Goal: Information Seeking & Learning: Learn about a topic

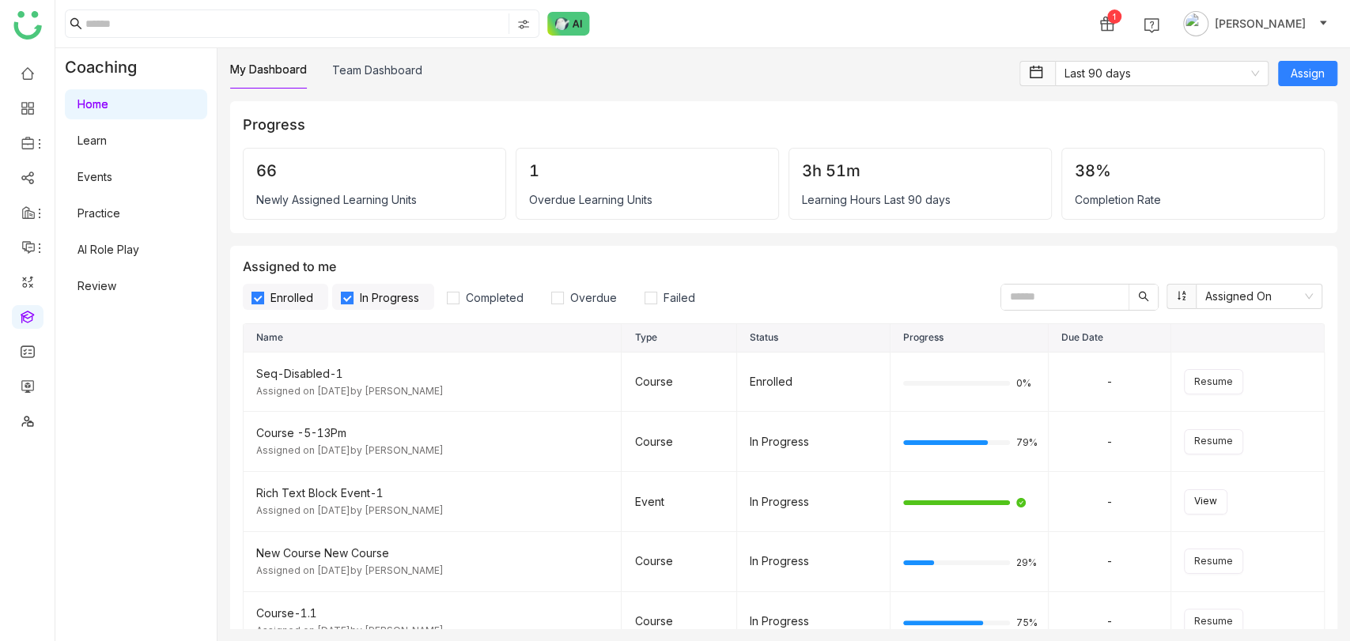
click at [107, 138] on link "Learn" at bounding box center [91, 140] width 29 height 13
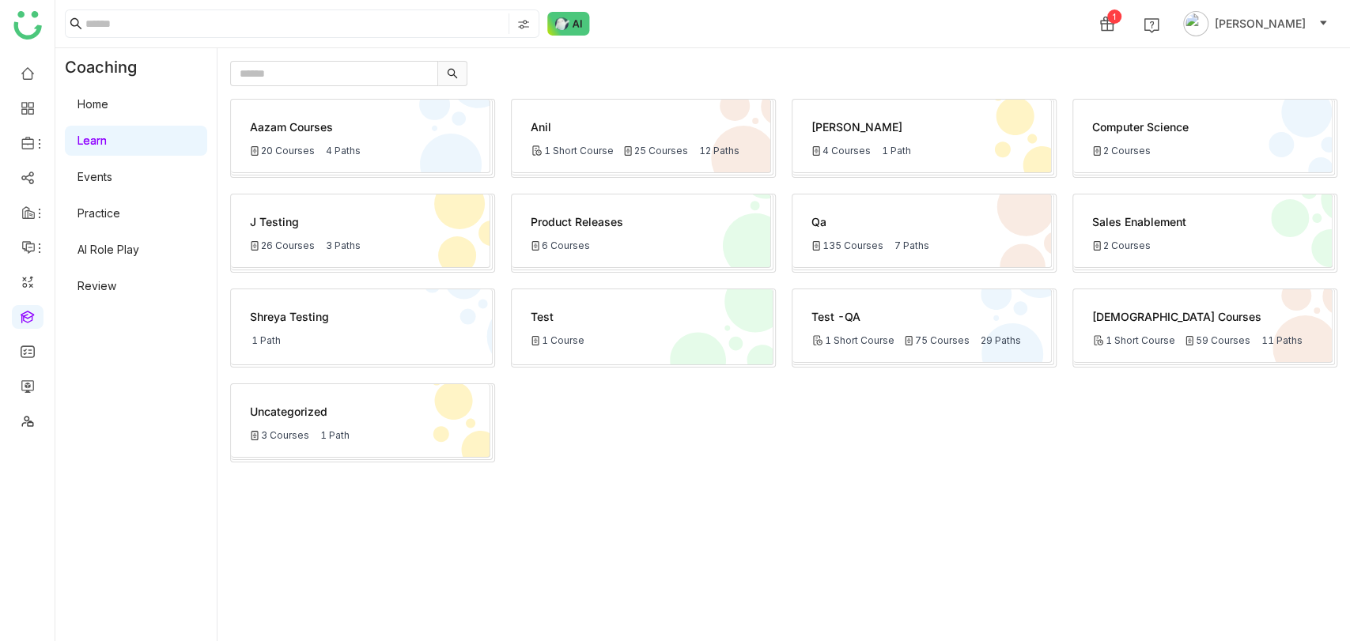
click at [108, 97] on link "Home" at bounding box center [92, 103] width 31 height 13
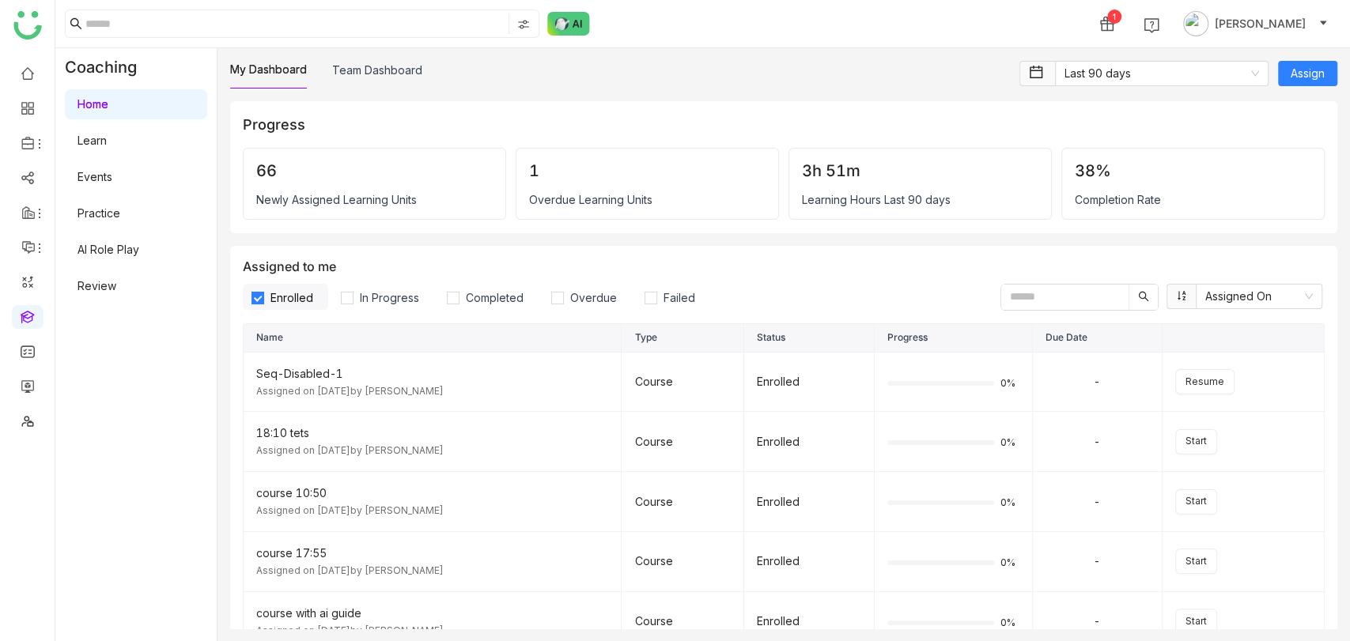
click at [1075, 285] on input "text" at bounding box center [1064, 297] width 127 height 25
paste input "**********"
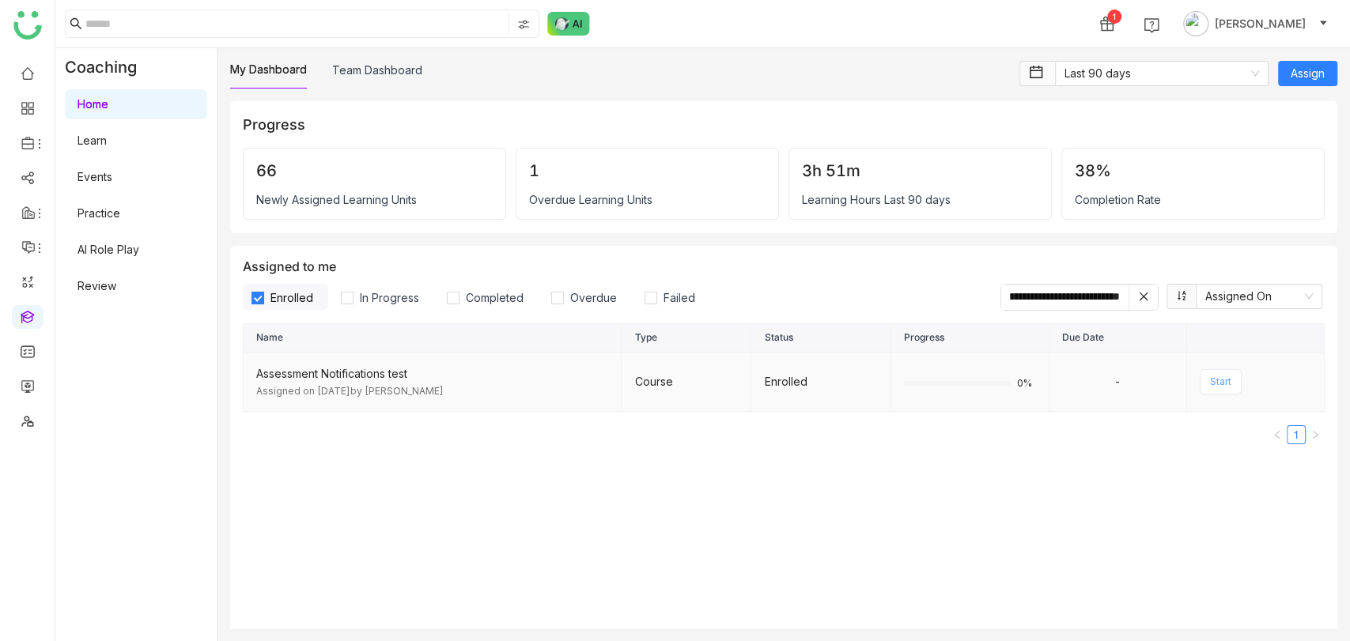
type input "**********"
click at [1210, 380] on span "Start" at bounding box center [1220, 382] width 21 height 15
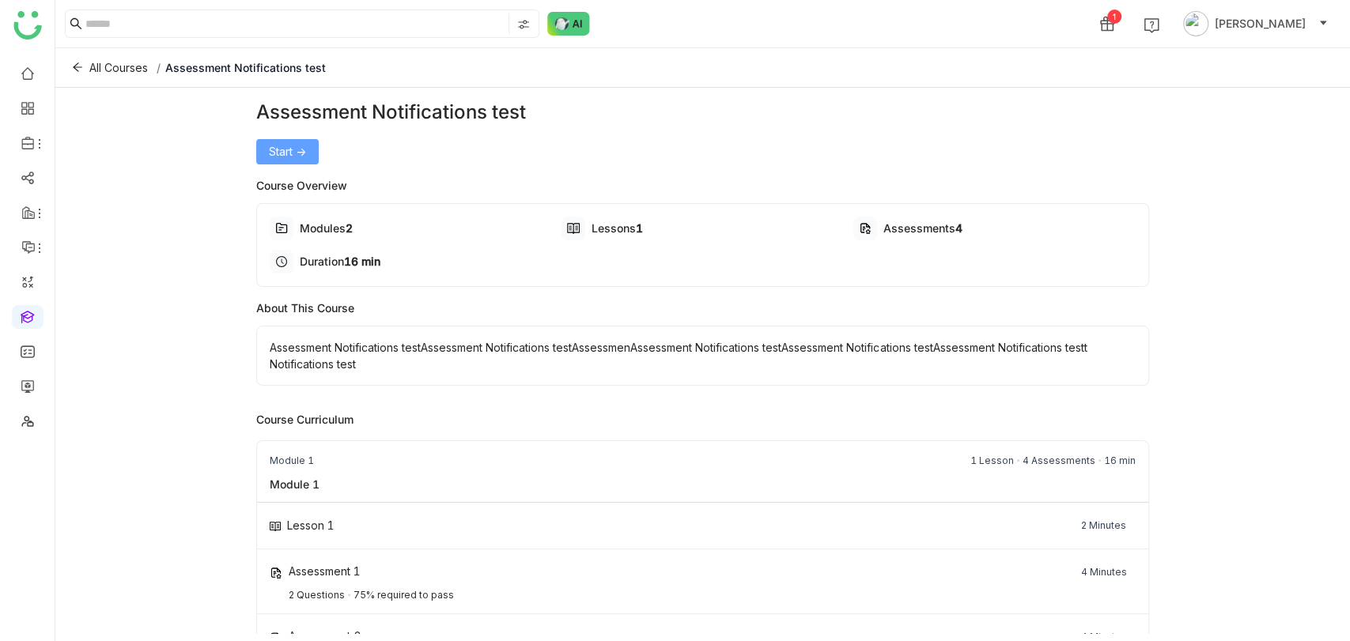
click at [291, 147] on span "Start ->" at bounding box center [287, 151] width 37 height 17
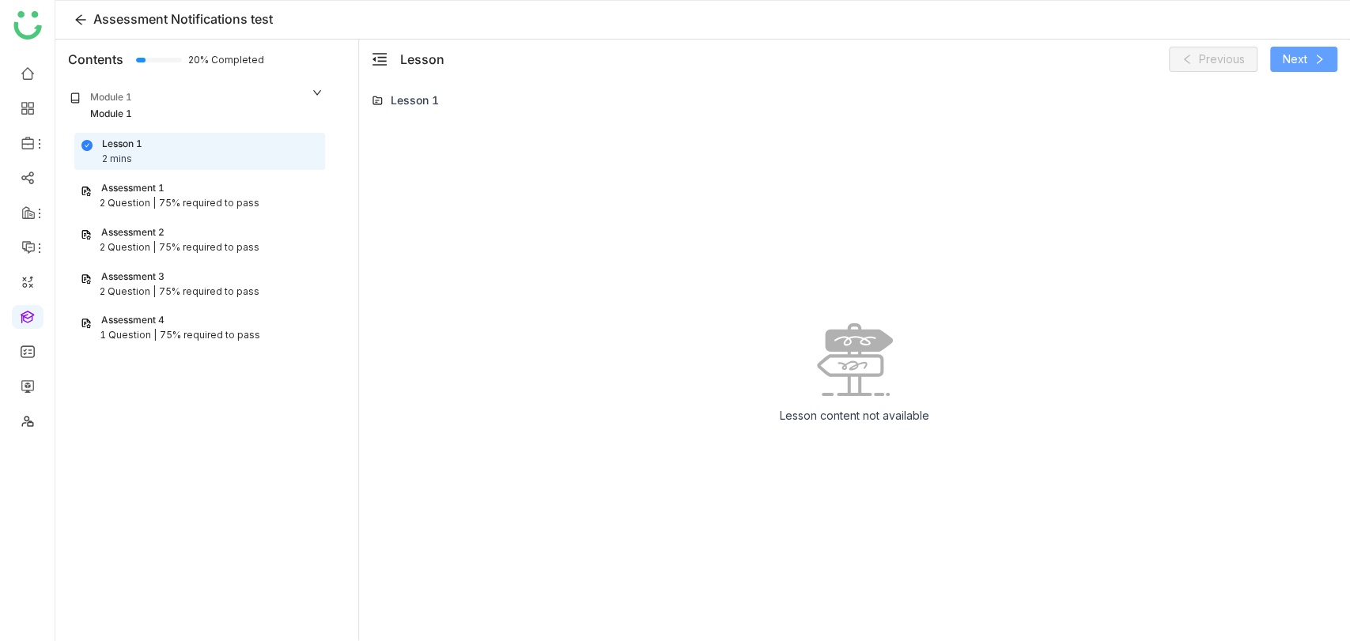
click at [1300, 66] on span "Next" at bounding box center [1295, 59] width 25 height 17
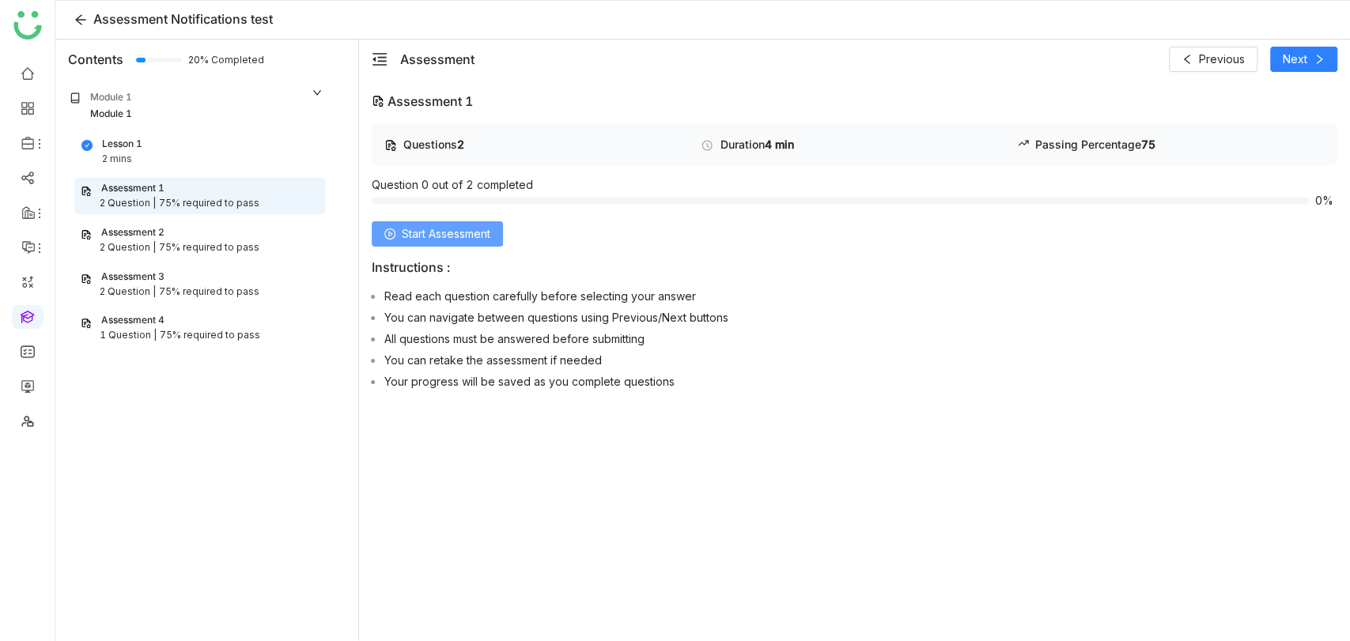
click at [480, 229] on span "Start Assessment" at bounding box center [446, 233] width 89 height 17
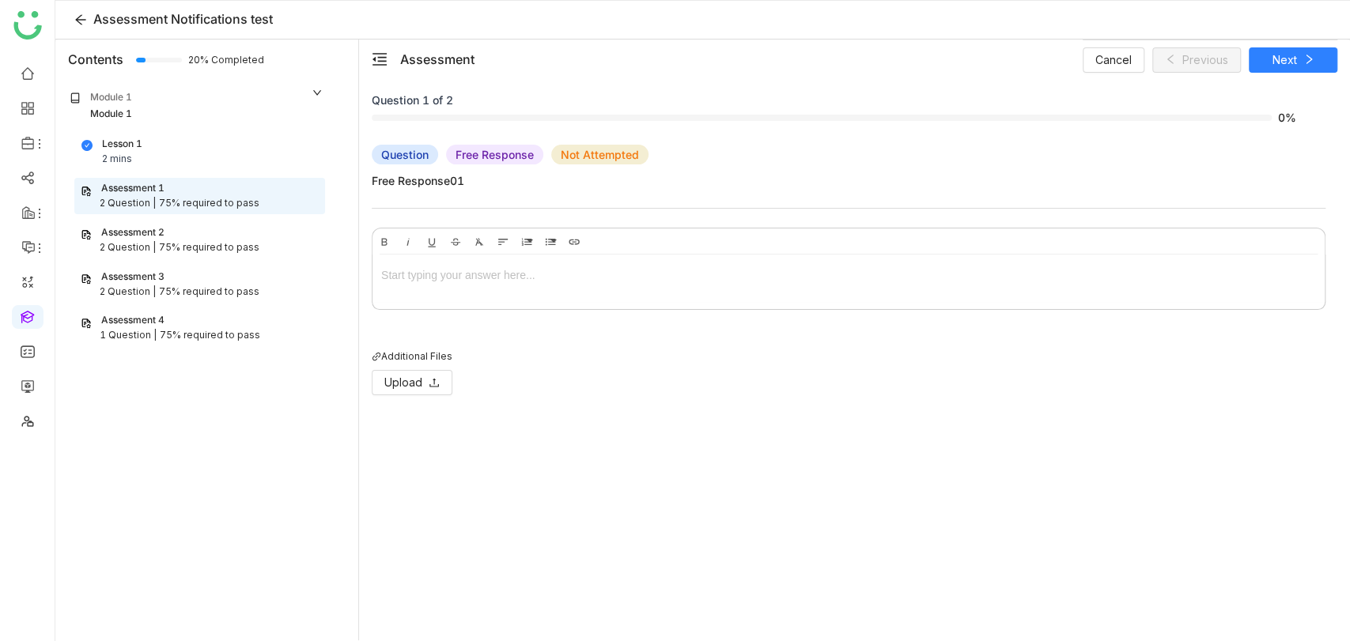
click at [440, 255] on div at bounding box center [848, 278] width 952 height 47
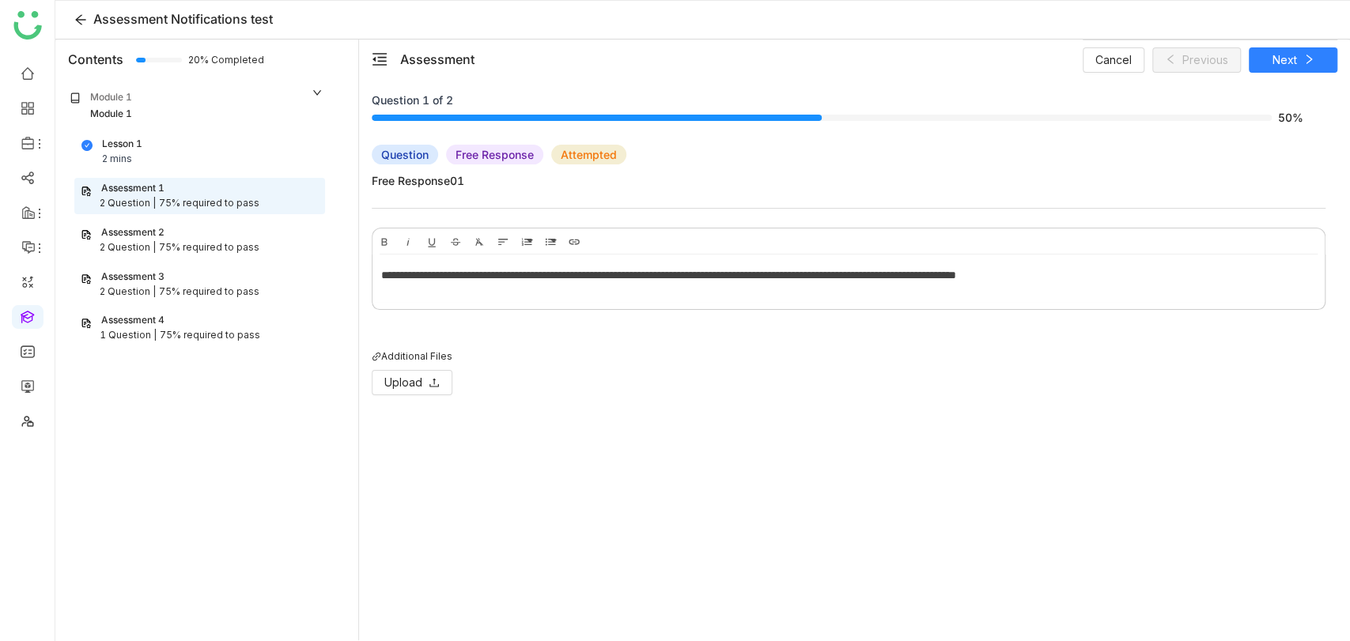
click at [1062, 185] on span "Free Response01" at bounding box center [849, 180] width 954 height 17
click at [1254, 63] on button "Next" at bounding box center [1293, 59] width 89 height 25
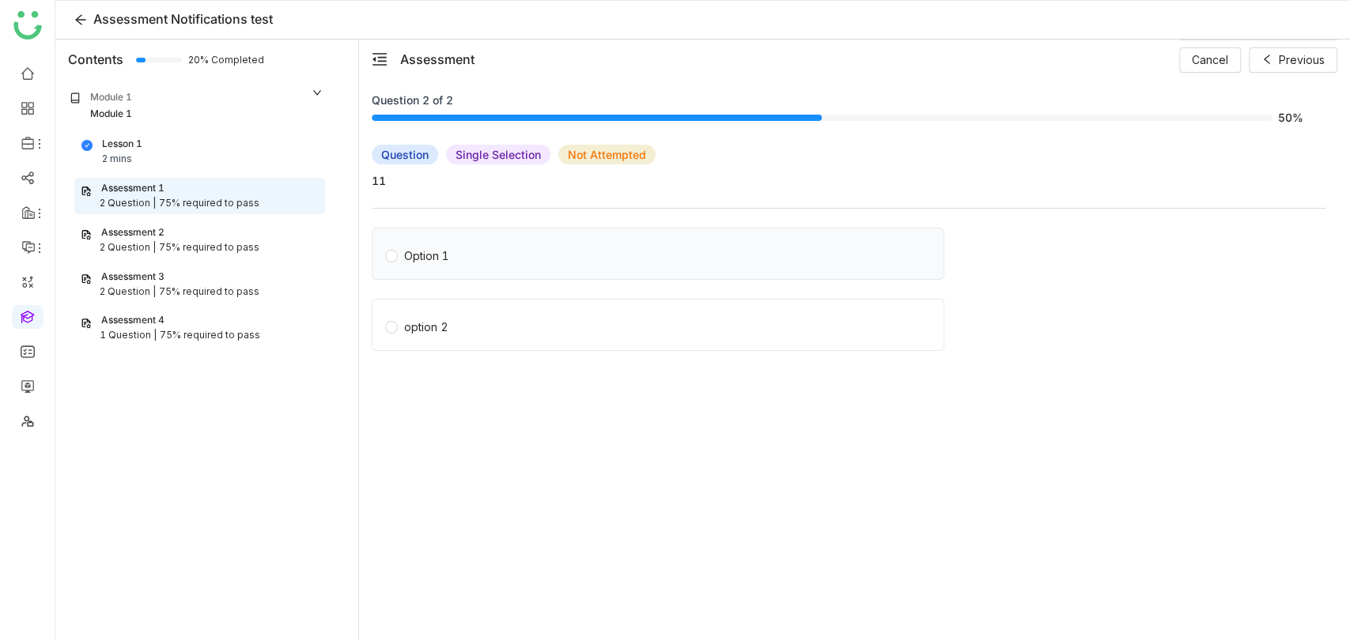
click at [448, 258] on div "Option 1" at bounding box center [426, 255] width 45 height 17
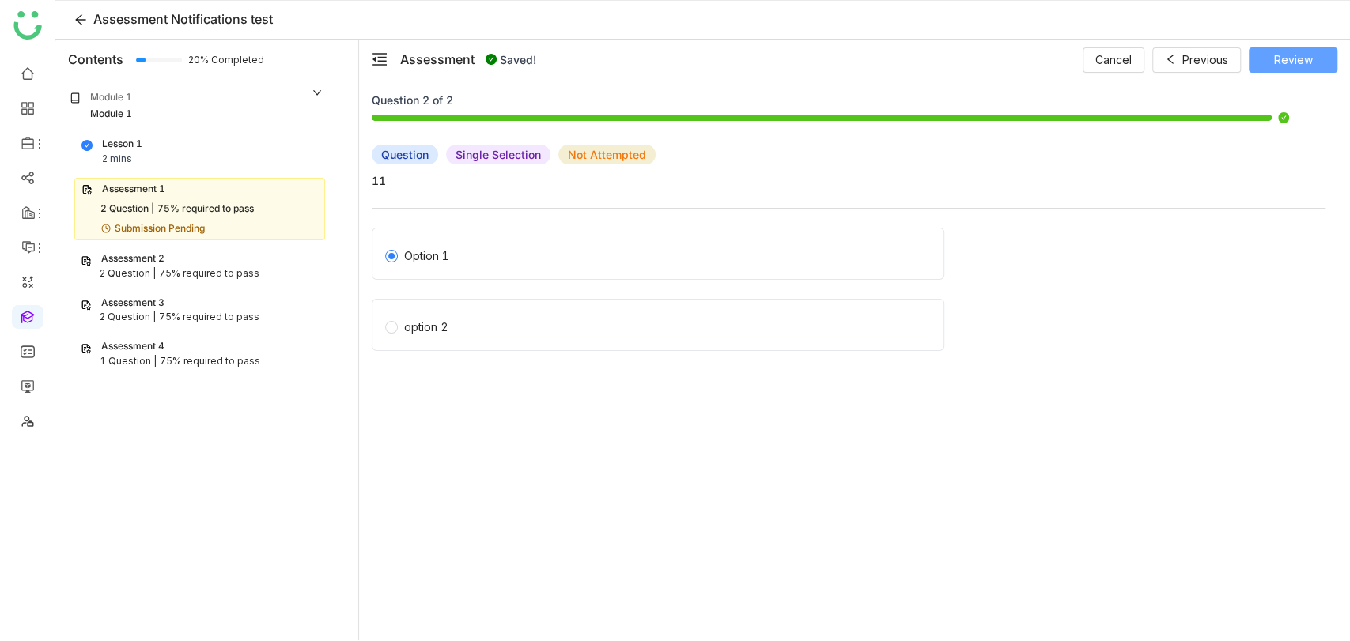
click at [1290, 57] on span "Review" at bounding box center [1293, 59] width 39 height 17
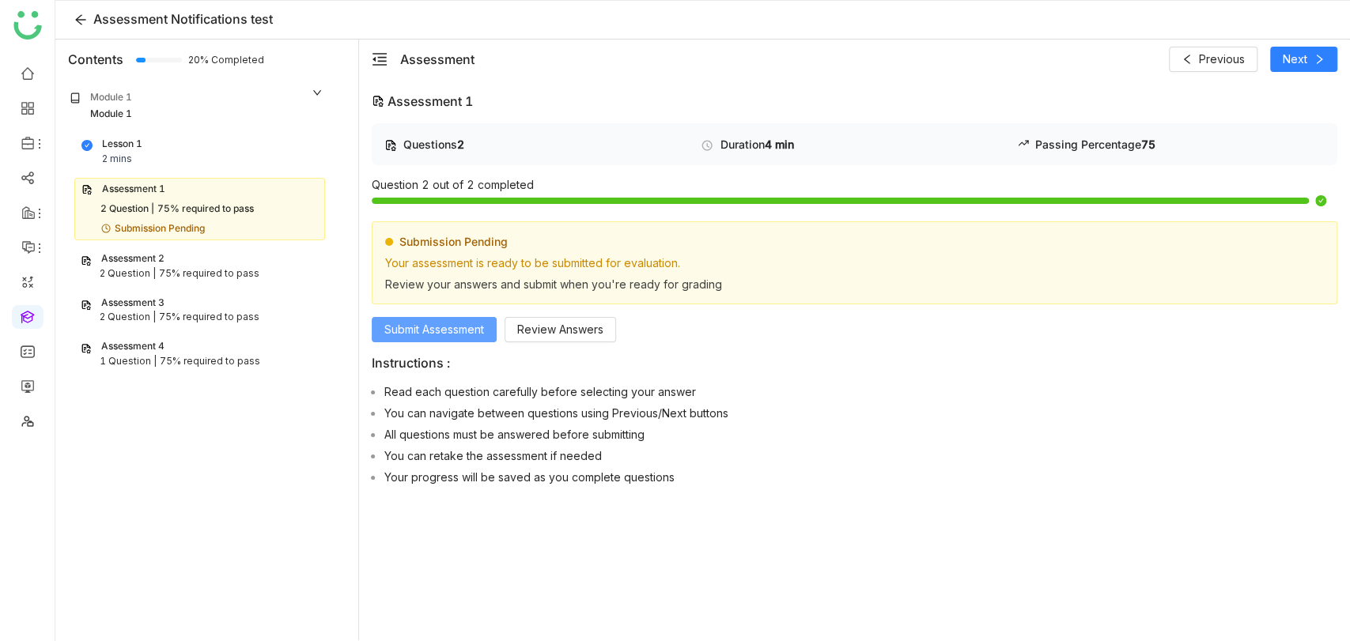
click at [474, 324] on span "Submit Assessment" at bounding box center [434, 329] width 100 height 17
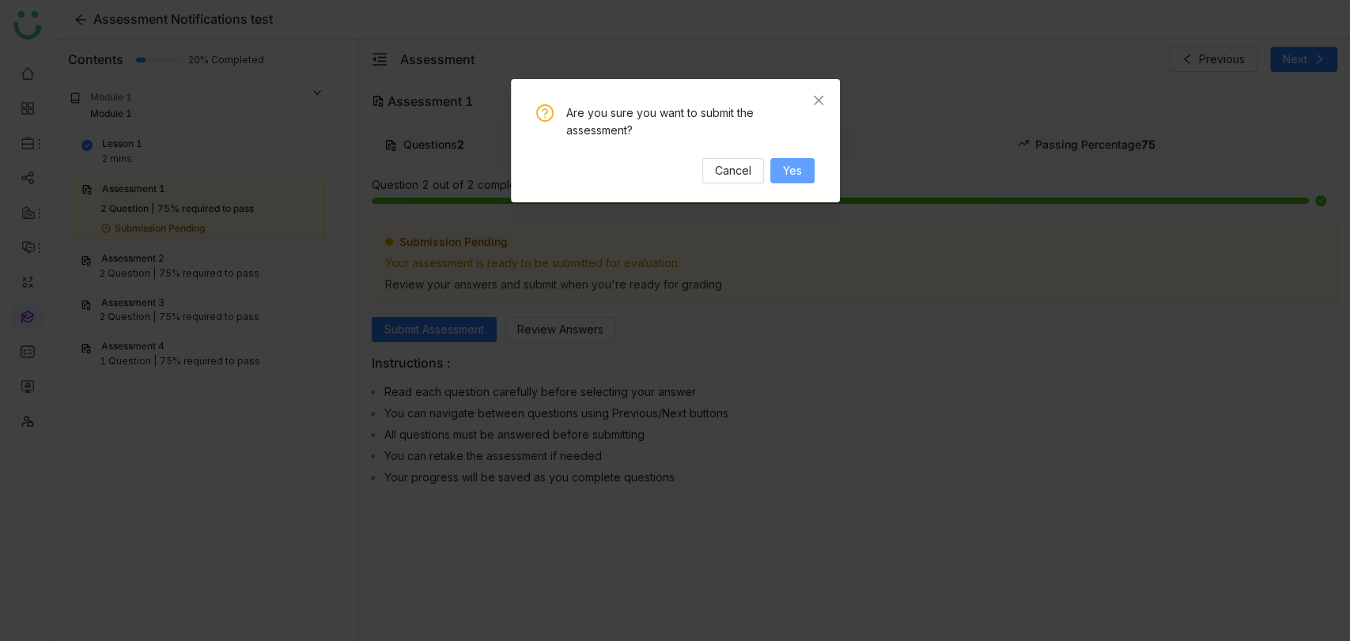
click at [804, 166] on button "Yes" at bounding box center [792, 170] width 44 height 25
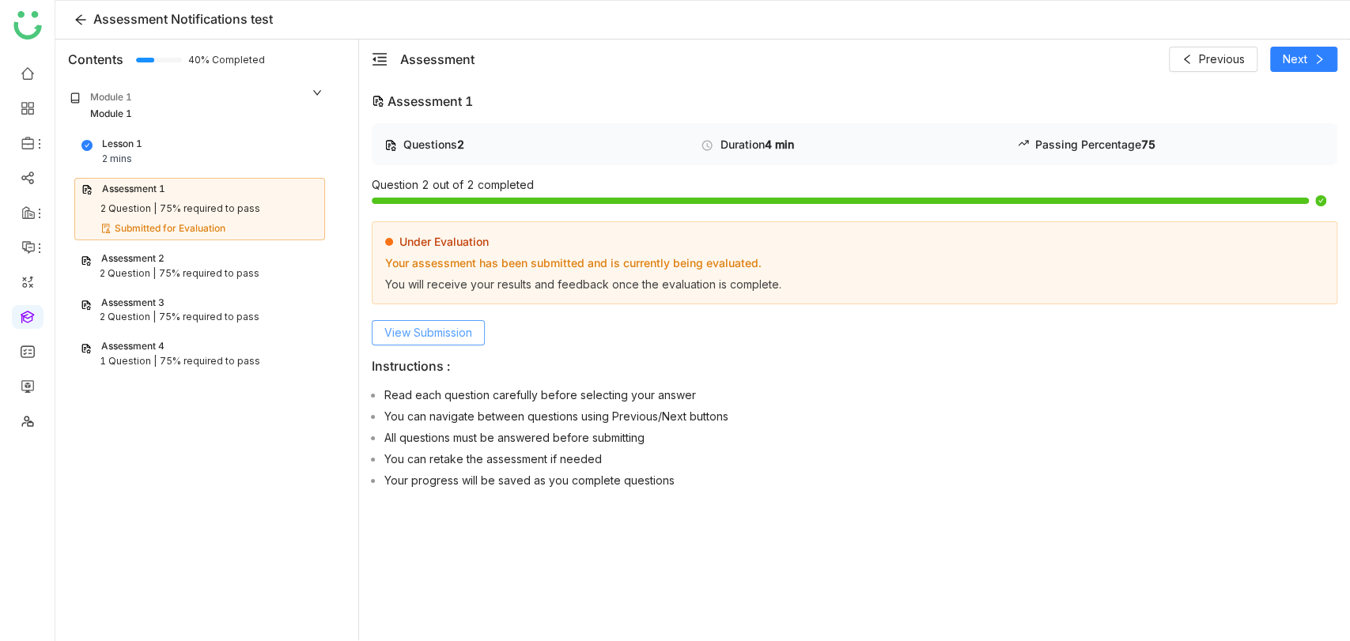
click at [441, 328] on span "View Submission" at bounding box center [428, 332] width 88 height 17
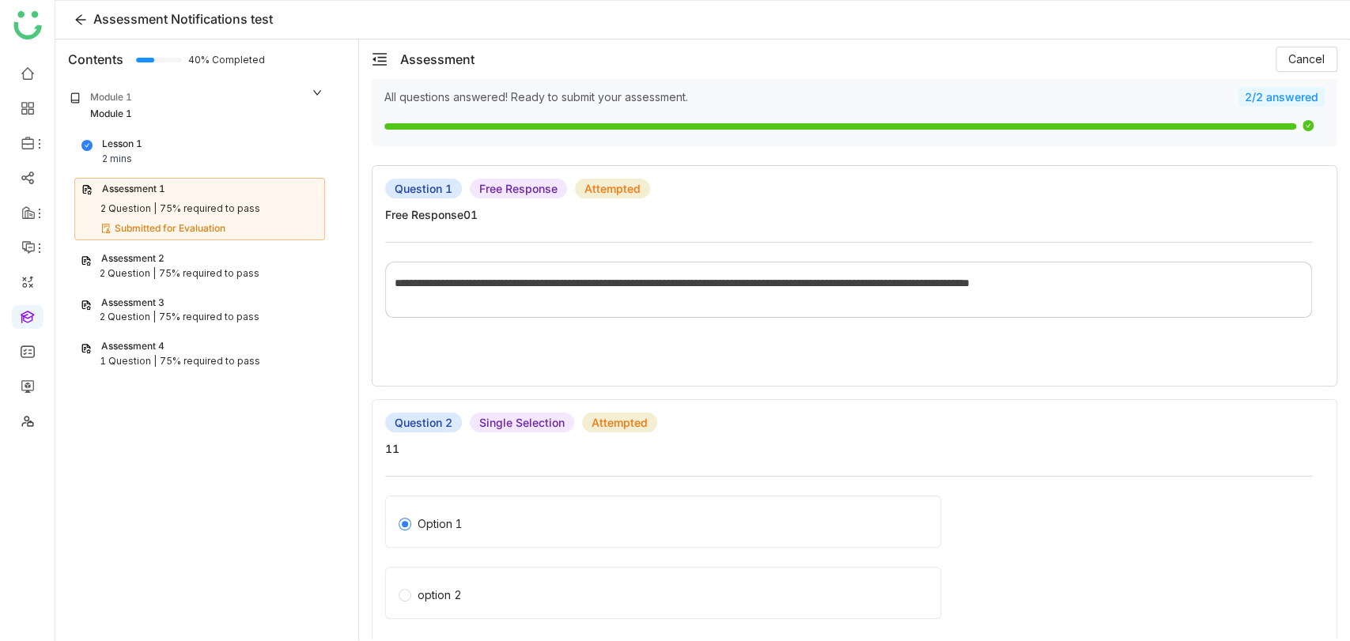
scroll to position [62, 0]
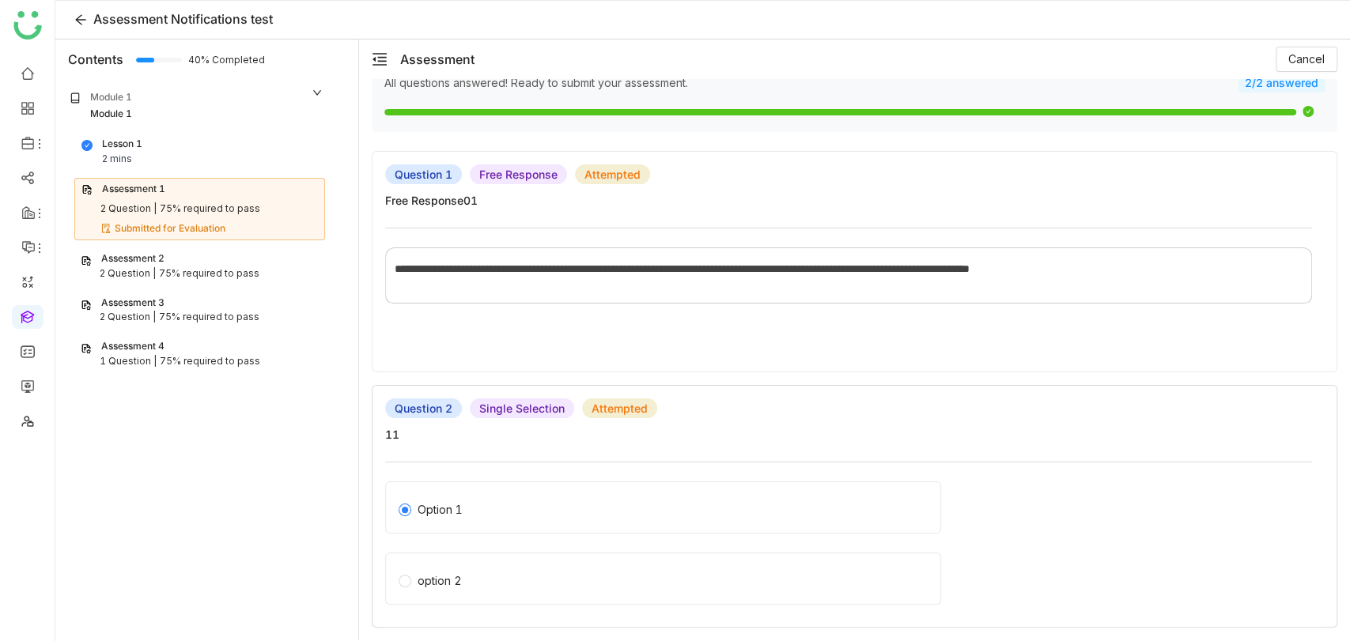
drag, startPoint x: 430, startPoint y: 558, endPoint x: 424, endPoint y: 576, distance: 18.5
click at [429, 558] on div "option 2" at bounding box center [663, 579] width 556 height 52
click at [419, 585] on div "option 2" at bounding box center [663, 579] width 556 height 52
click at [474, 514] on div "Option 1" at bounding box center [663, 508] width 556 height 52
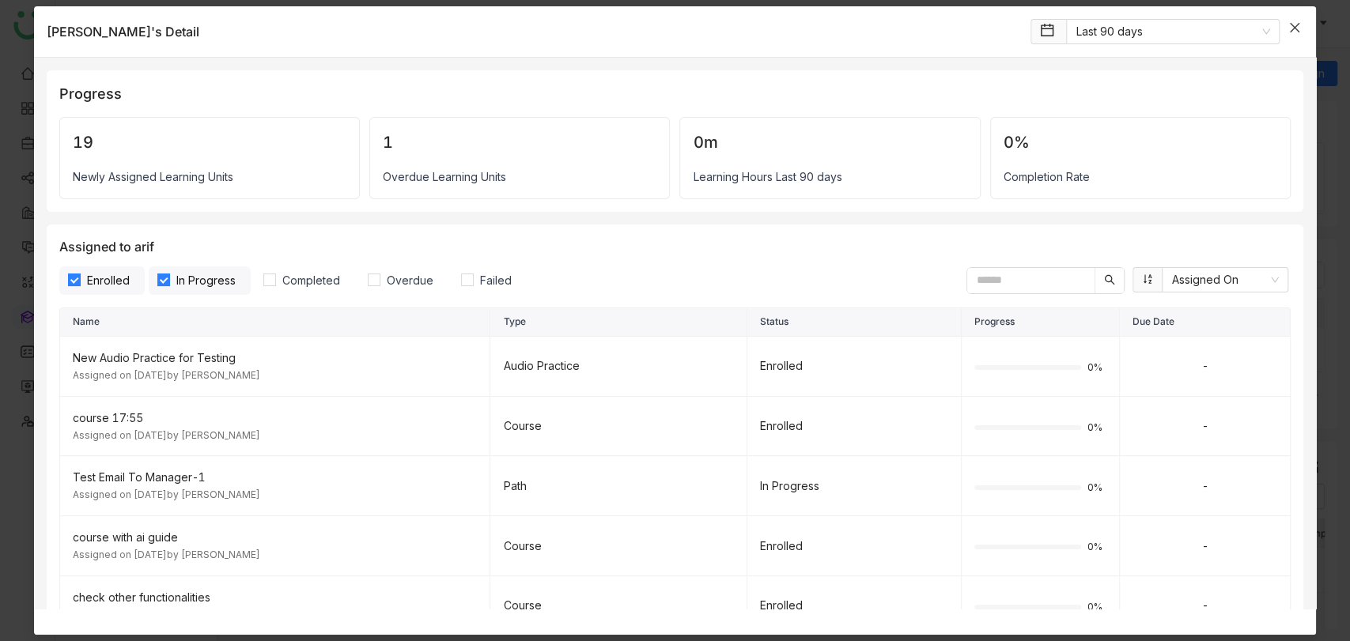
click at [1275, 23] on span "Close" at bounding box center [1294, 27] width 43 height 43
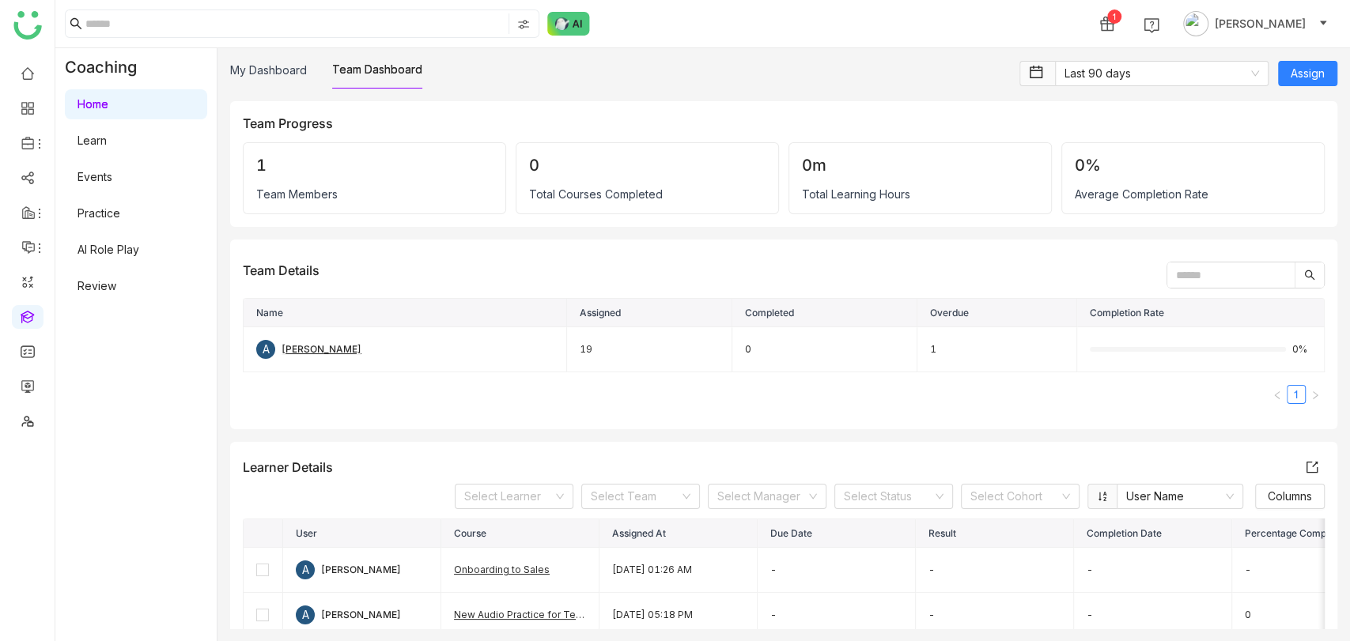
click at [1290, 21] on nz-modal-container at bounding box center [675, 320] width 1350 height 641
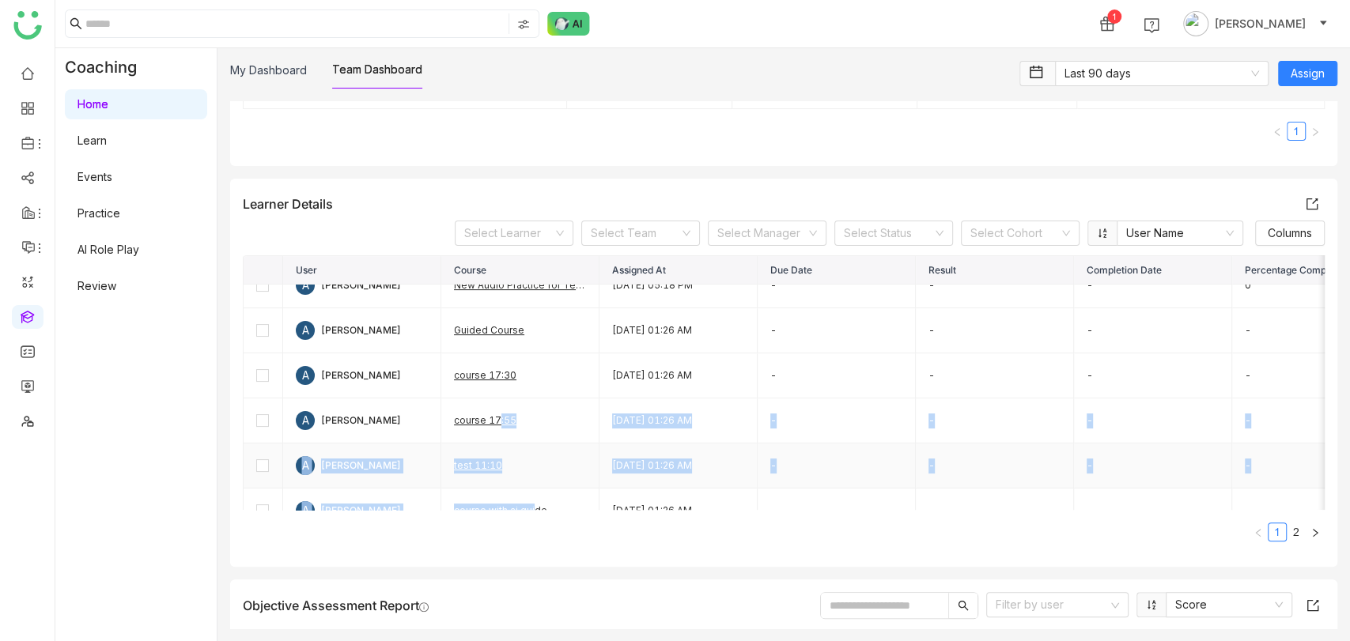
scroll to position [160, 0]
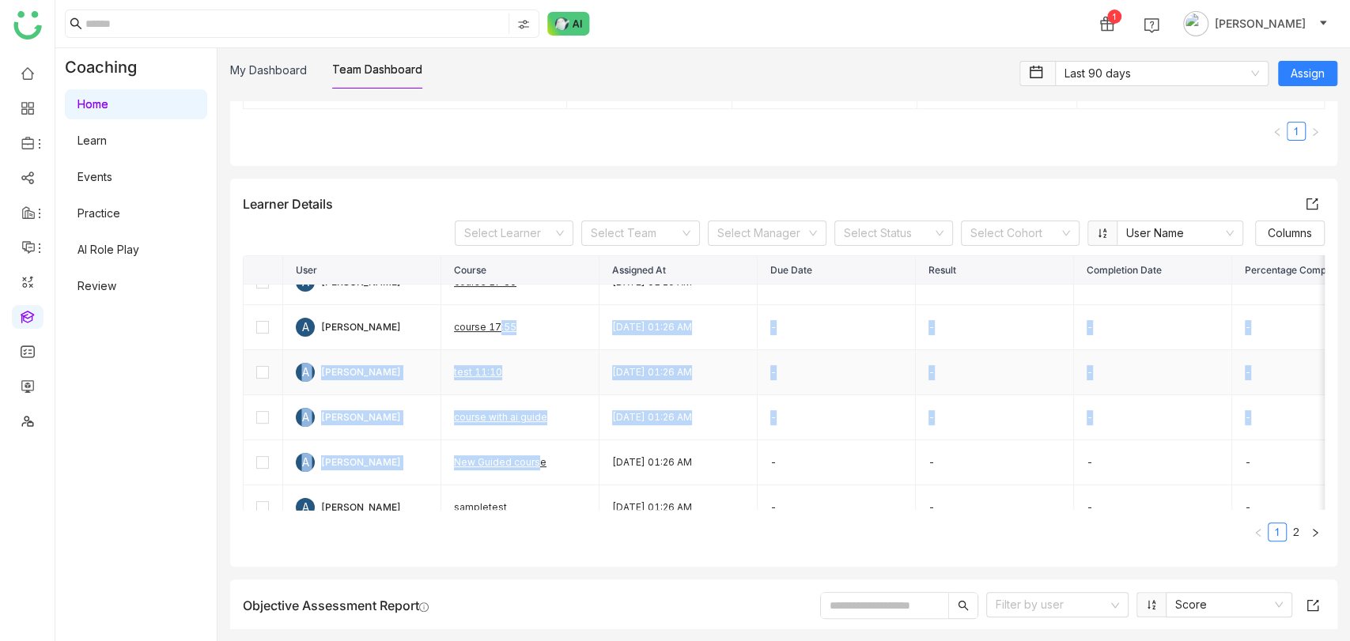
drag, startPoint x: 491, startPoint y: 494, endPoint x: 530, endPoint y: 494, distance: 38.7
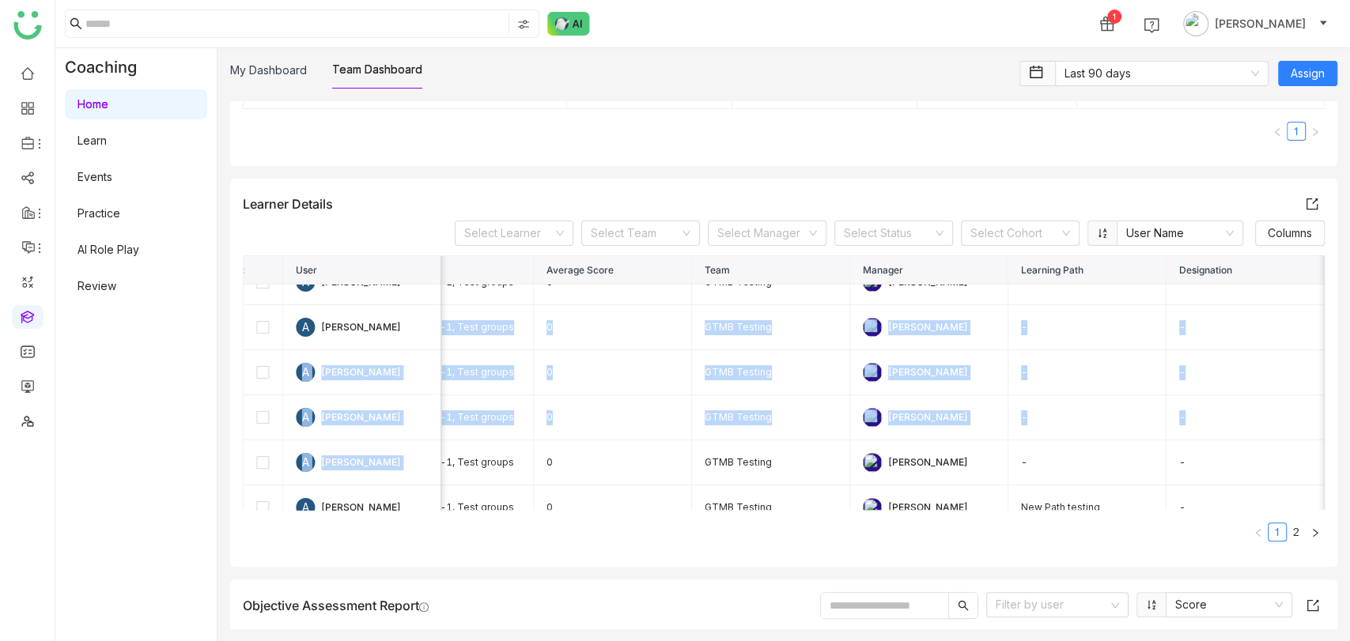
scroll to position [0, 0]
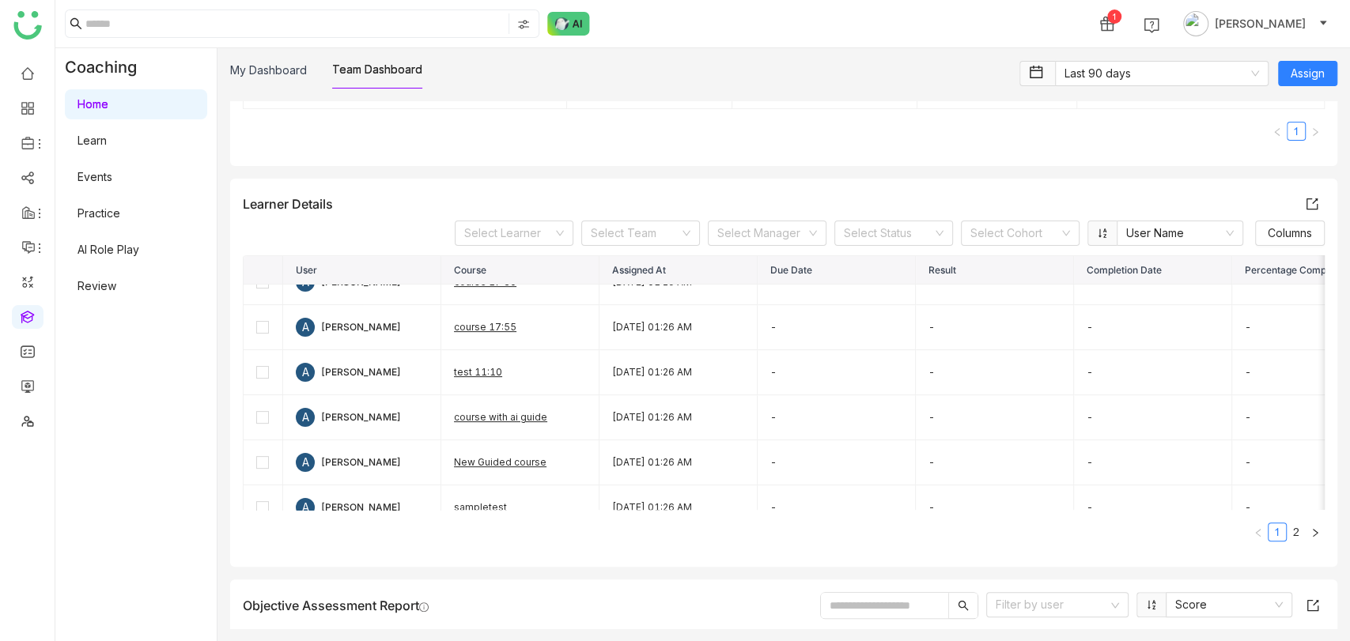
click at [570, 531] on nz-pagination "1 2" at bounding box center [784, 532] width 1082 height 19
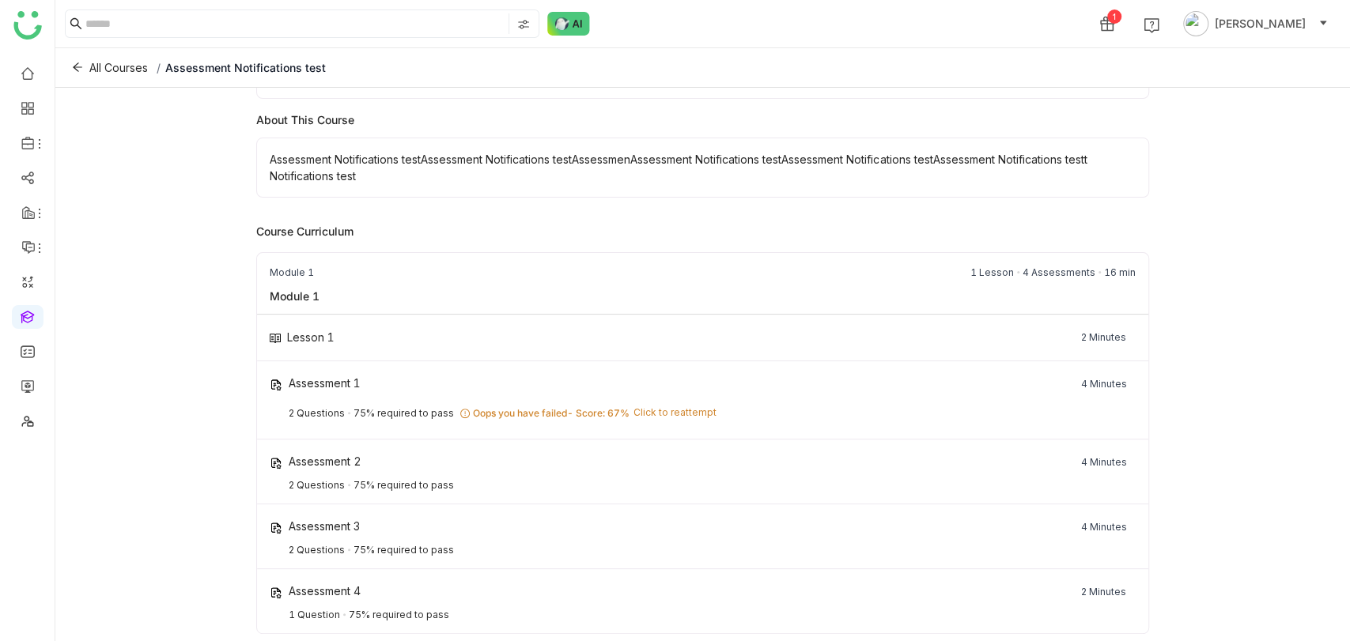
scroll to position [271, 0]
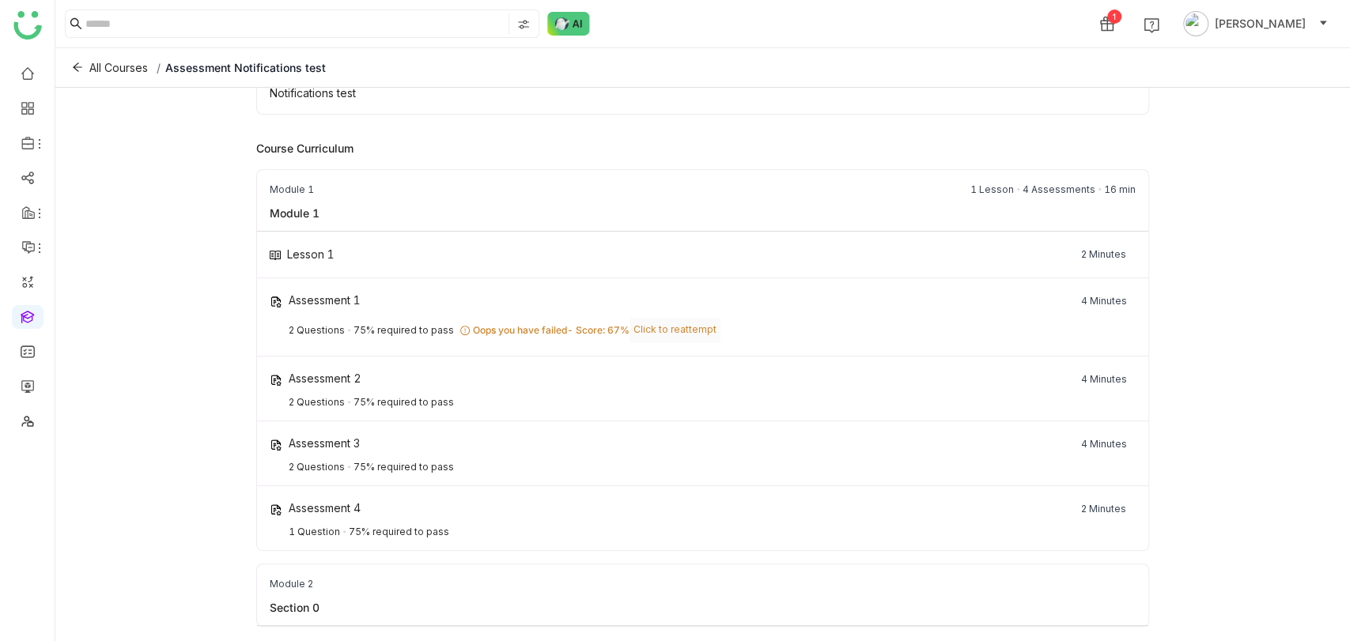
click at [653, 329] on span "Click to reattempt" at bounding box center [674, 330] width 83 height 15
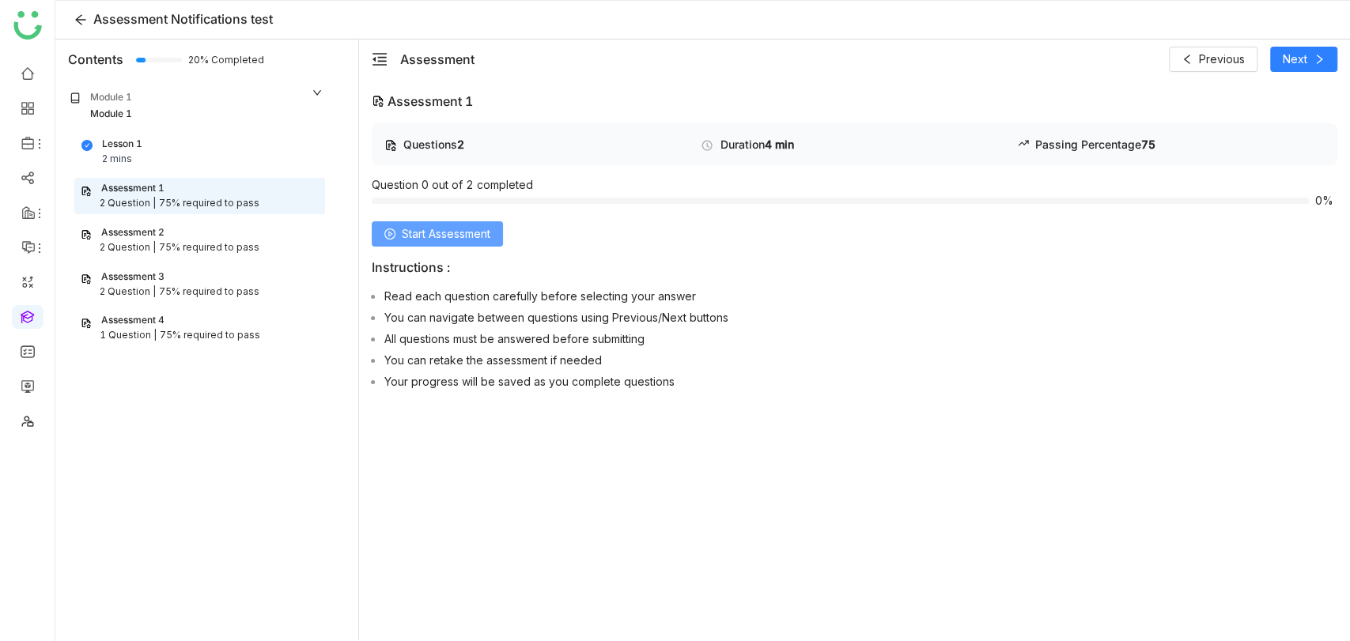
click at [444, 232] on span "Start Assessment" at bounding box center [446, 233] width 89 height 17
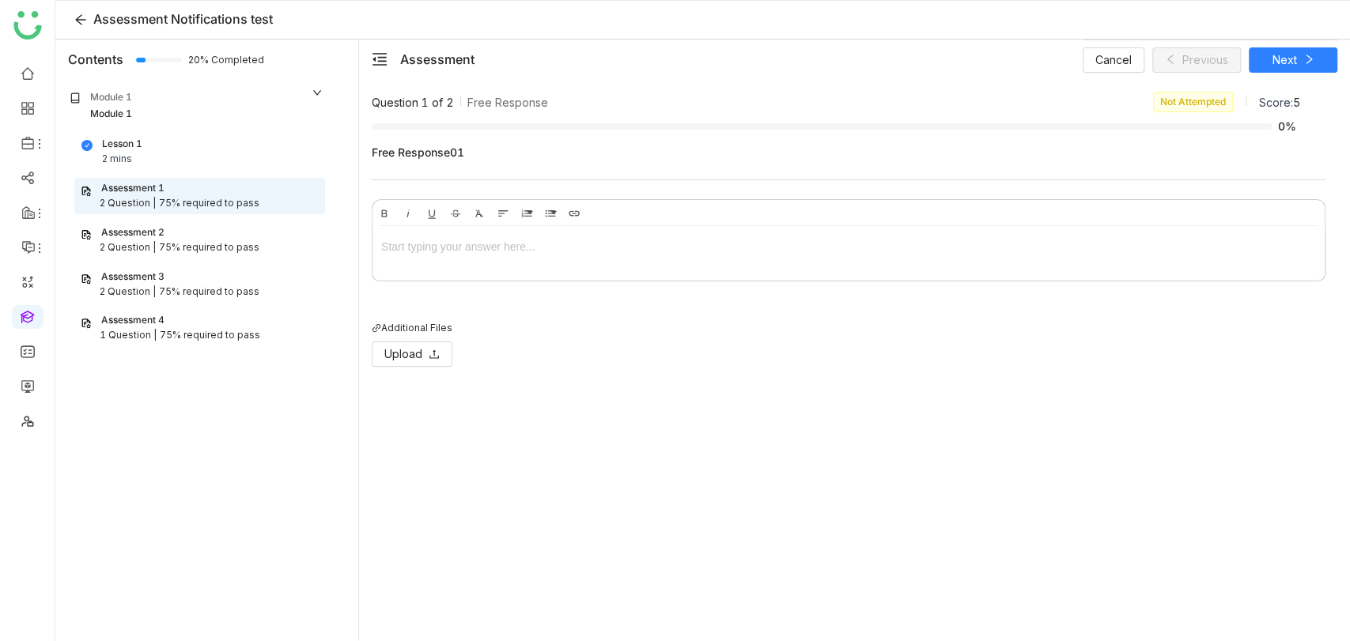
click at [516, 245] on div at bounding box center [848, 246] width 935 height 17
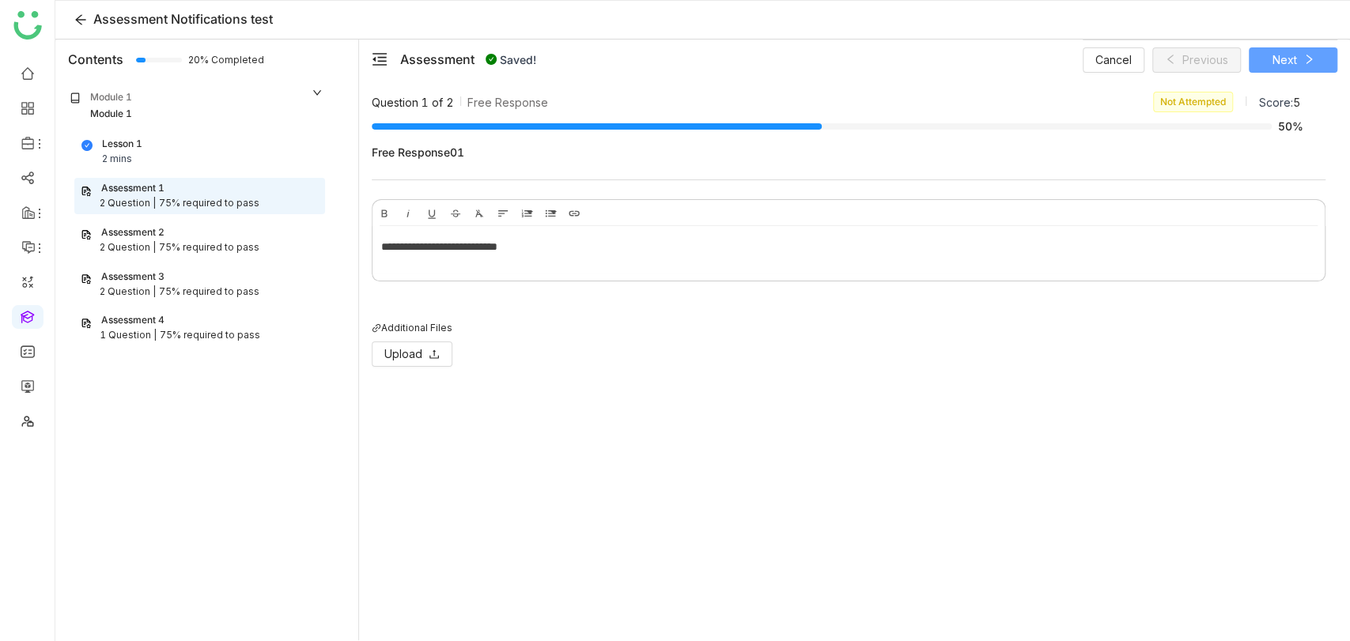
click at [1294, 60] on span "Next" at bounding box center [1284, 59] width 25 height 17
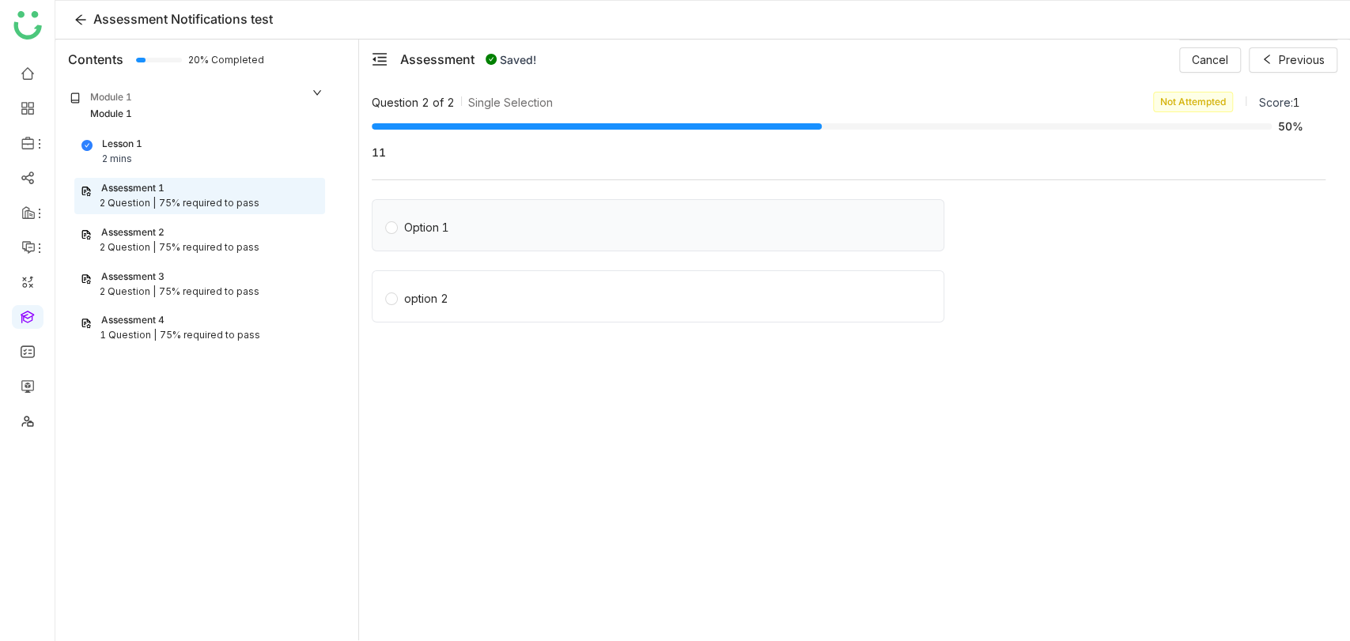
click at [469, 231] on label "Option 1" at bounding box center [661, 225] width 552 height 22
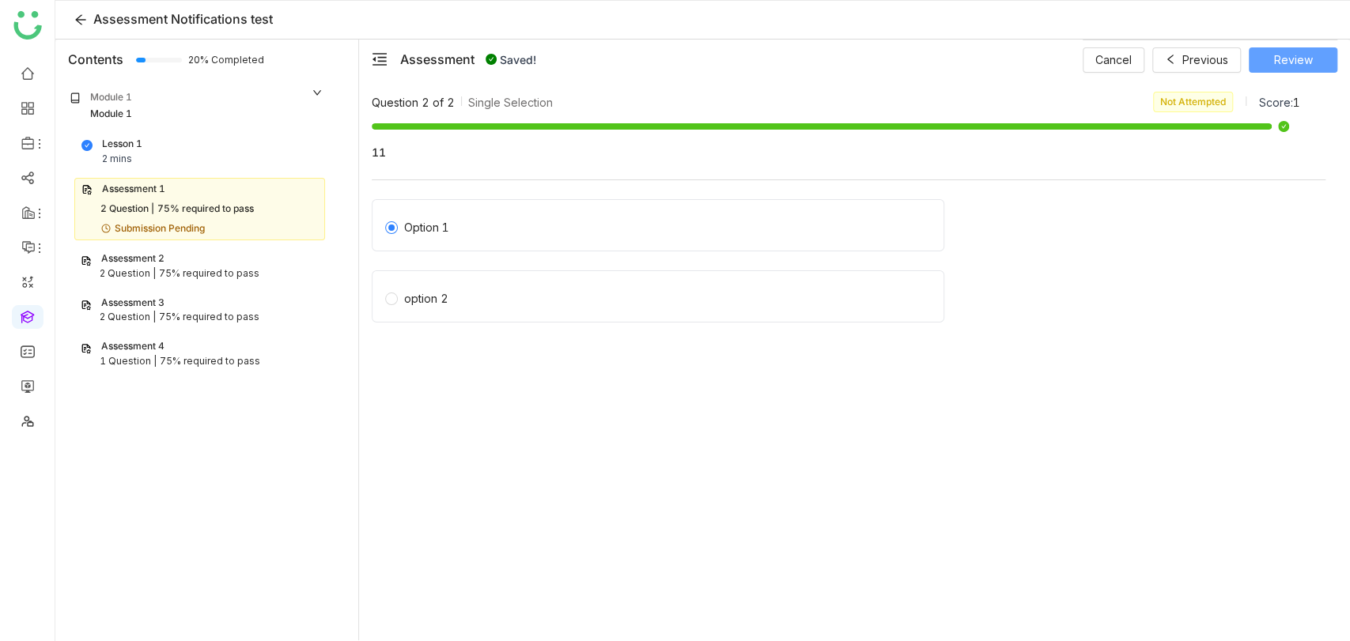
click at [1306, 58] on span "Review" at bounding box center [1293, 59] width 39 height 17
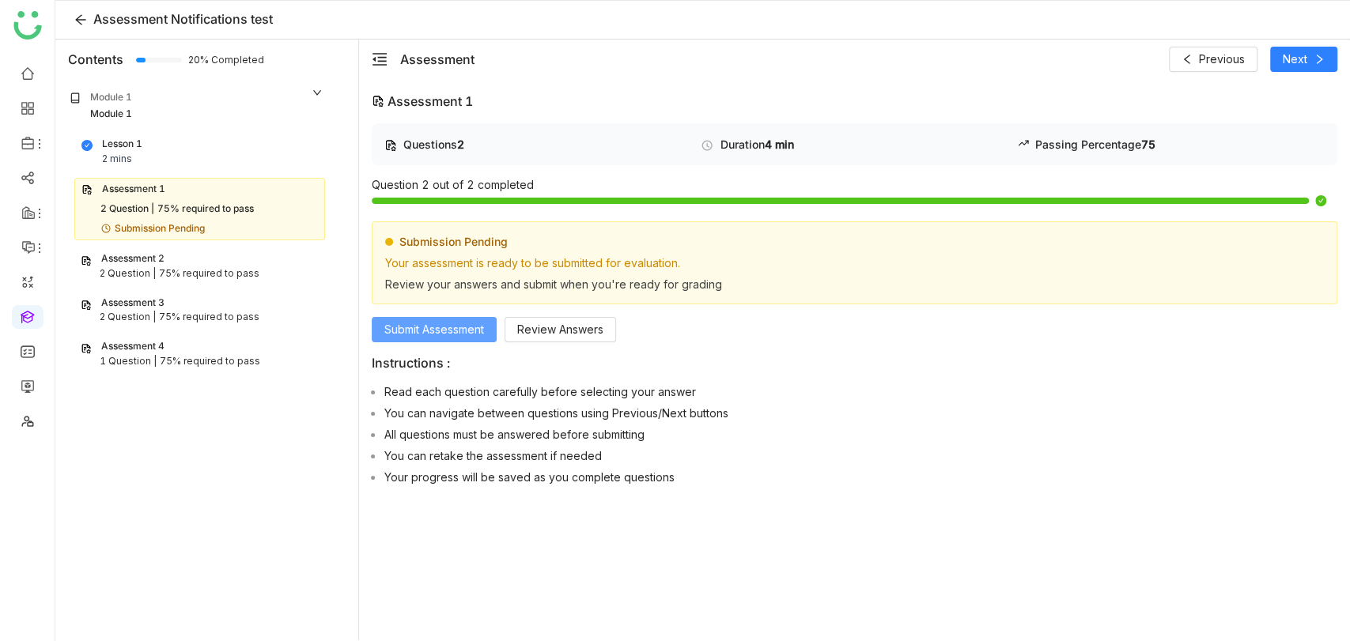
click at [469, 325] on span "Submit Assessment" at bounding box center [434, 329] width 100 height 17
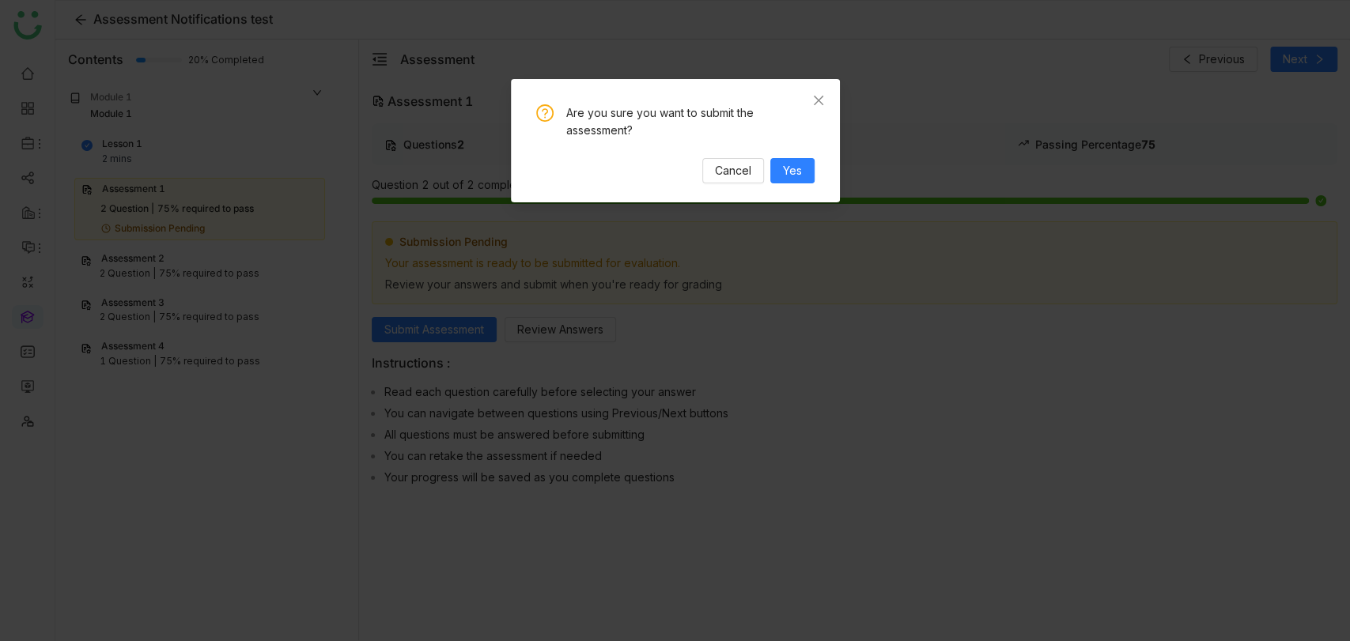
click at [822, 172] on div "Are you sure you want to submit the assessment? Cancel Yes" at bounding box center [675, 140] width 329 height 123
click at [800, 172] on span "Yes" at bounding box center [792, 170] width 19 height 17
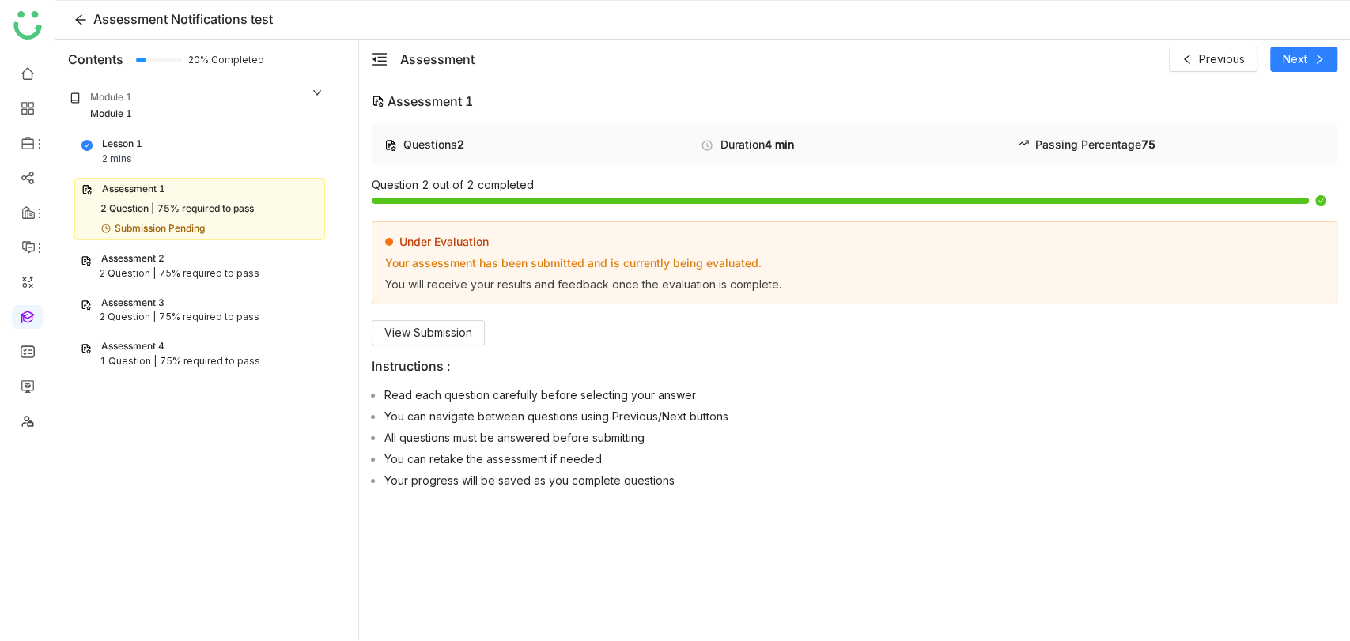
click at [226, 266] on div "75% required to pass" at bounding box center [209, 273] width 100 height 15
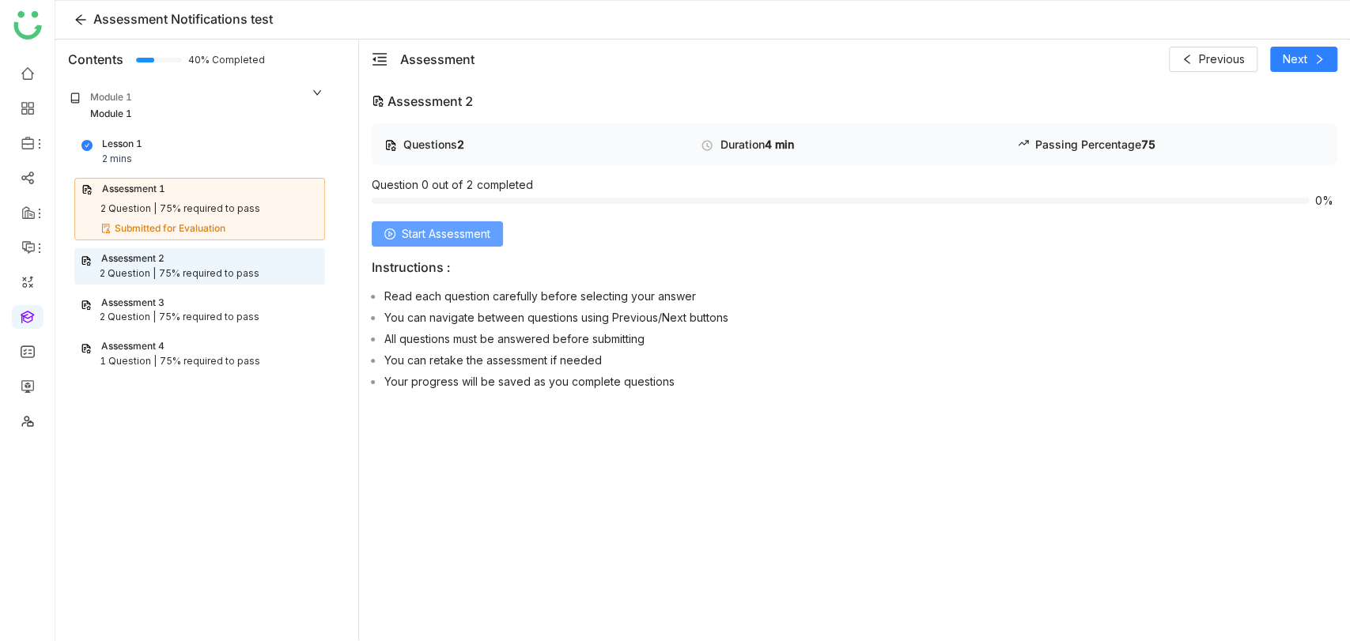
click at [490, 225] on span "Start Assessment" at bounding box center [446, 233] width 89 height 17
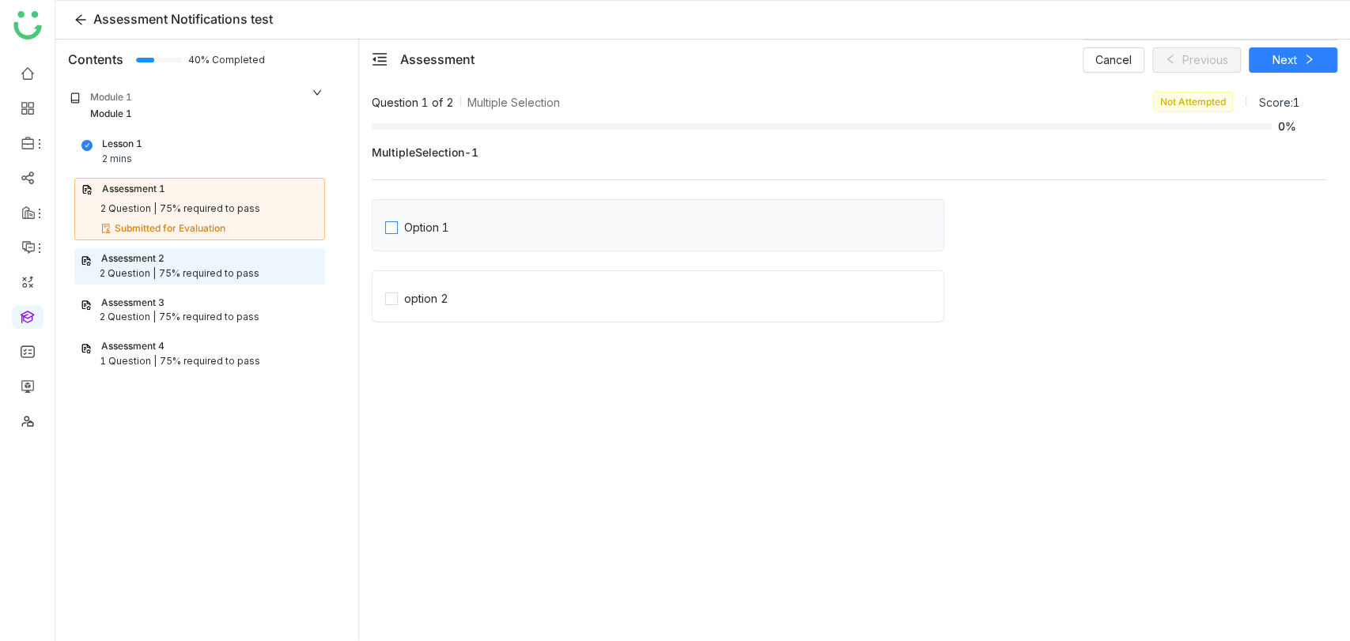
click at [461, 228] on label "Option 1" at bounding box center [664, 225] width 558 height 22
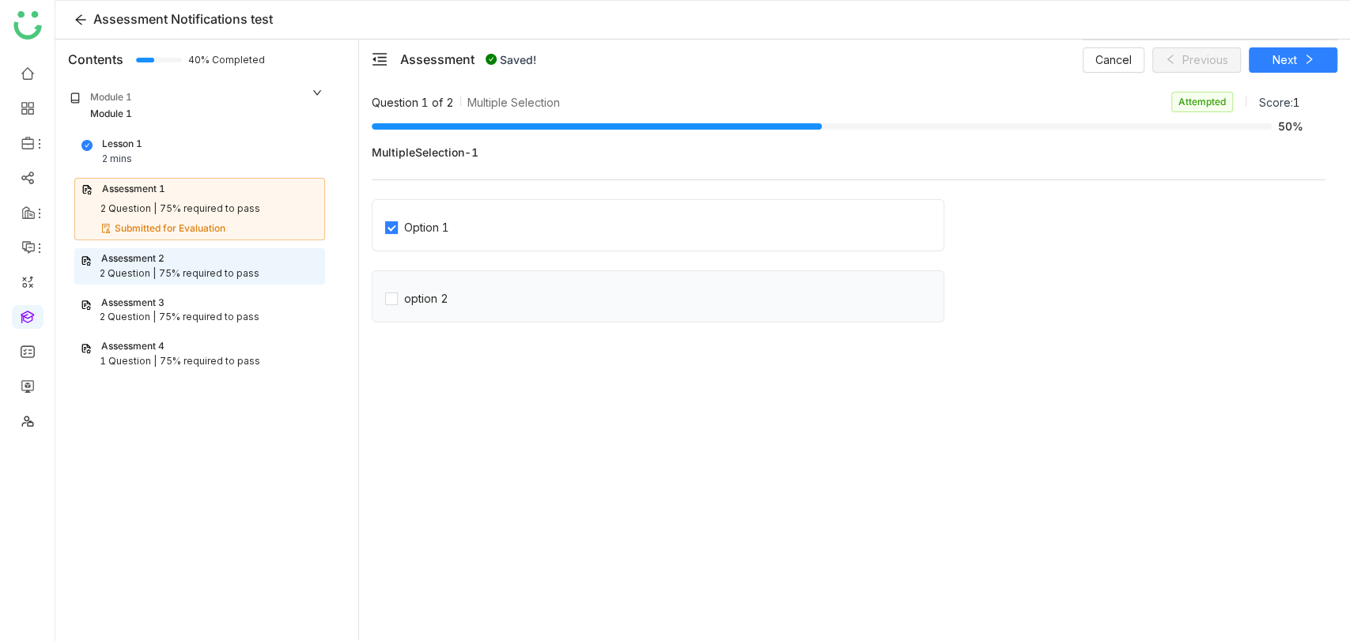
click at [450, 308] on div "option 2" at bounding box center [658, 296] width 572 height 52
click at [455, 290] on label "option 2" at bounding box center [664, 296] width 558 height 22
click at [1303, 69] on button "Next" at bounding box center [1293, 59] width 89 height 25
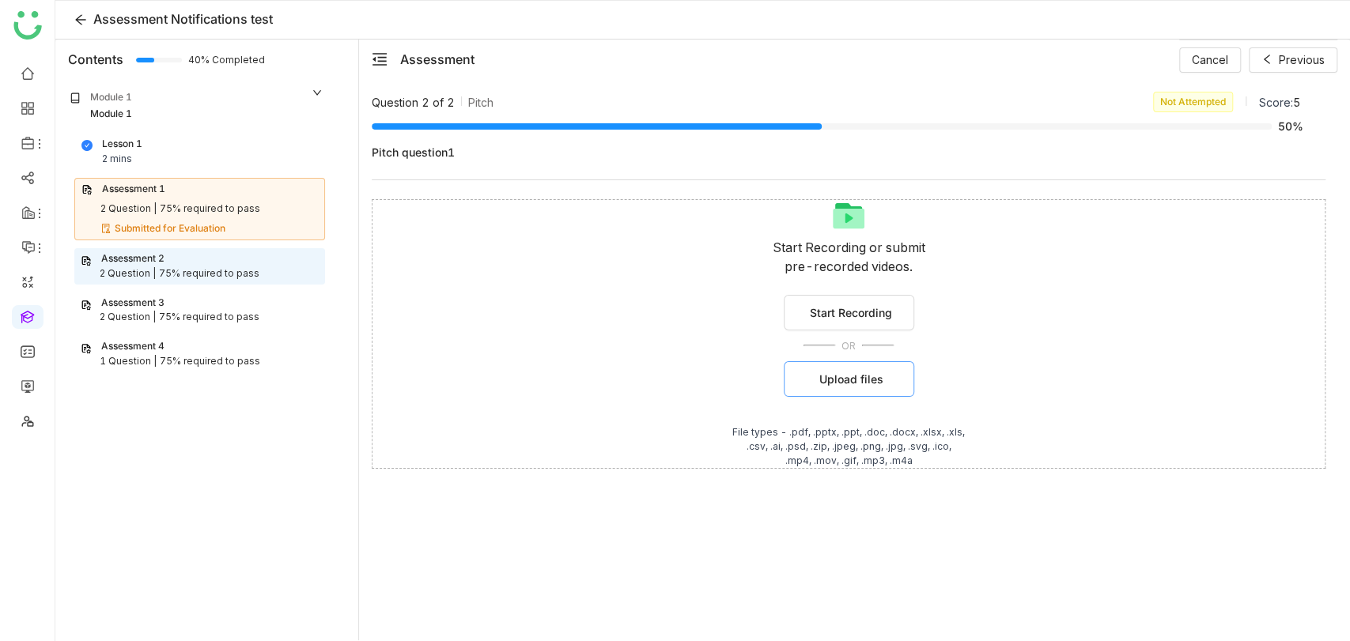
click at [816, 380] on button "Upload files" at bounding box center [849, 379] width 130 height 36
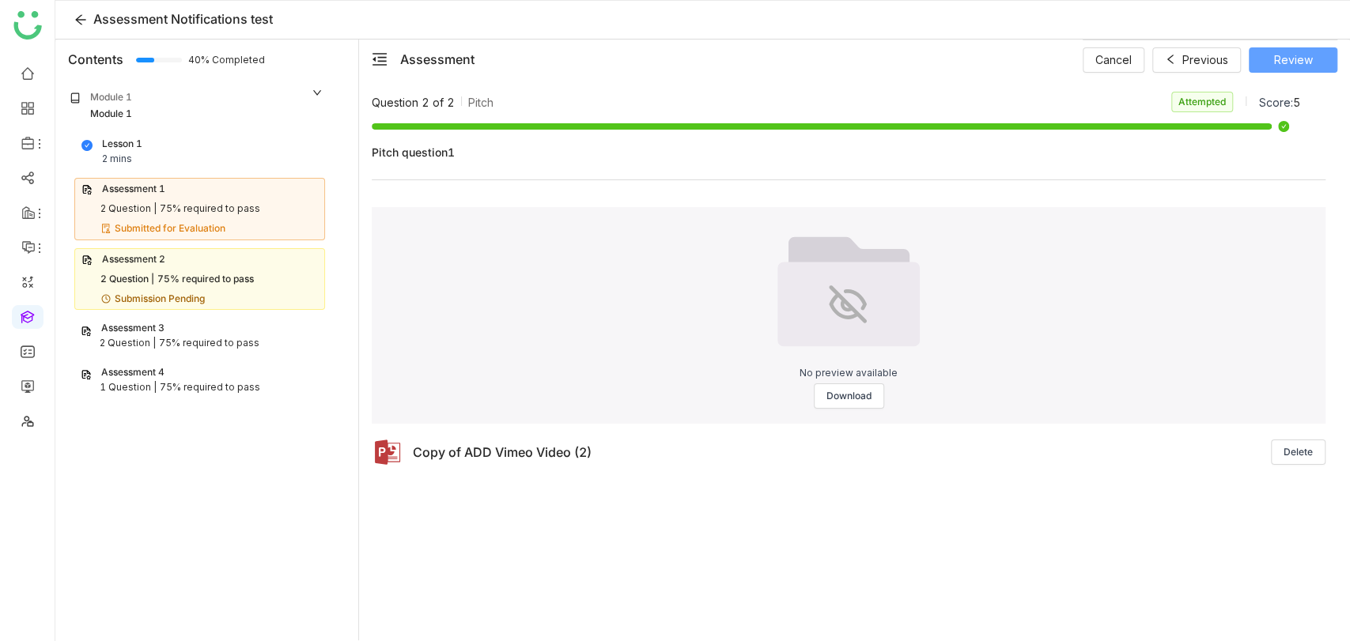
click at [1274, 52] on span "Review" at bounding box center [1293, 59] width 39 height 17
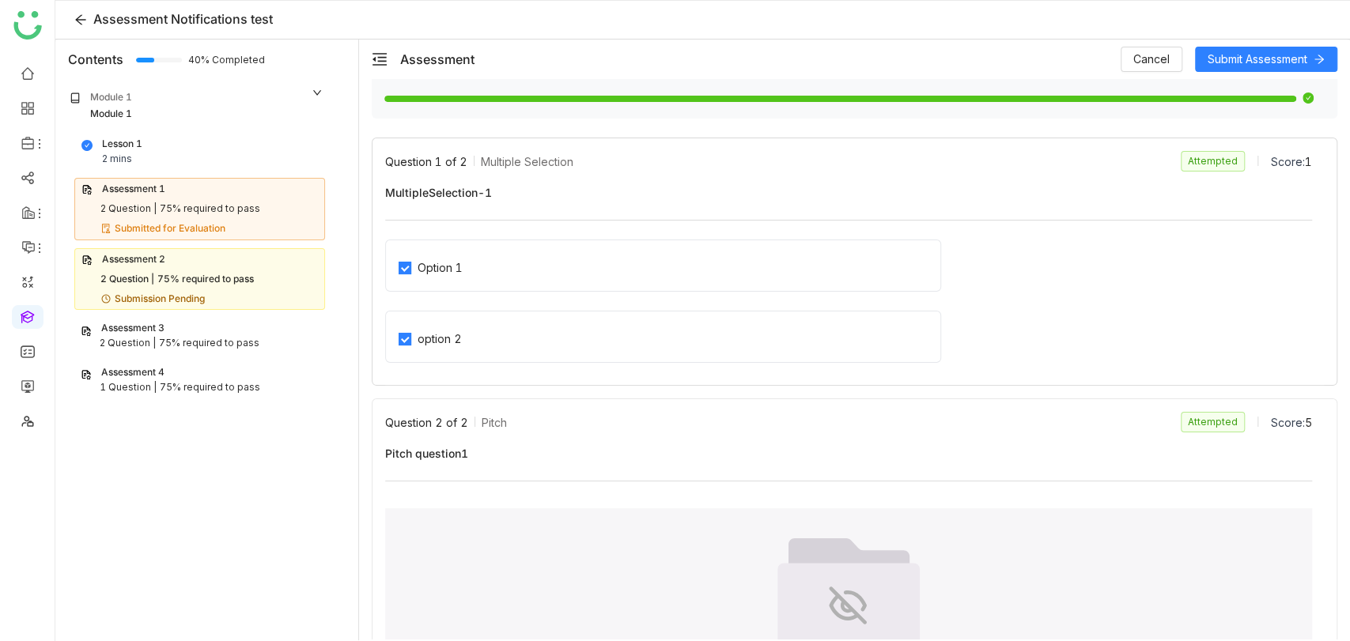
scroll to position [229, 0]
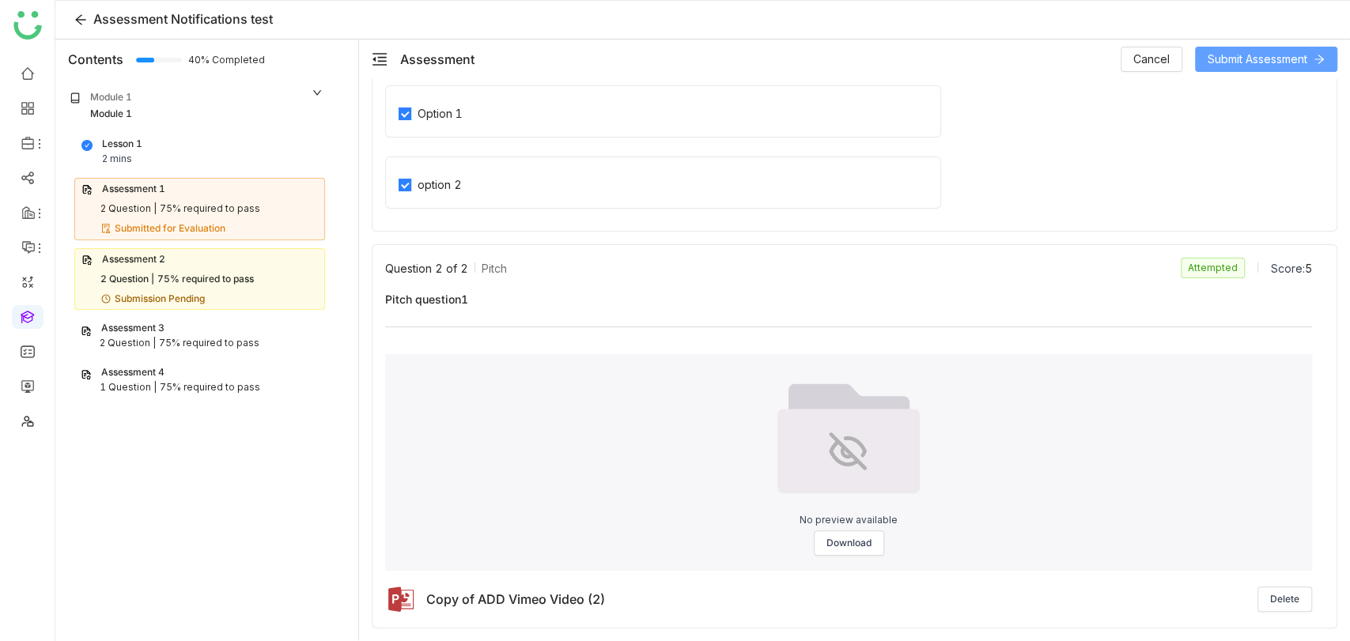
click at [1254, 47] on button "Submit Assessment" at bounding box center [1266, 59] width 142 height 25
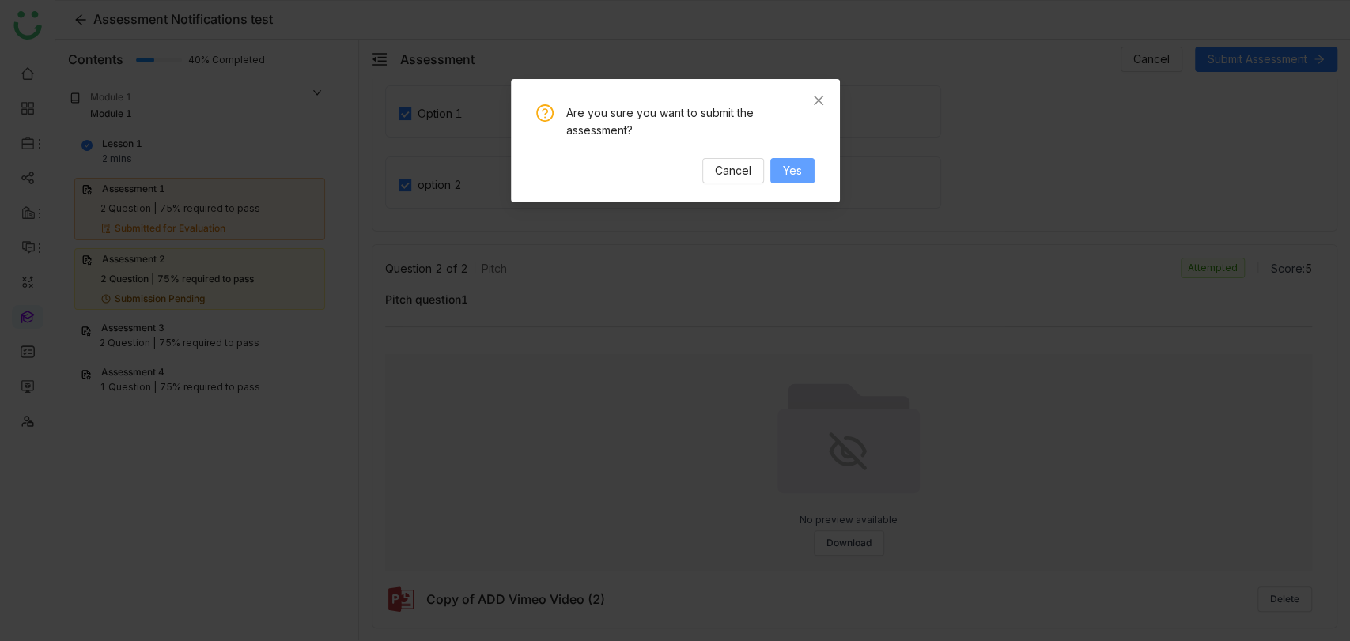
click at [772, 179] on button "Yes" at bounding box center [792, 170] width 44 height 25
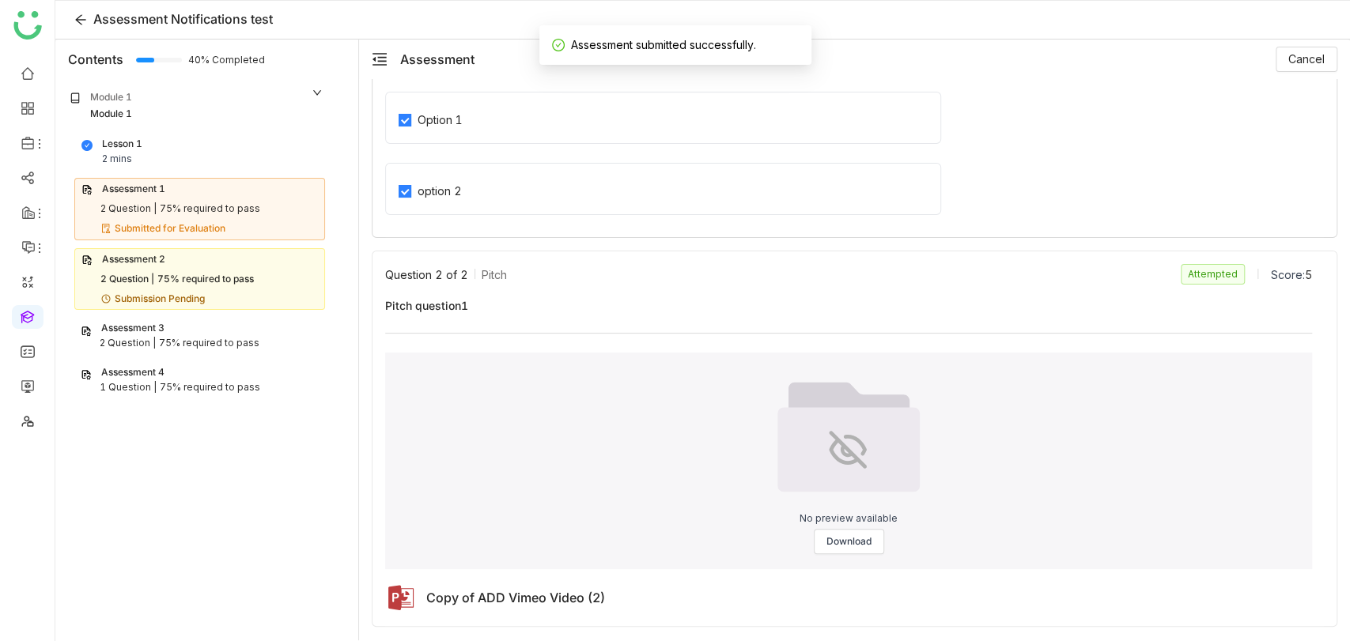
scroll to position [222, 0]
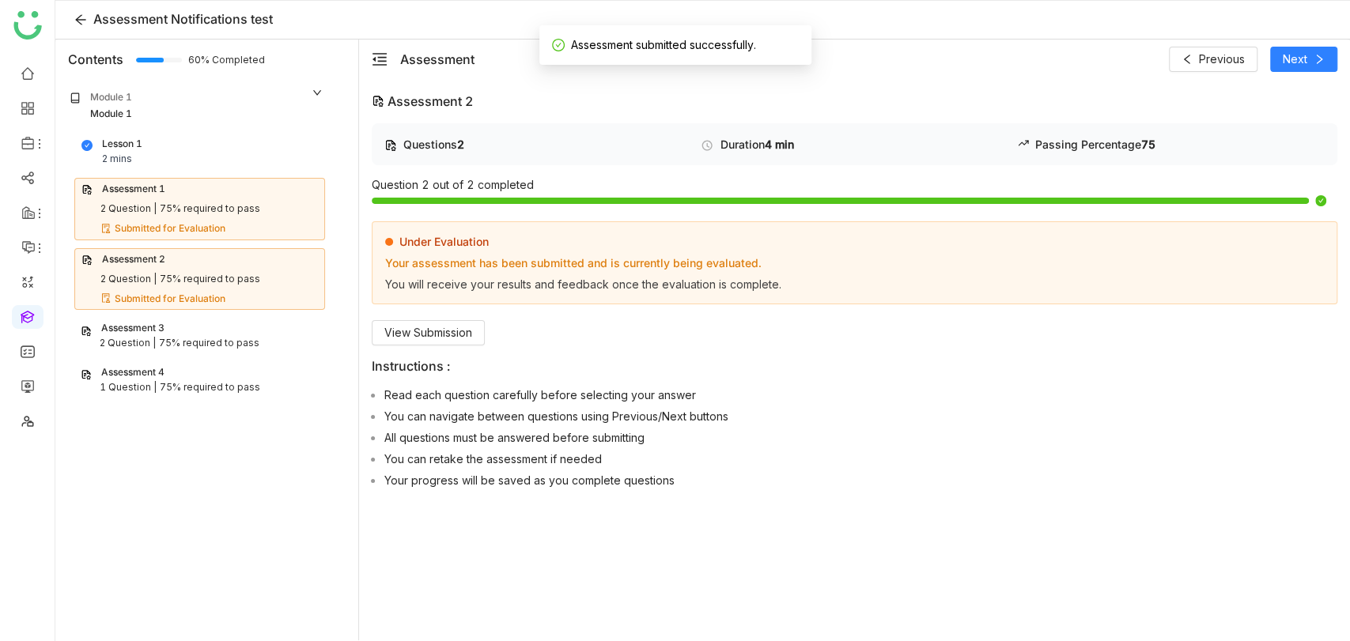
click at [175, 329] on div "Assessment 3" at bounding box center [200, 328] width 238 height 15
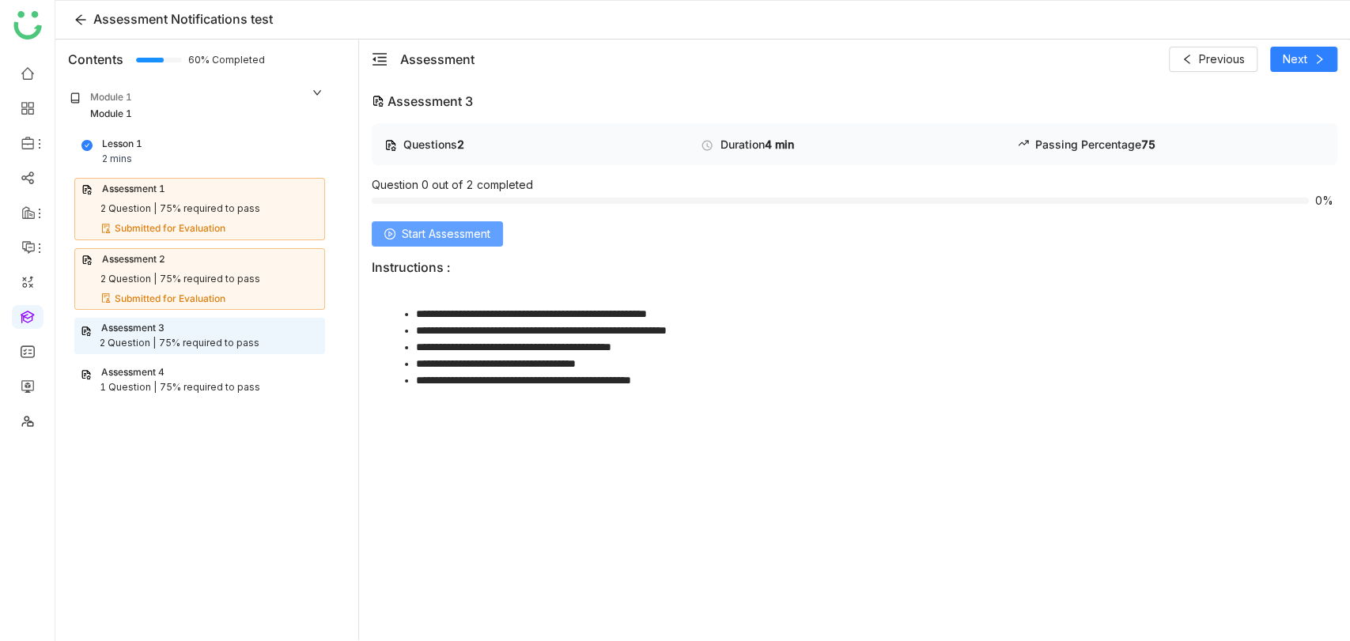
click at [442, 236] on span "Start Assessment" at bounding box center [446, 233] width 89 height 17
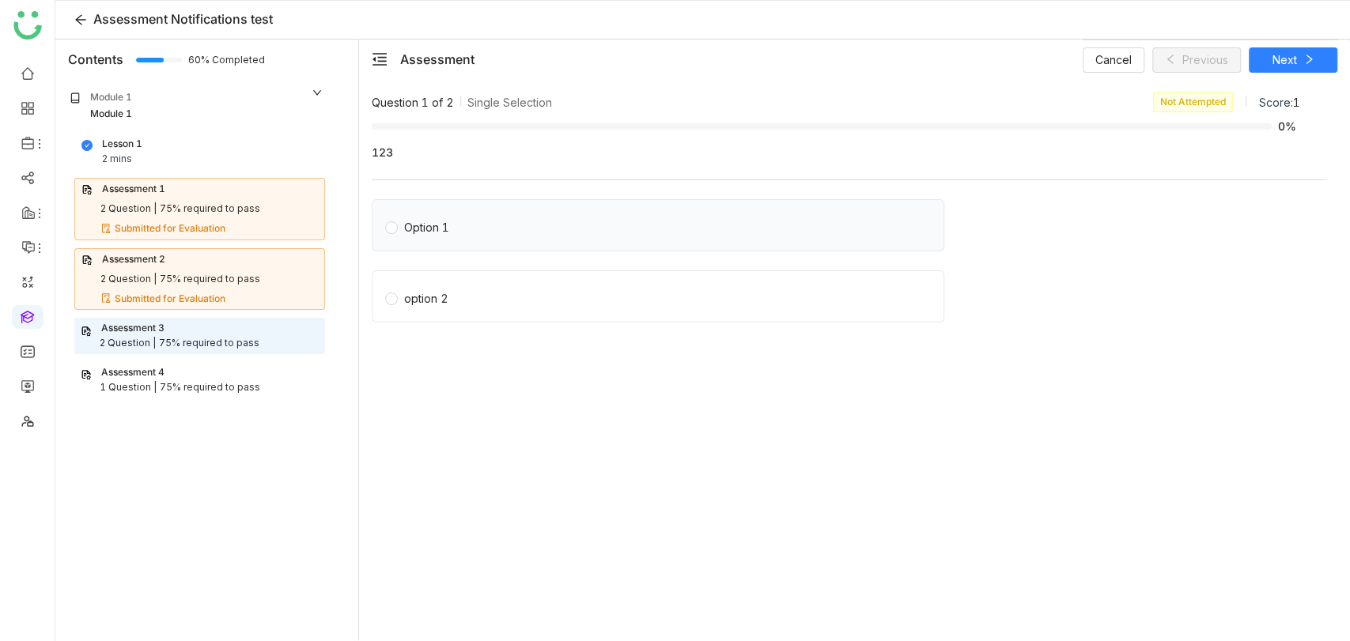
click at [523, 241] on div "Option 1" at bounding box center [658, 225] width 572 height 52
click at [412, 221] on div "Option 1" at bounding box center [426, 227] width 45 height 17
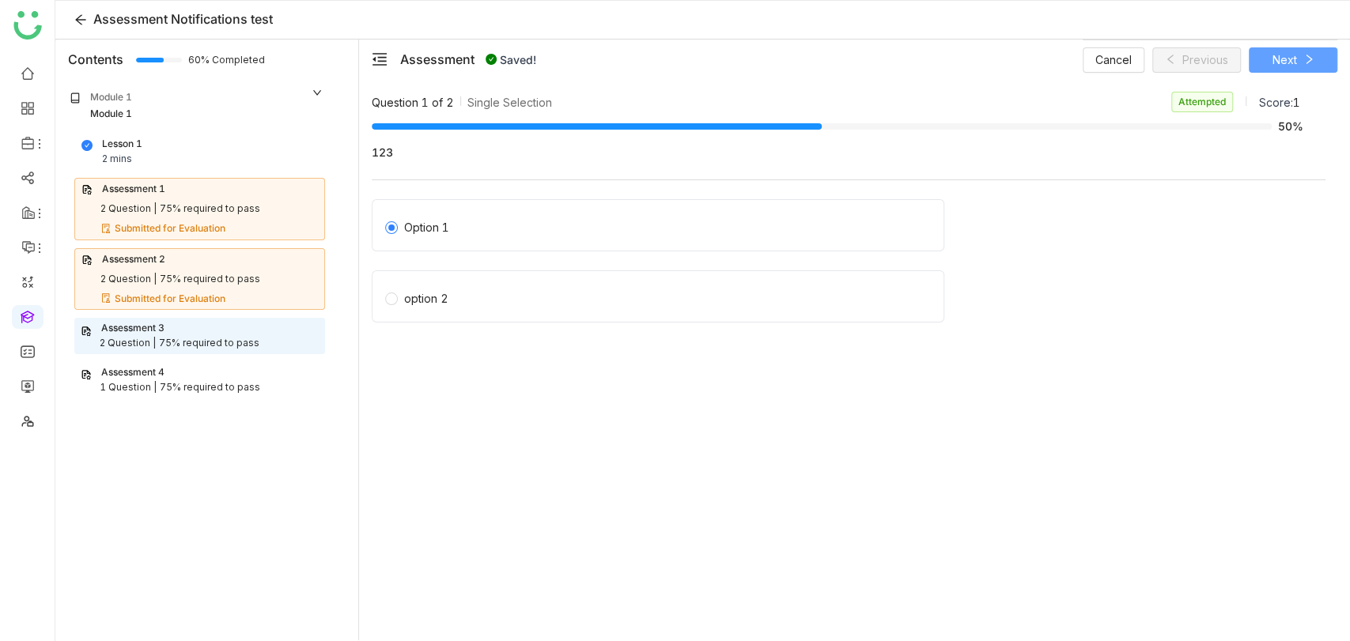
click at [1294, 58] on span "Next" at bounding box center [1284, 59] width 25 height 17
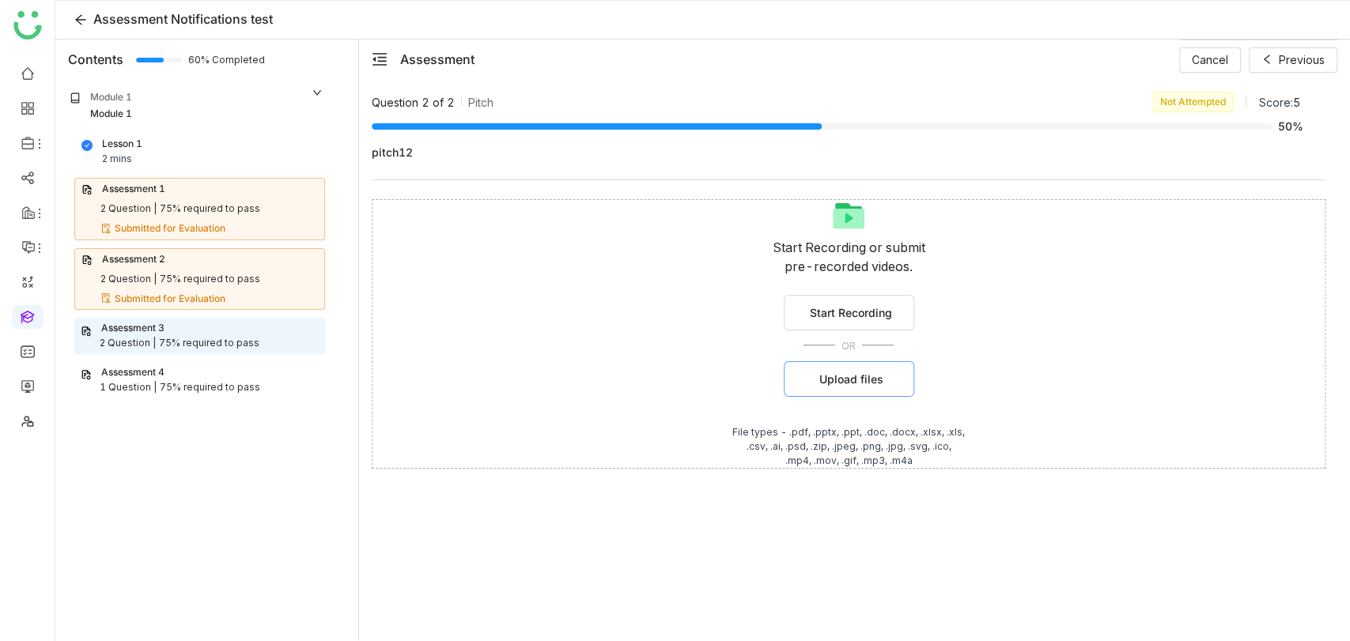
click at [866, 378] on span "Upload files" at bounding box center [851, 379] width 64 height 17
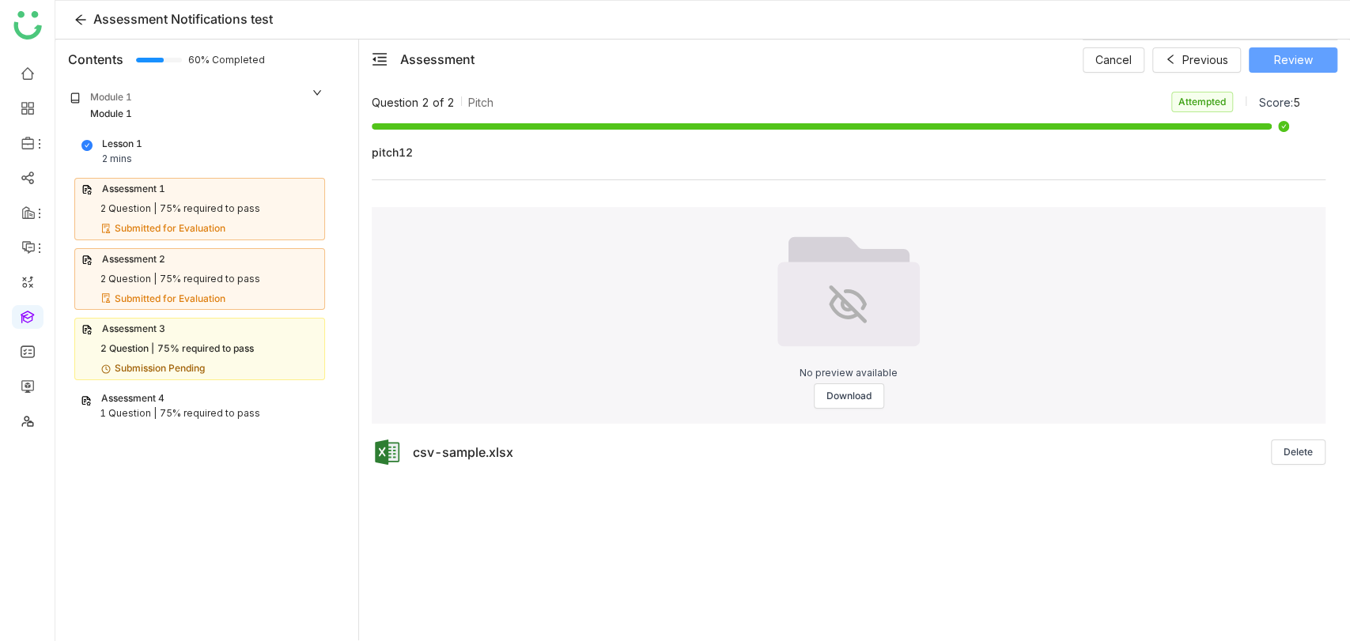
click at [1287, 70] on button "Review" at bounding box center [1293, 59] width 89 height 25
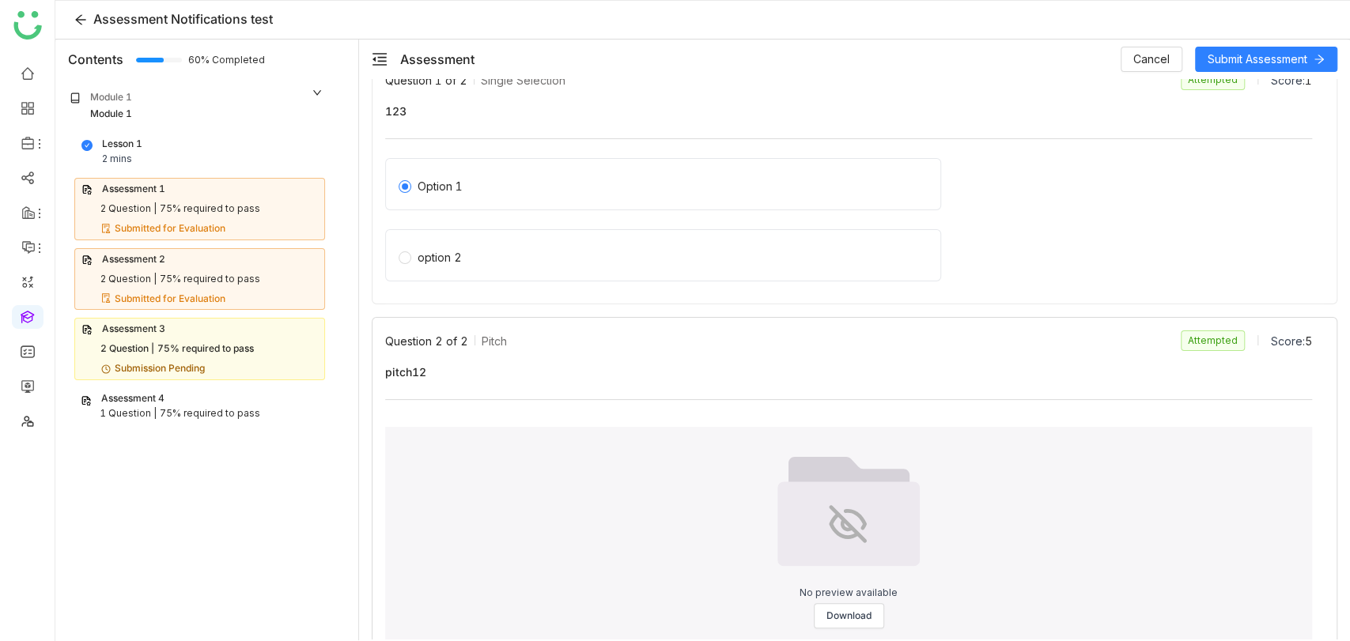
scroll to position [229, 0]
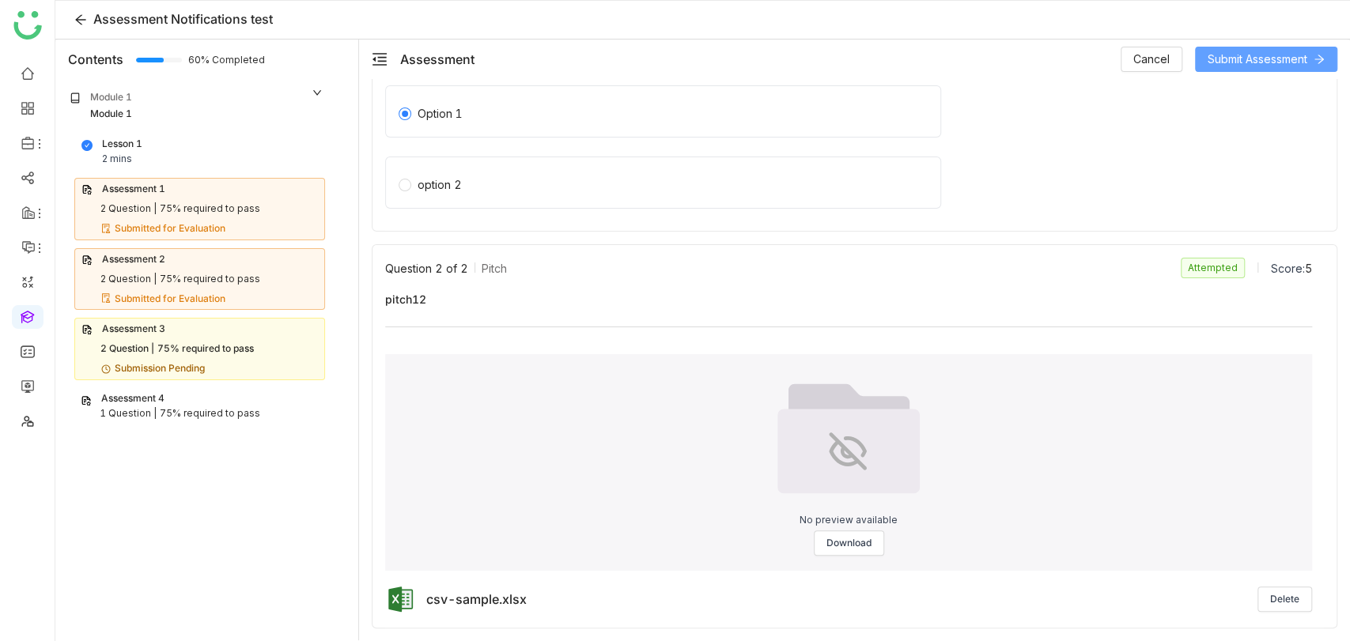
click at [1275, 51] on span "Submit Assessment" at bounding box center [1257, 59] width 100 height 17
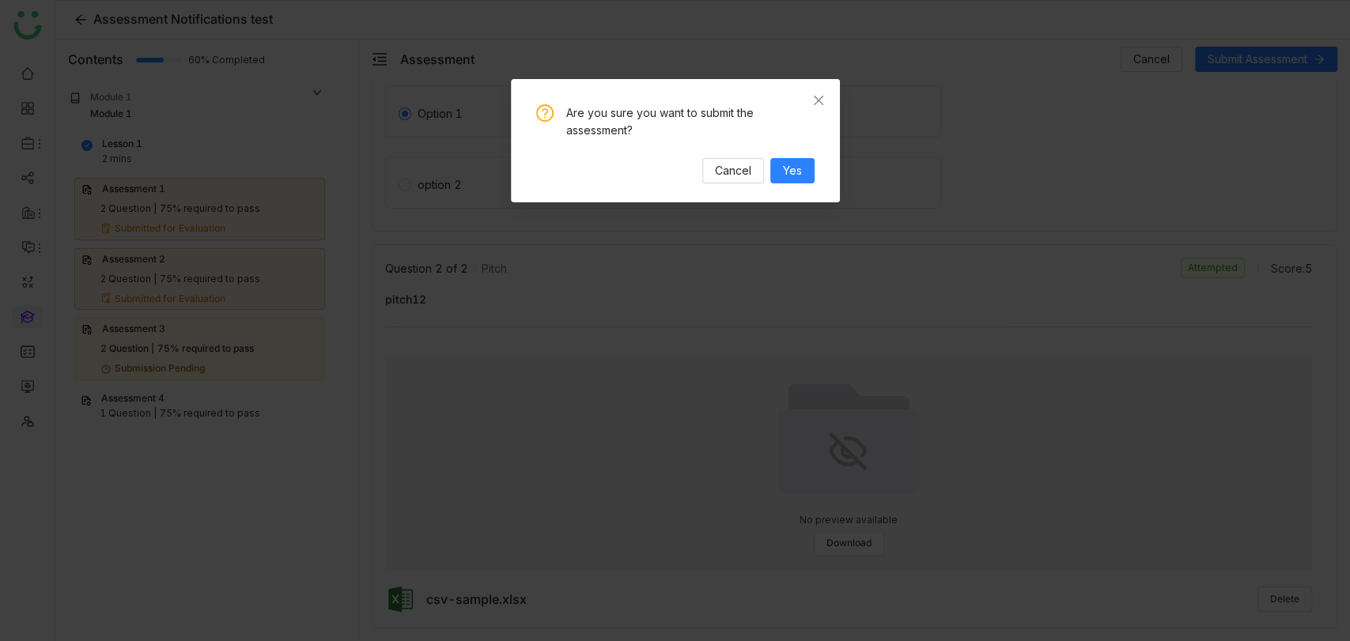
click at [768, 179] on div "Cancel Yes" at bounding box center [675, 170] width 278 height 25
click at [790, 171] on span "Yes" at bounding box center [792, 170] width 19 height 17
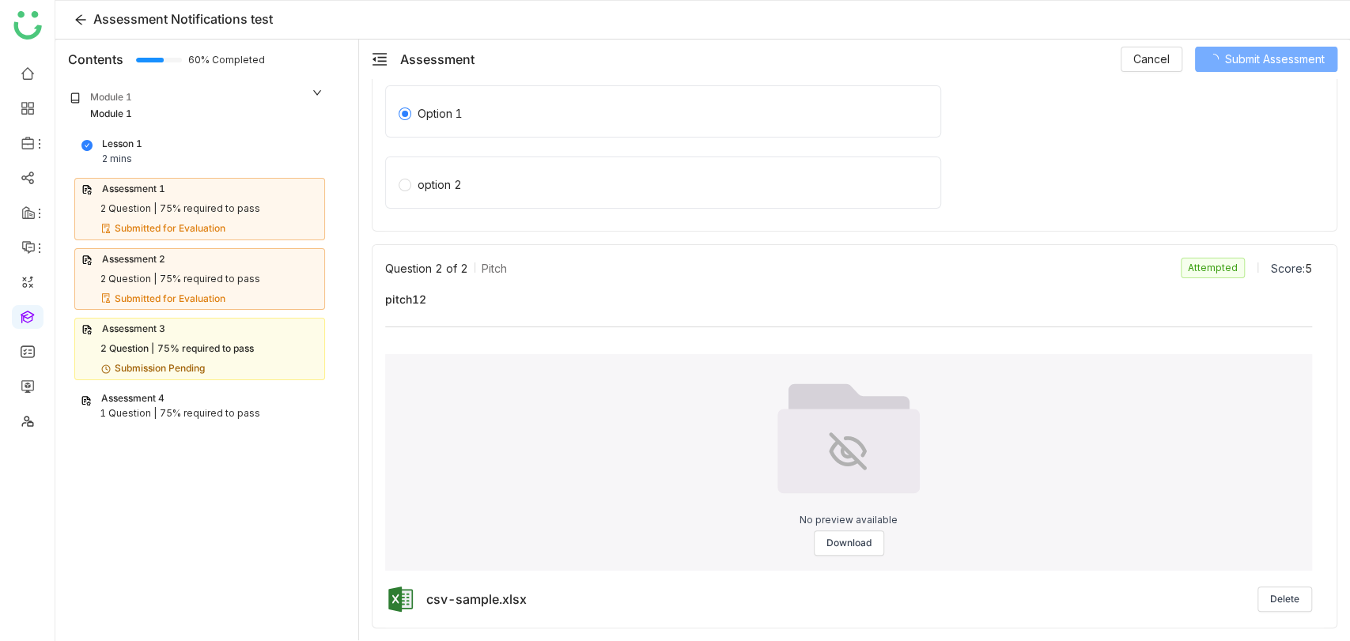
scroll to position [222, 0]
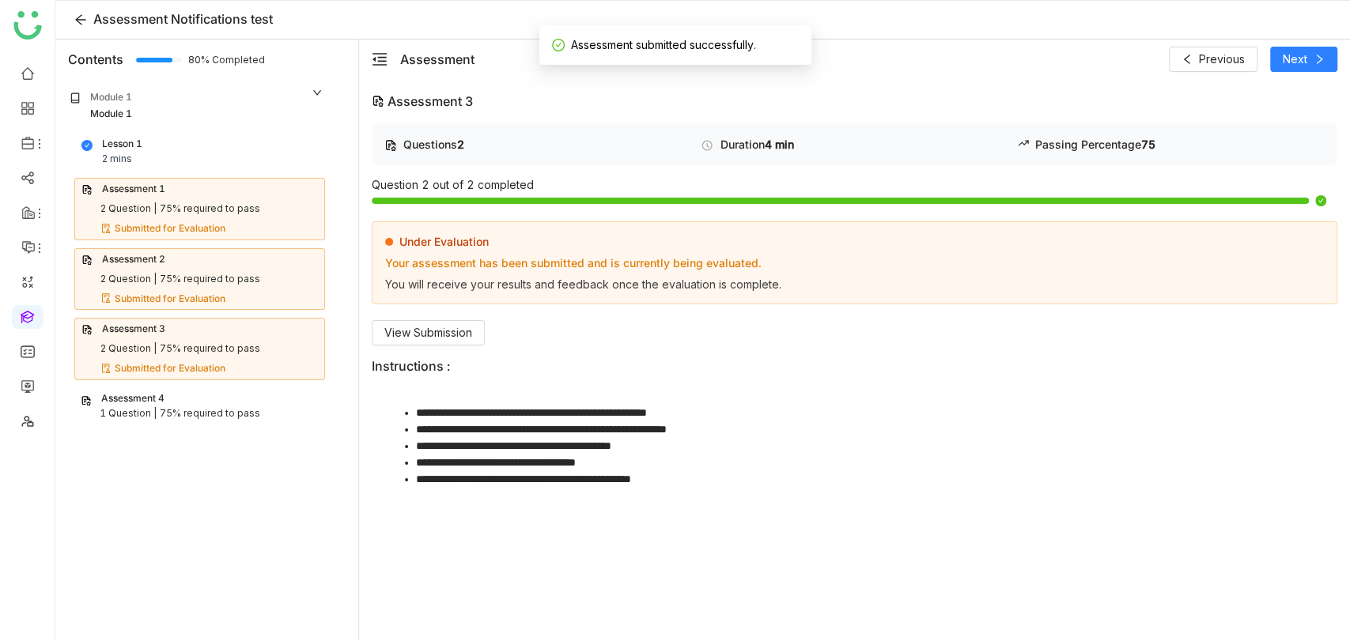
click at [160, 410] on div "75% required to pass" at bounding box center [210, 413] width 100 height 15
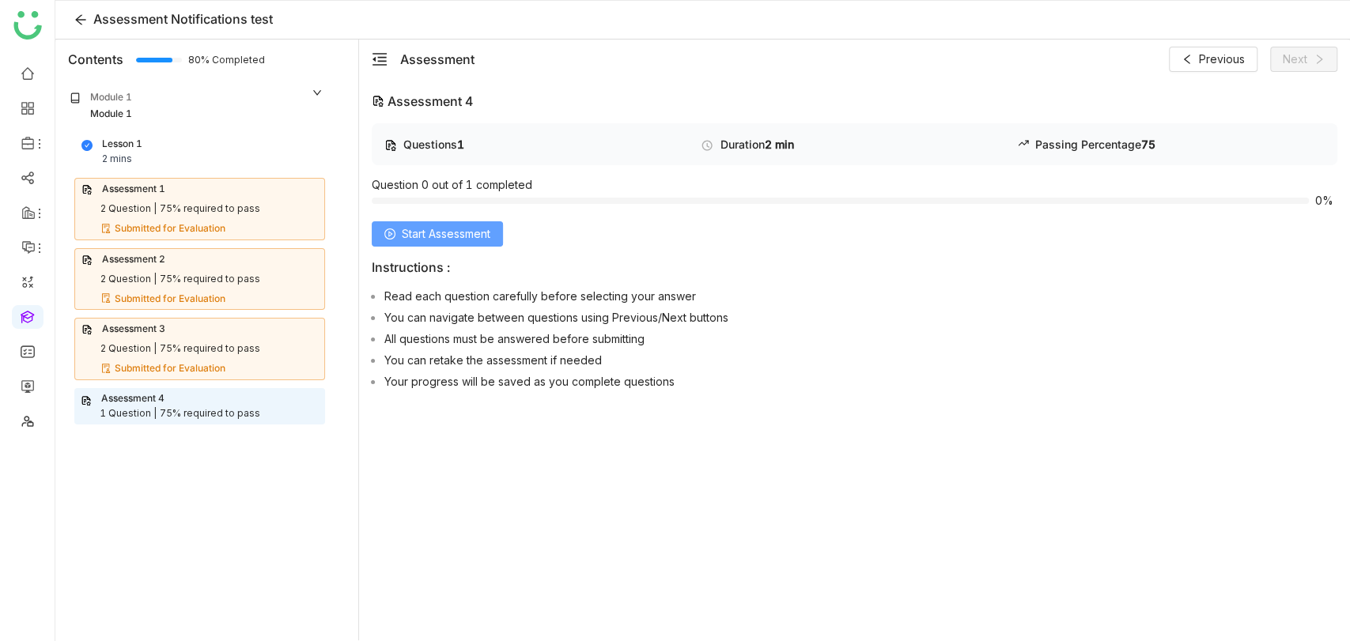
click at [456, 239] on span "Start Assessment" at bounding box center [446, 233] width 89 height 17
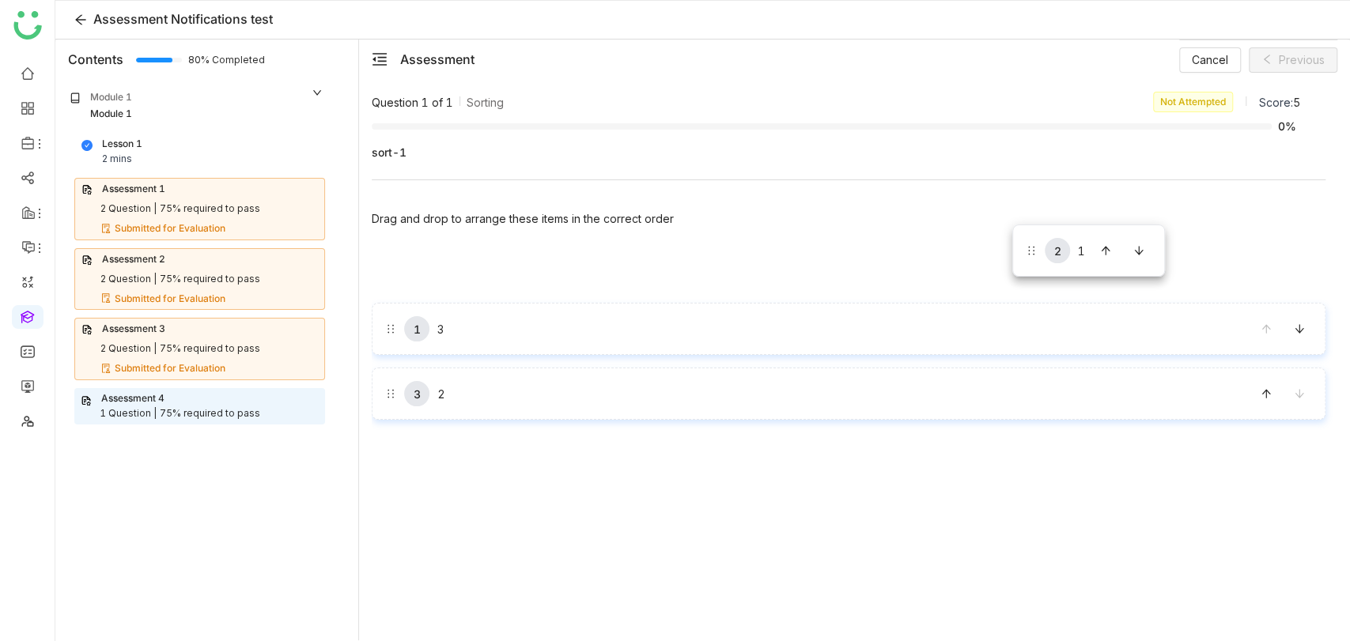
drag, startPoint x: 1031, startPoint y: 327, endPoint x: 1012, endPoint y: 224, distance: 104.5
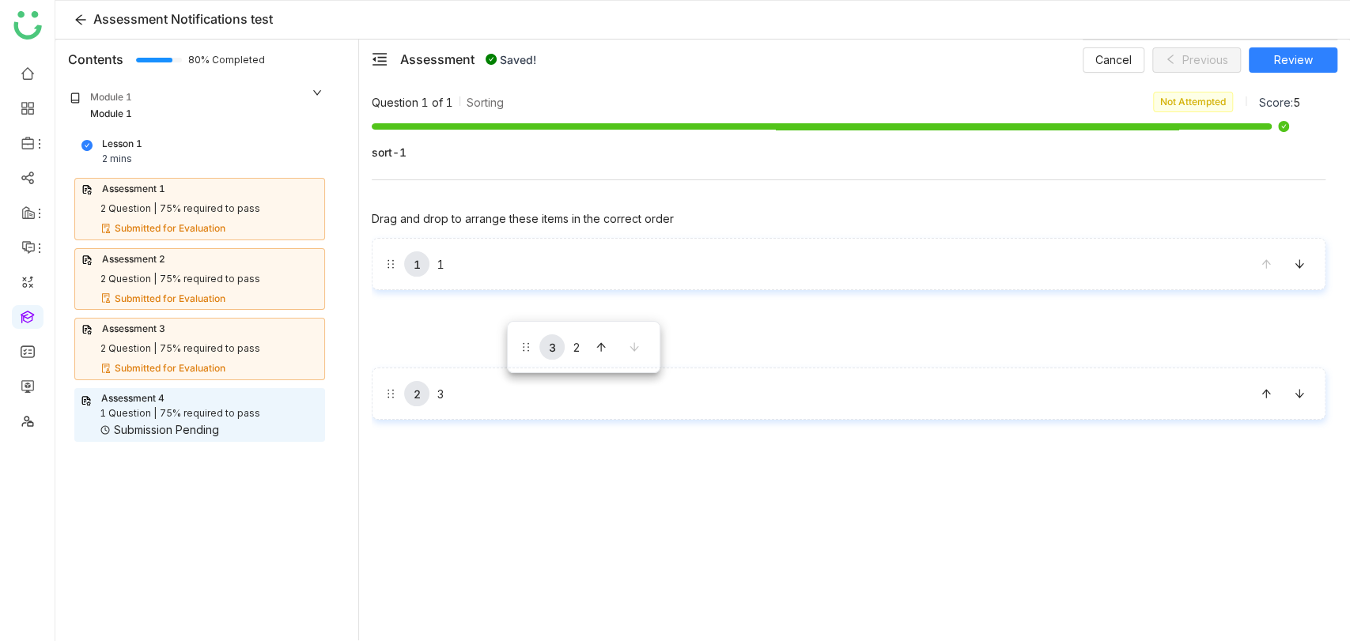
drag, startPoint x: 516, startPoint y: 401, endPoint x: 508, endPoint y: 318, distance: 83.4
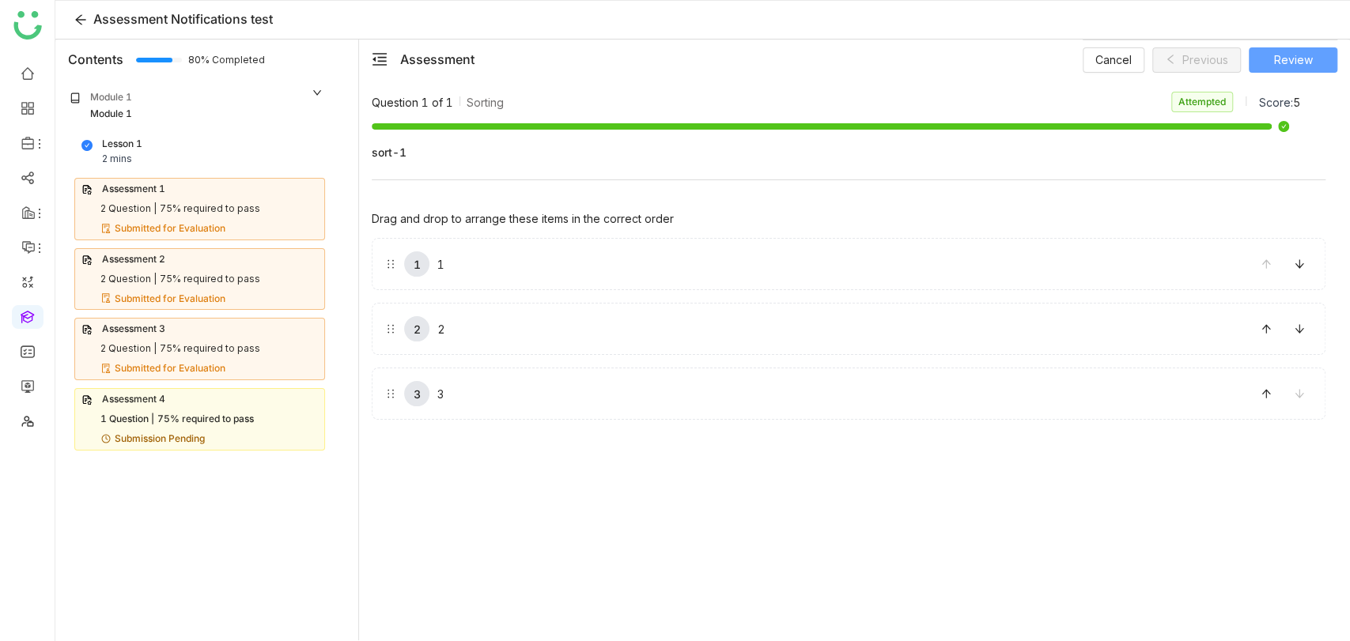
click at [1313, 52] on button "Review" at bounding box center [1293, 59] width 89 height 25
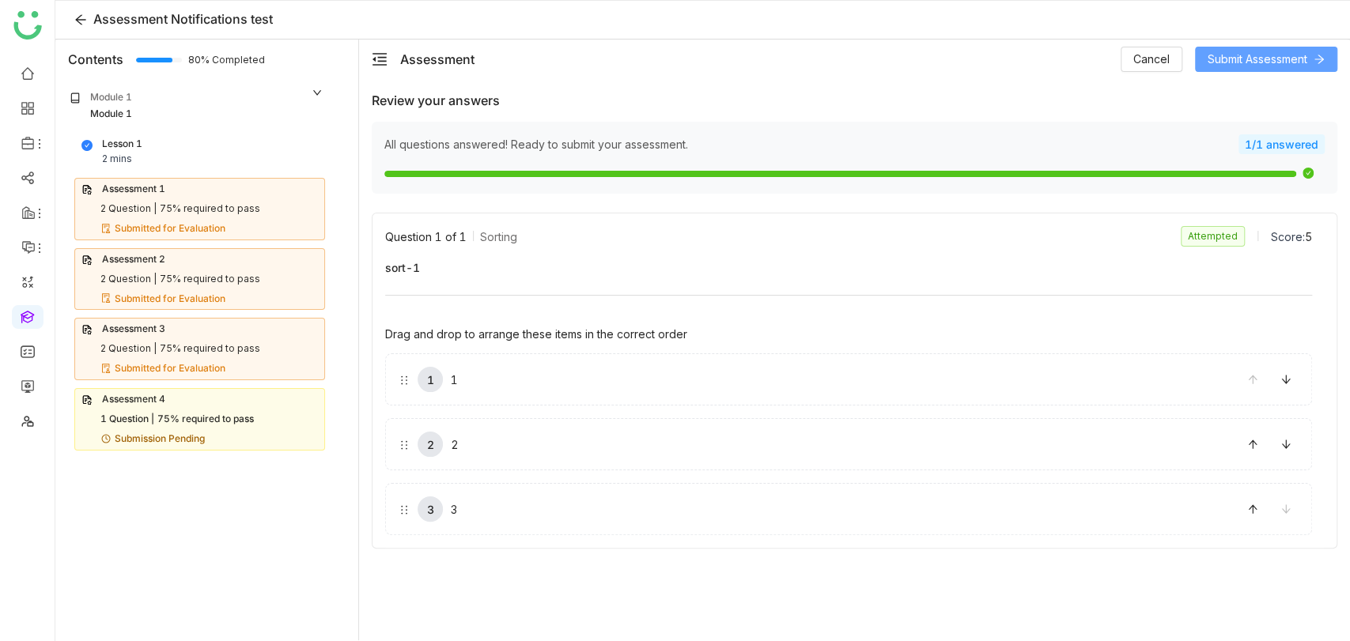
click at [1290, 62] on span "Submit Assessment" at bounding box center [1257, 59] width 100 height 17
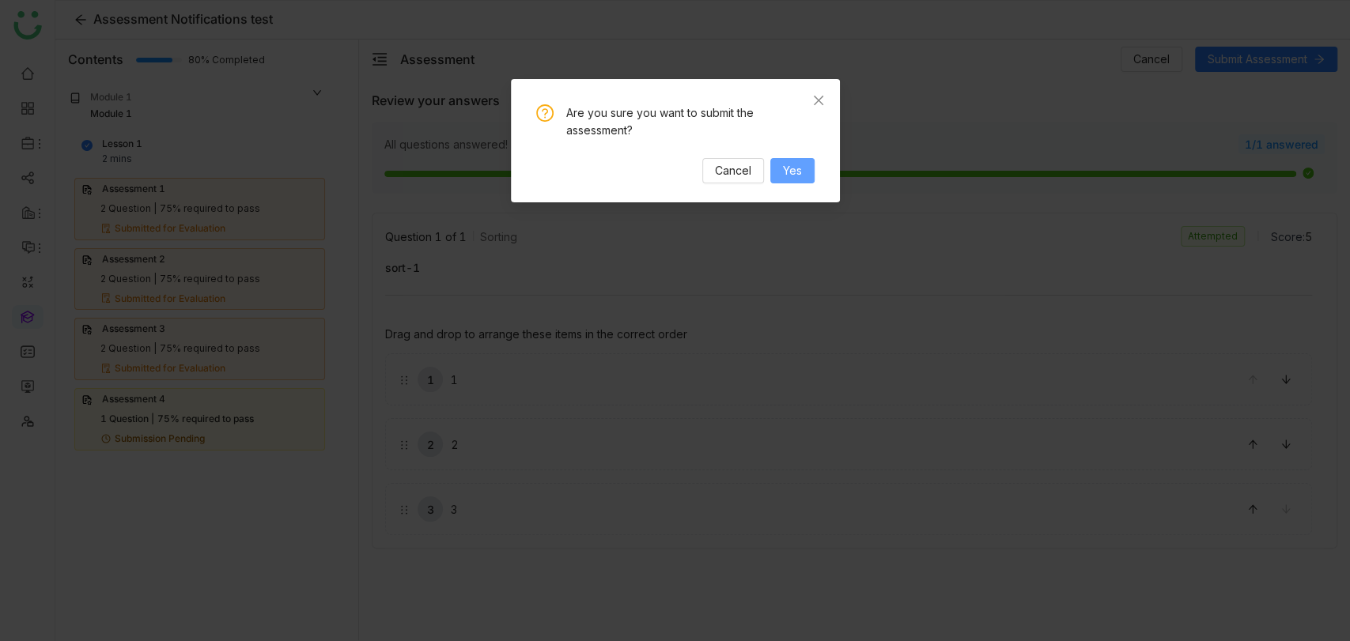
click at [798, 176] on span "Yes" at bounding box center [792, 170] width 19 height 17
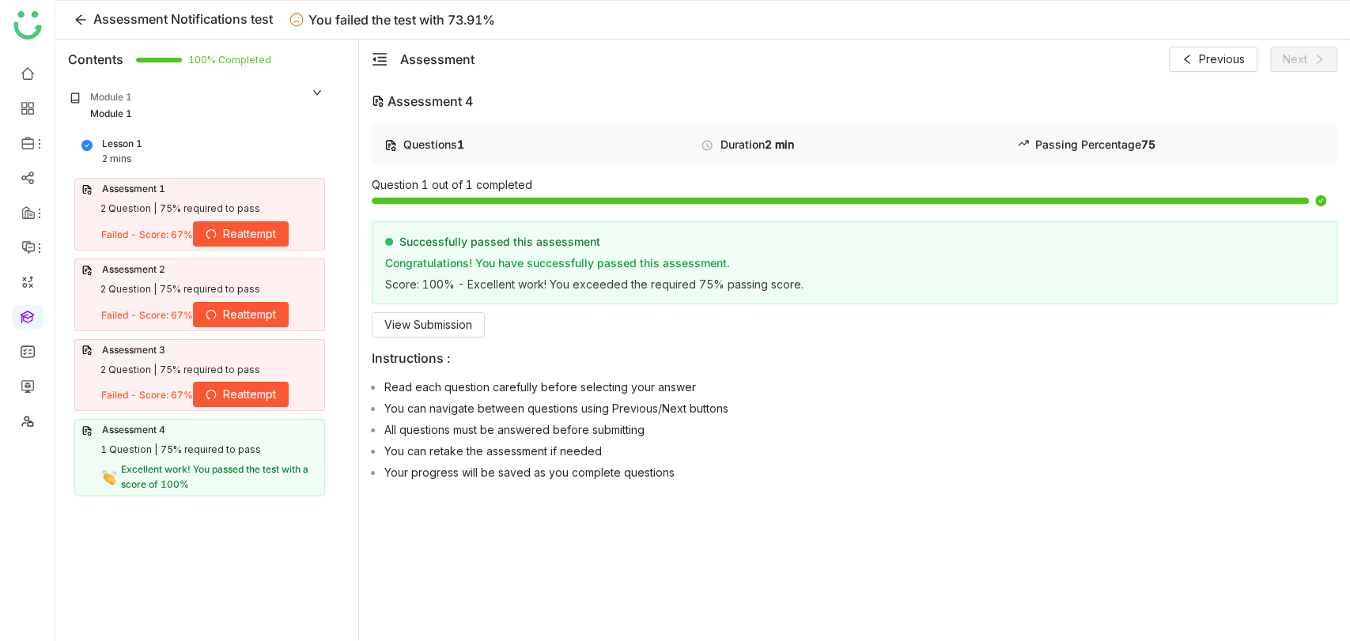
drag, startPoint x: 263, startPoint y: 391, endPoint x: 250, endPoint y: 379, distance: 17.9
click at [250, 379] on div "Assessment 3 2 Question | 75% required to pass Failed - Score: 67% Reattempt" at bounding box center [199, 375] width 251 height 73
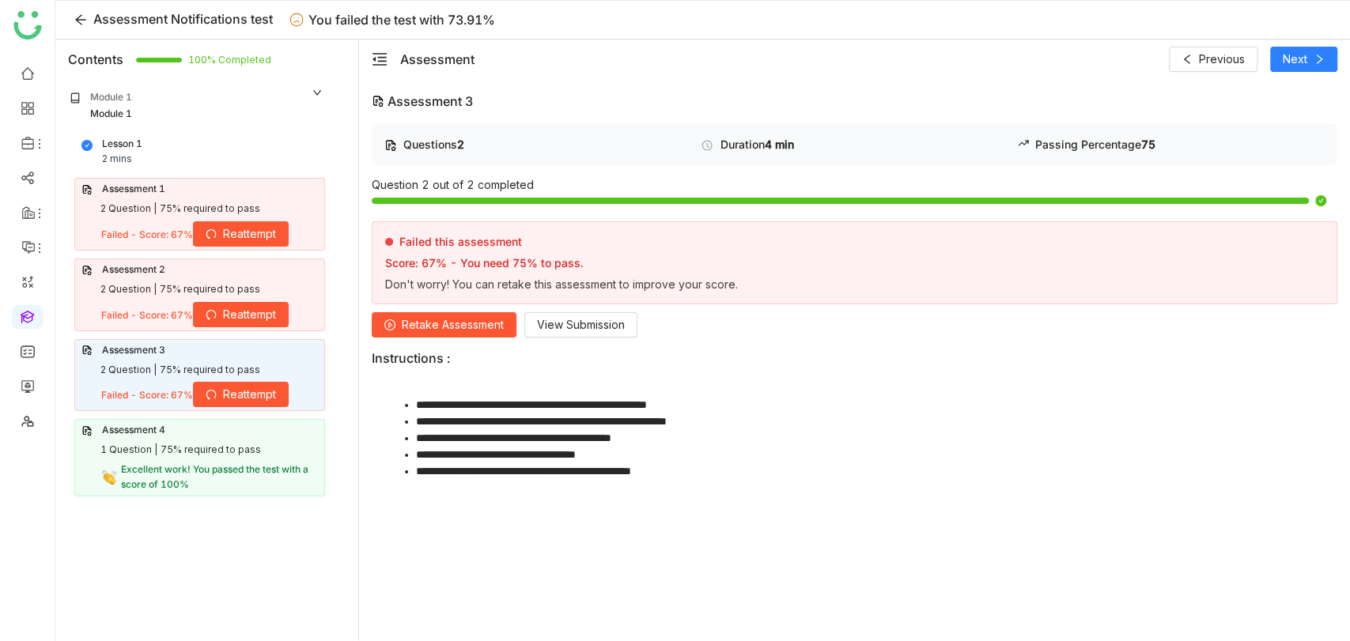
click at [250, 379] on div "Assessment 3 2 Question | 75% required to pass Failed - Score: 67% Reattempt" at bounding box center [199, 375] width 251 height 73
click at [453, 327] on span "Retake Assessment" at bounding box center [453, 324] width 102 height 17
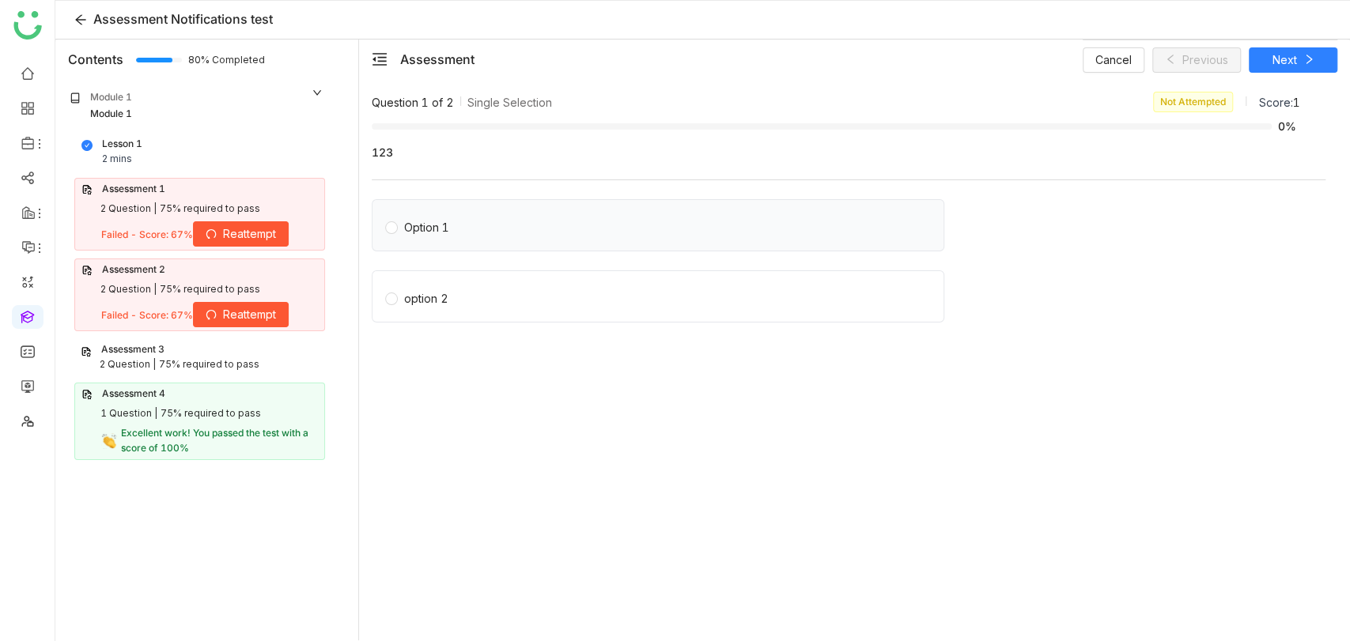
click at [531, 225] on label "Option 1" at bounding box center [661, 225] width 552 height 22
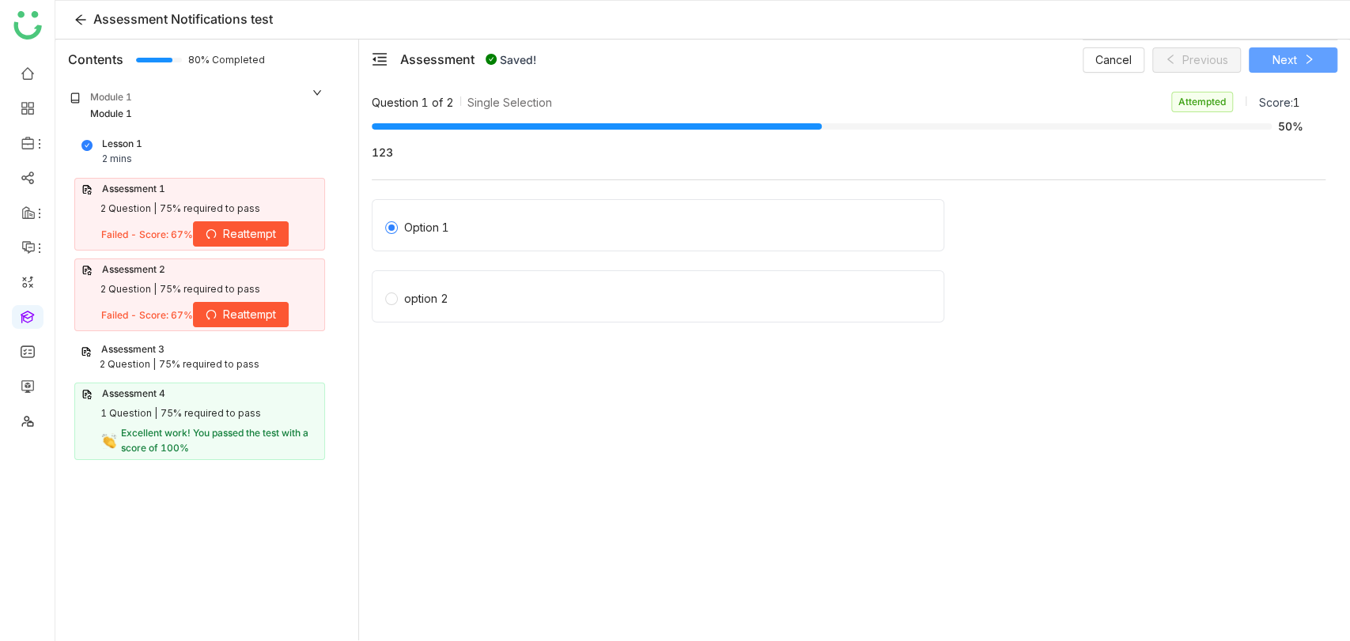
click at [1286, 62] on span "Next" at bounding box center [1284, 59] width 25 height 17
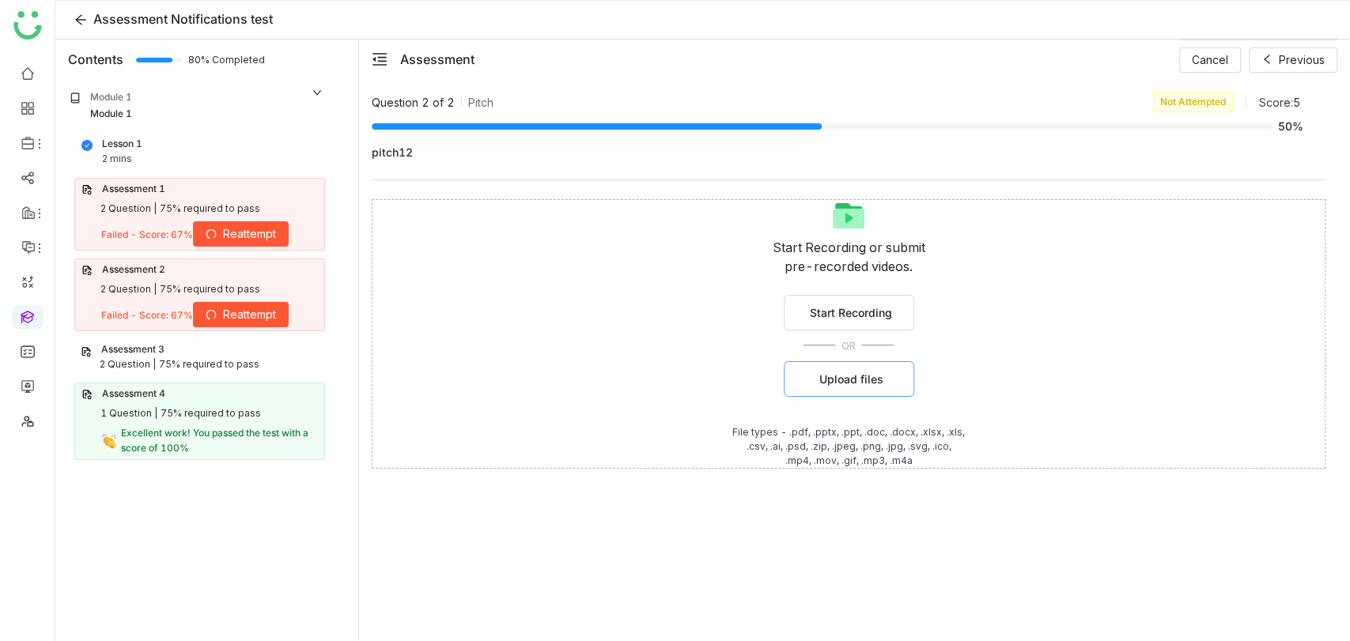
click at [878, 383] on span "Upload files" at bounding box center [851, 379] width 64 height 17
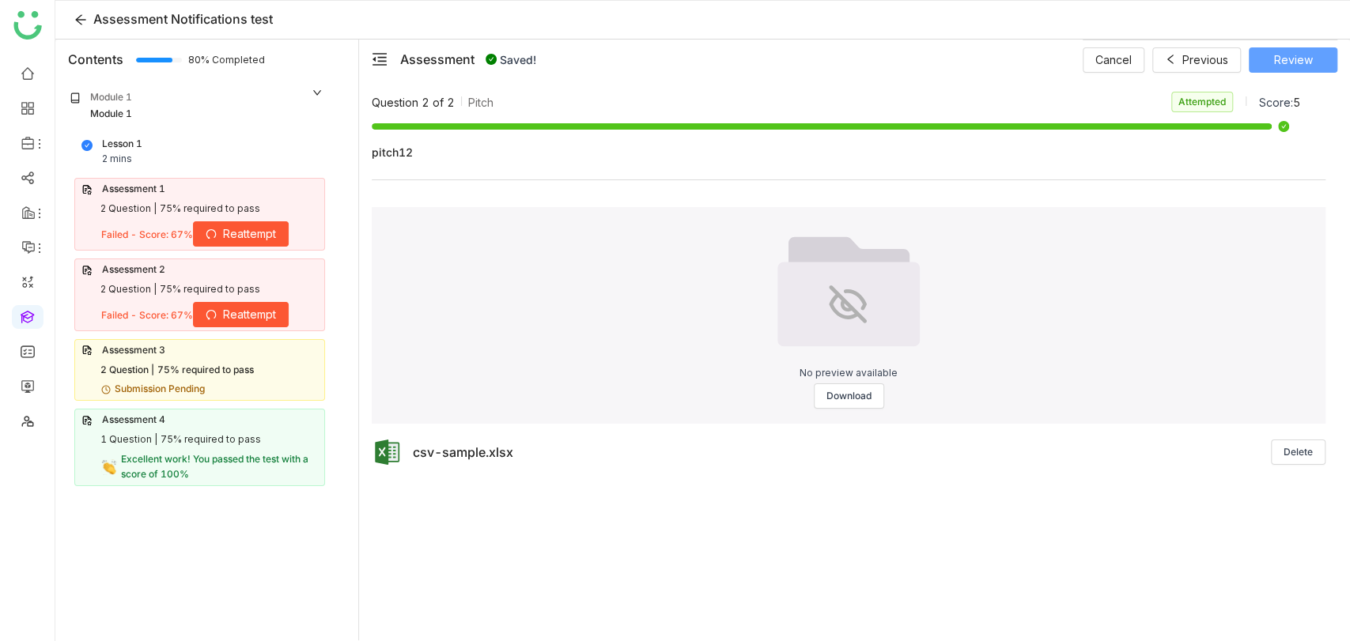
click at [1305, 56] on span "Review" at bounding box center [1293, 59] width 39 height 17
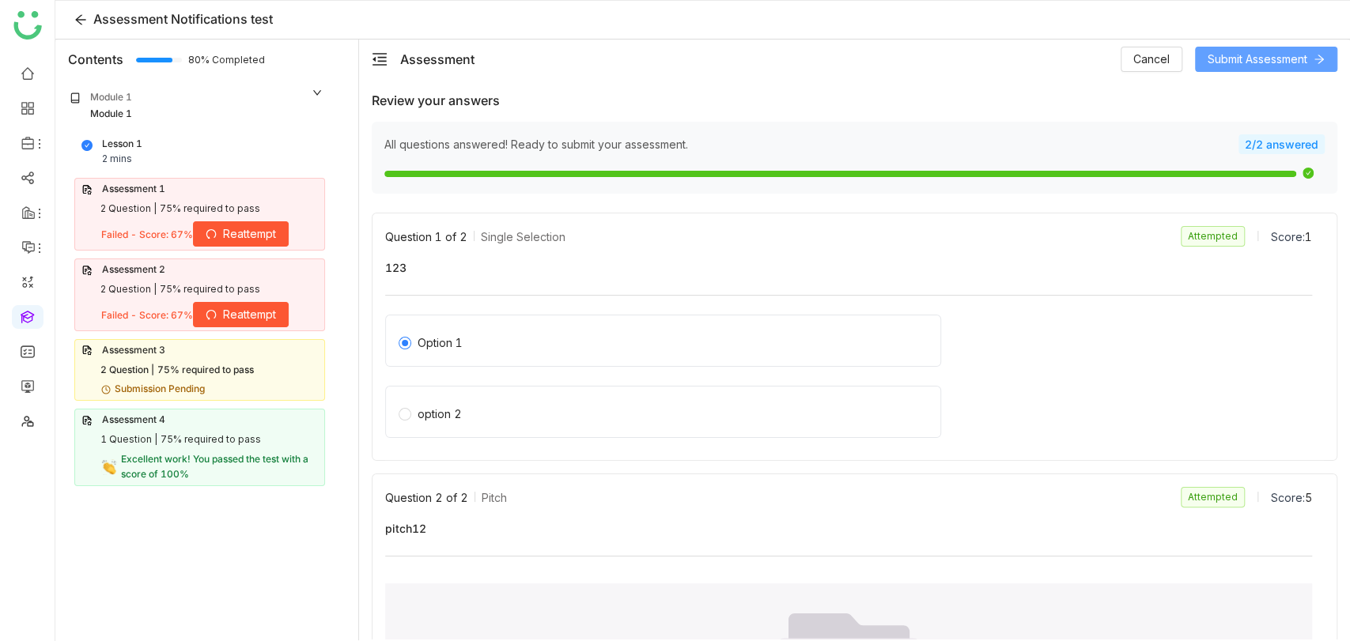
click at [1221, 63] on span "Submit Assessment" at bounding box center [1257, 59] width 100 height 17
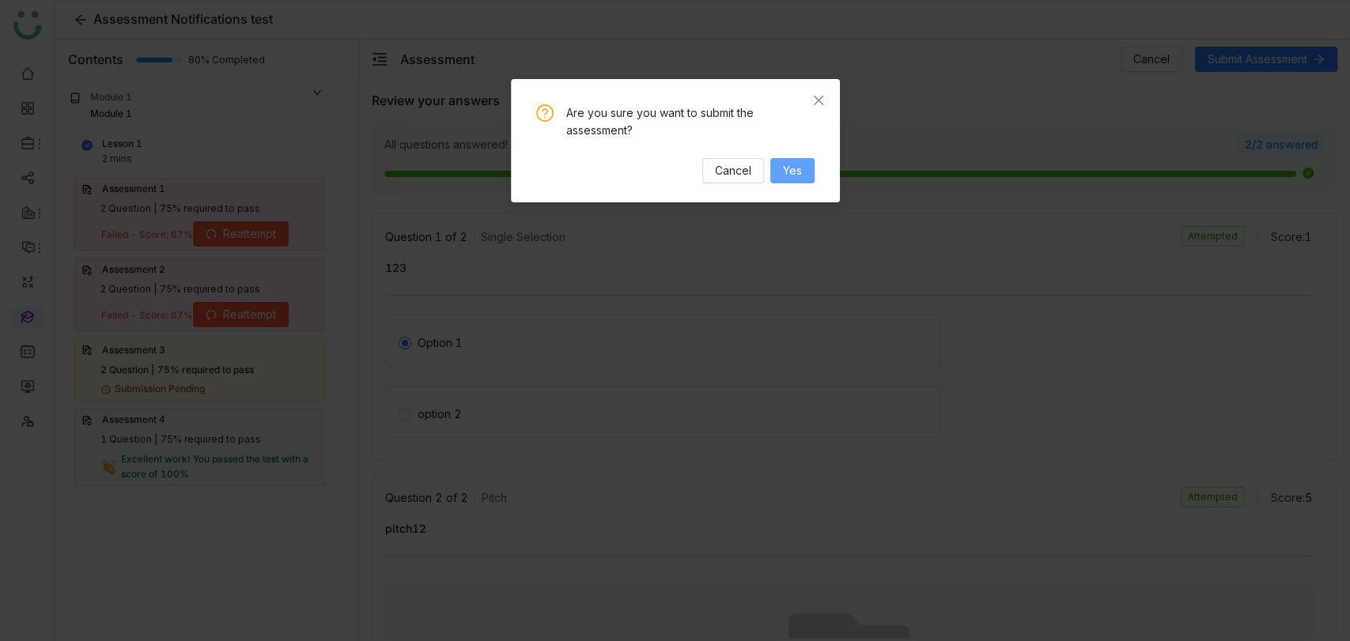
click at [792, 166] on span "Yes" at bounding box center [792, 170] width 19 height 17
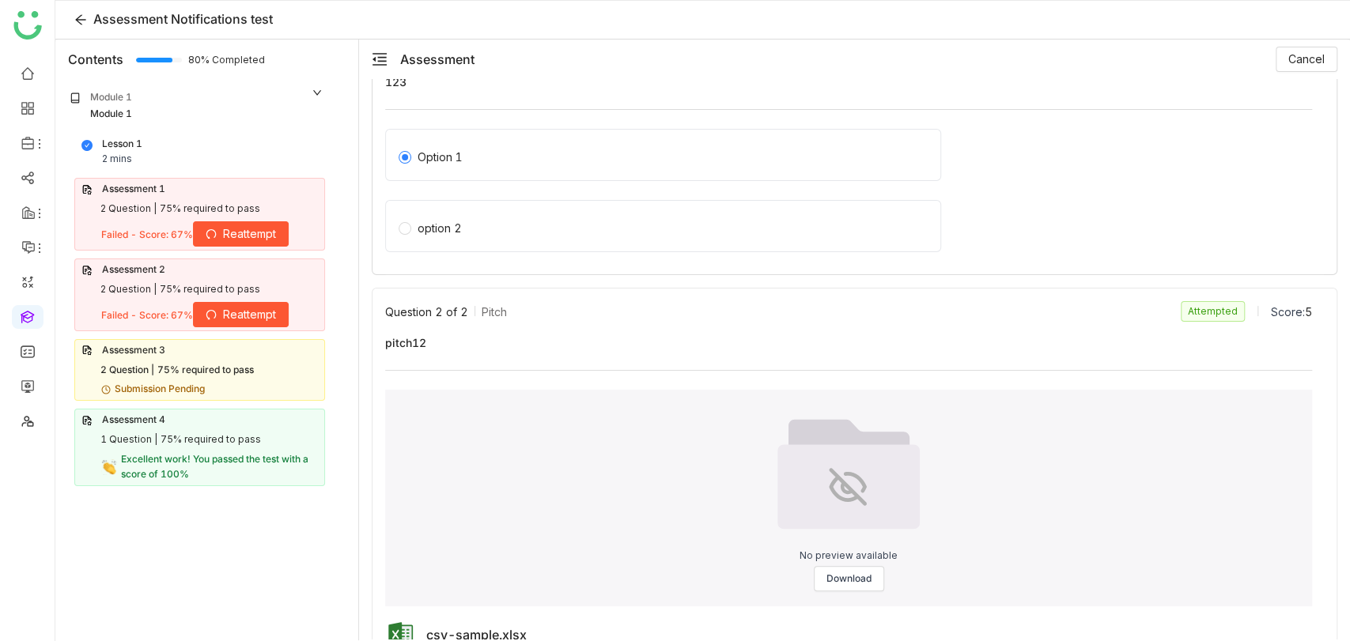
scroll to position [221, 0]
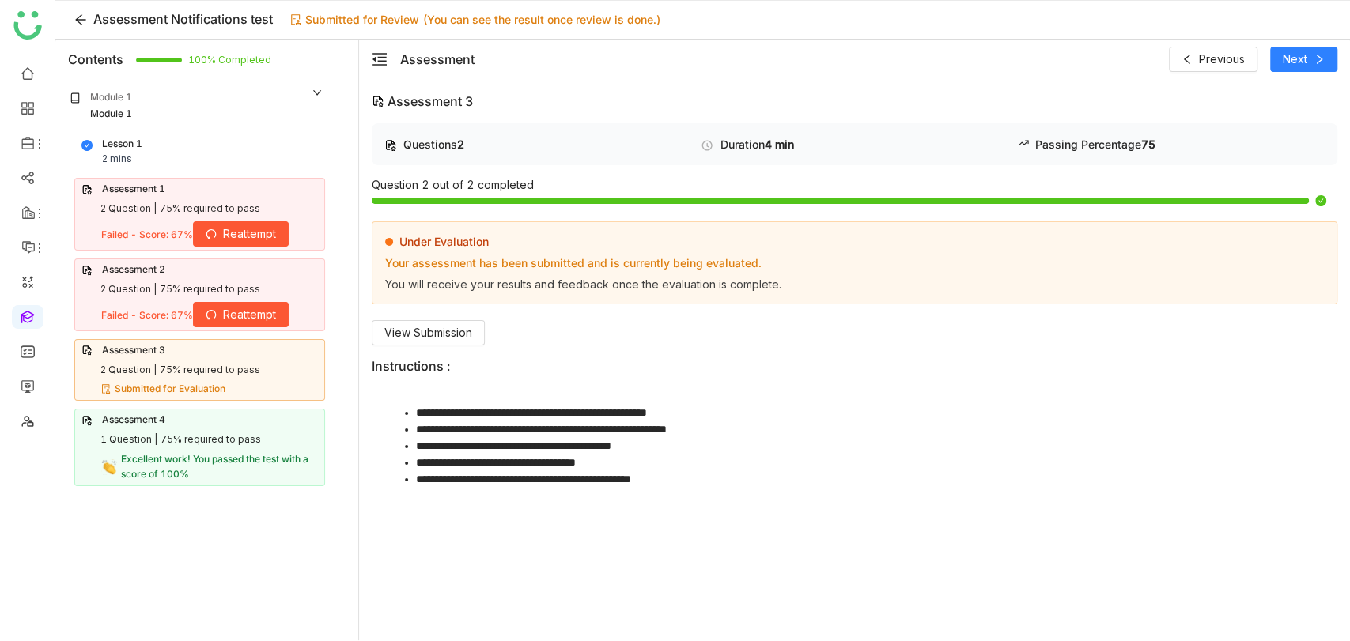
click at [265, 306] on span "Reattempt" at bounding box center [249, 314] width 53 height 17
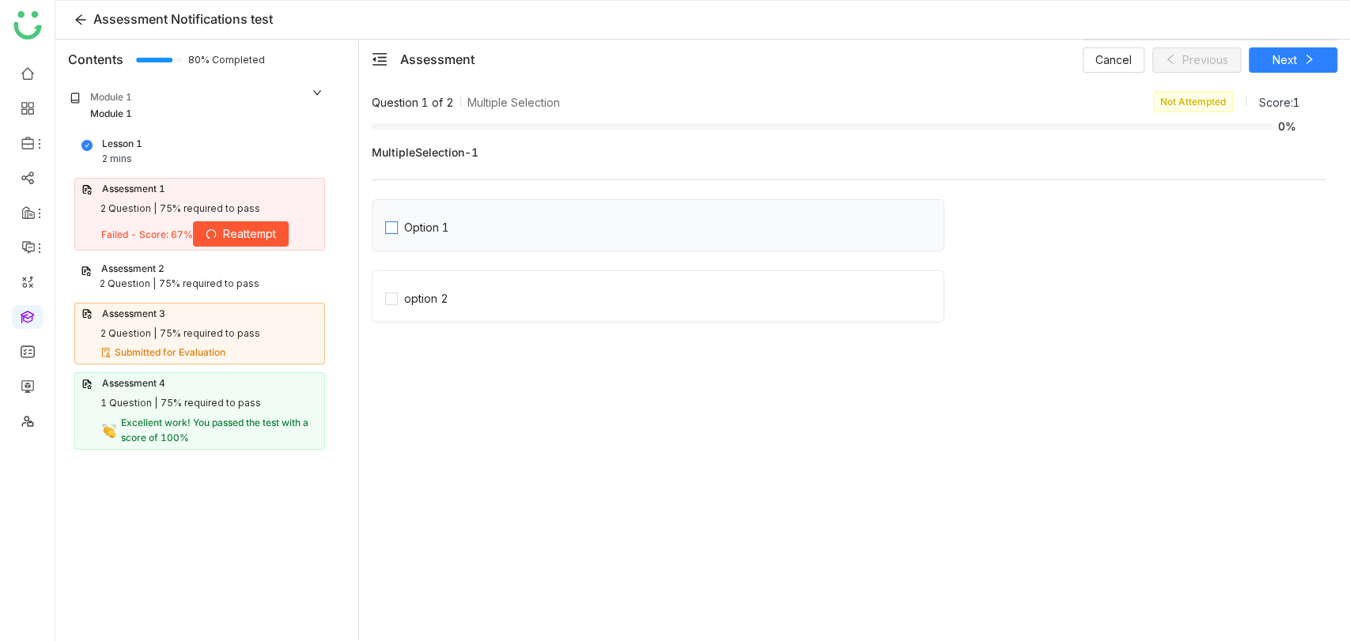
click at [412, 223] on div "Option 1" at bounding box center [426, 227] width 45 height 17
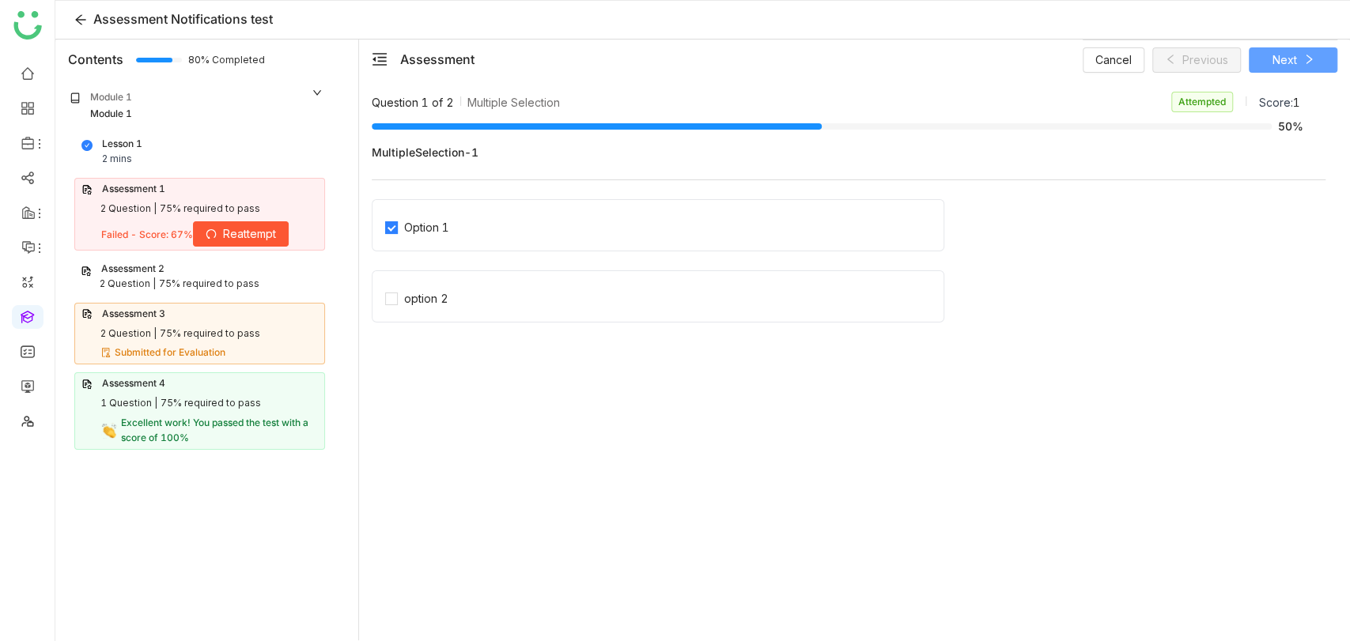
click at [1275, 59] on span "Next" at bounding box center [1284, 59] width 25 height 17
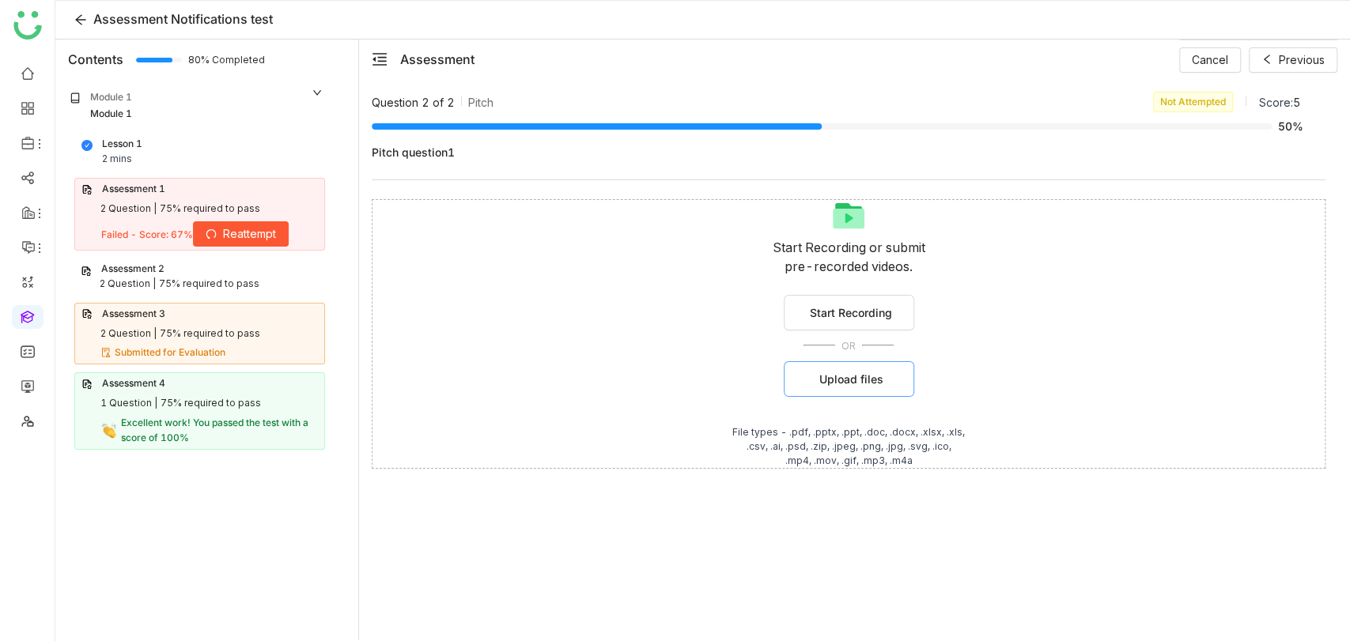
click at [808, 395] on button "Upload files" at bounding box center [849, 379] width 130 height 36
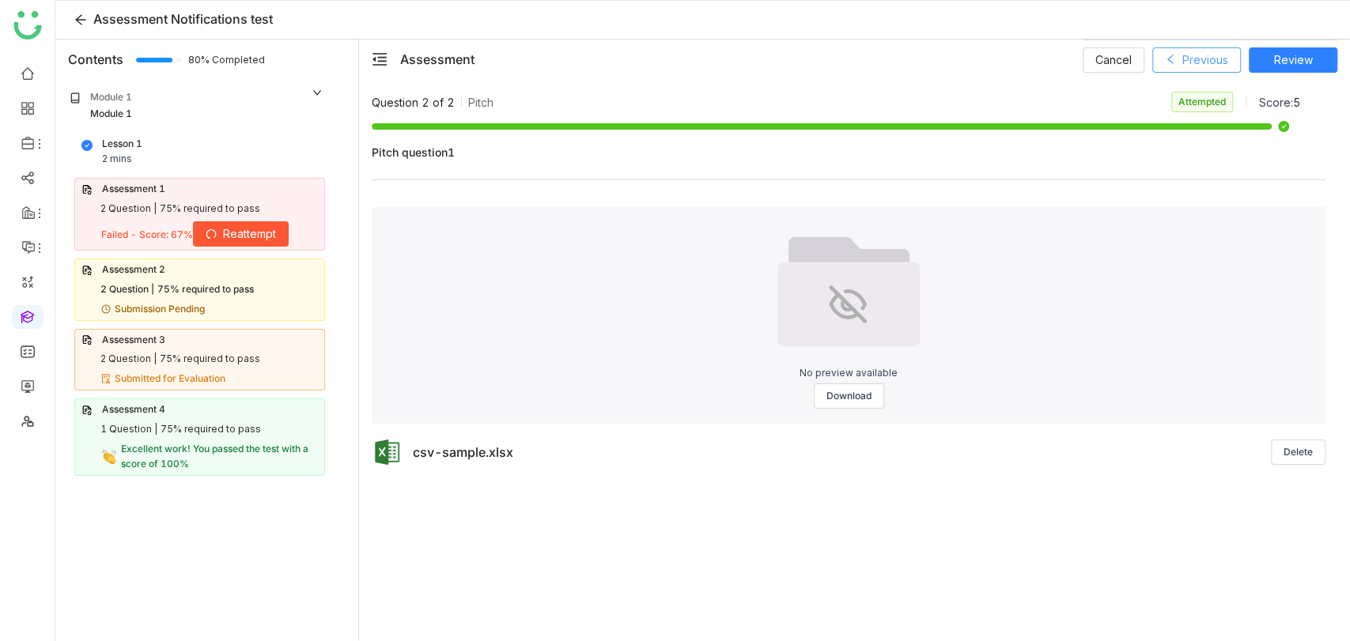
click at [1188, 68] on button "Previous" at bounding box center [1196, 59] width 89 height 25
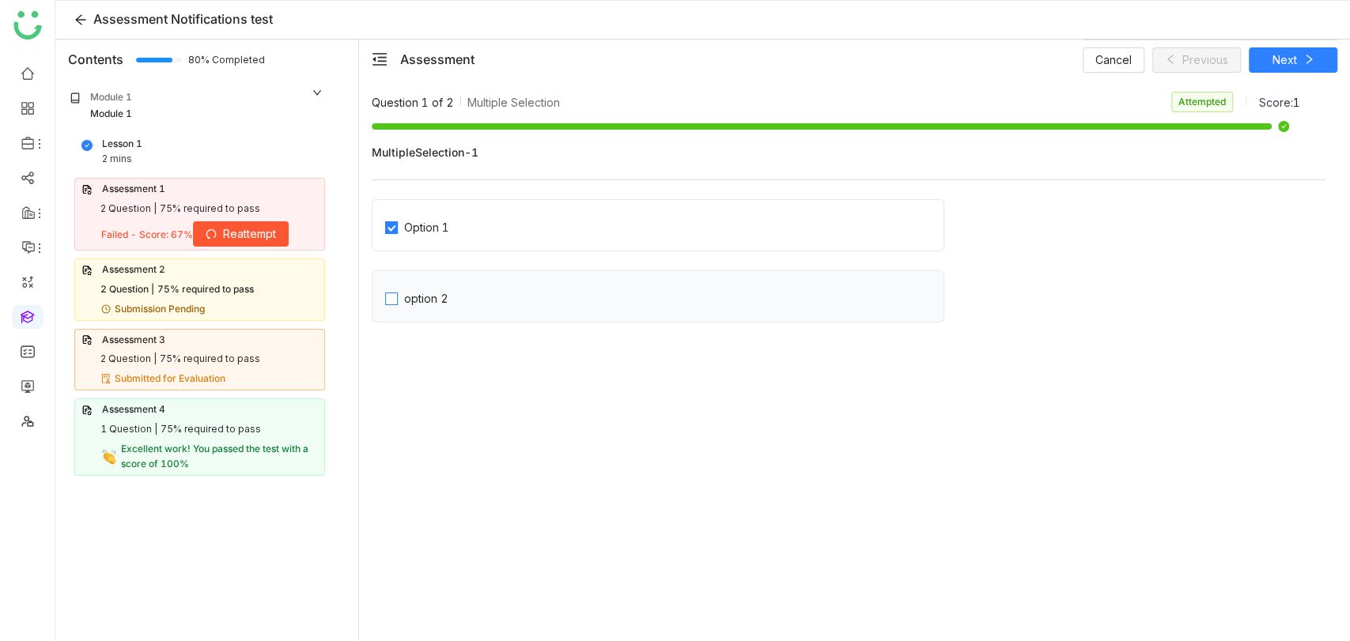
click at [441, 303] on div "option 2" at bounding box center [426, 298] width 44 height 17
click at [467, 229] on label "Option 1" at bounding box center [664, 225] width 558 height 22
click at [455, 274] on div "option 2" at bounding box center [658, 296] width 572 height 52
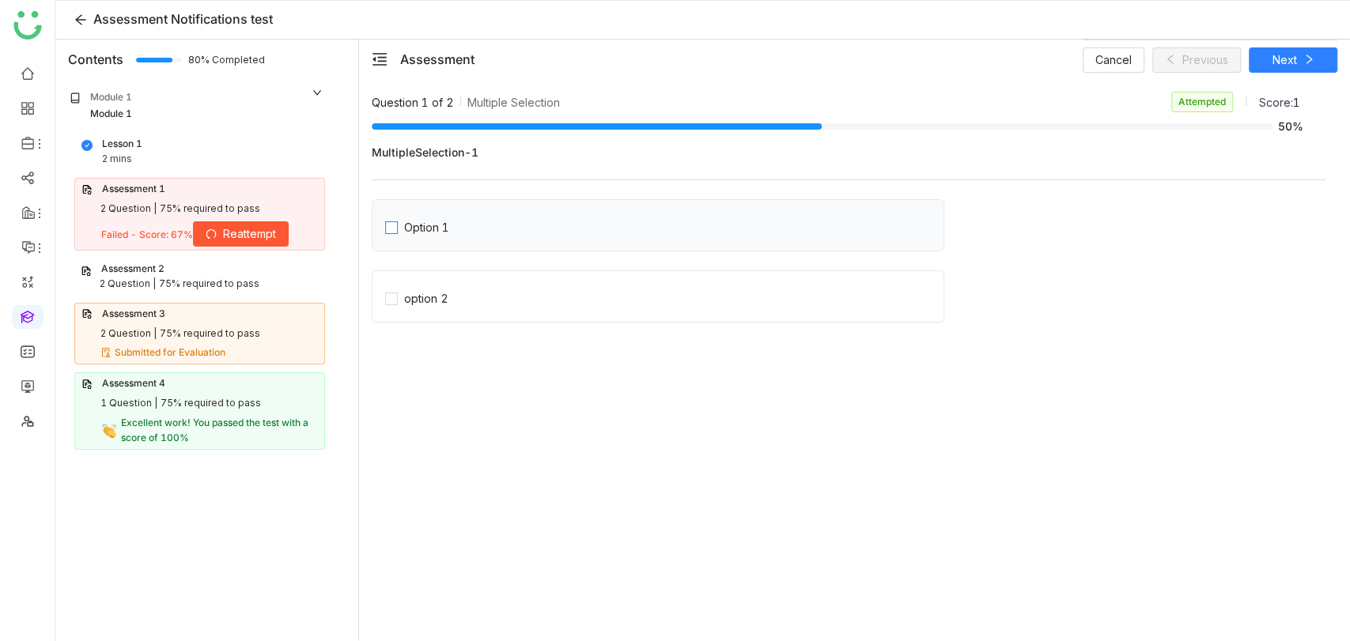
click at [474, 234] on label "Option 1" at bounding box center [664, 225] width 558 height 22
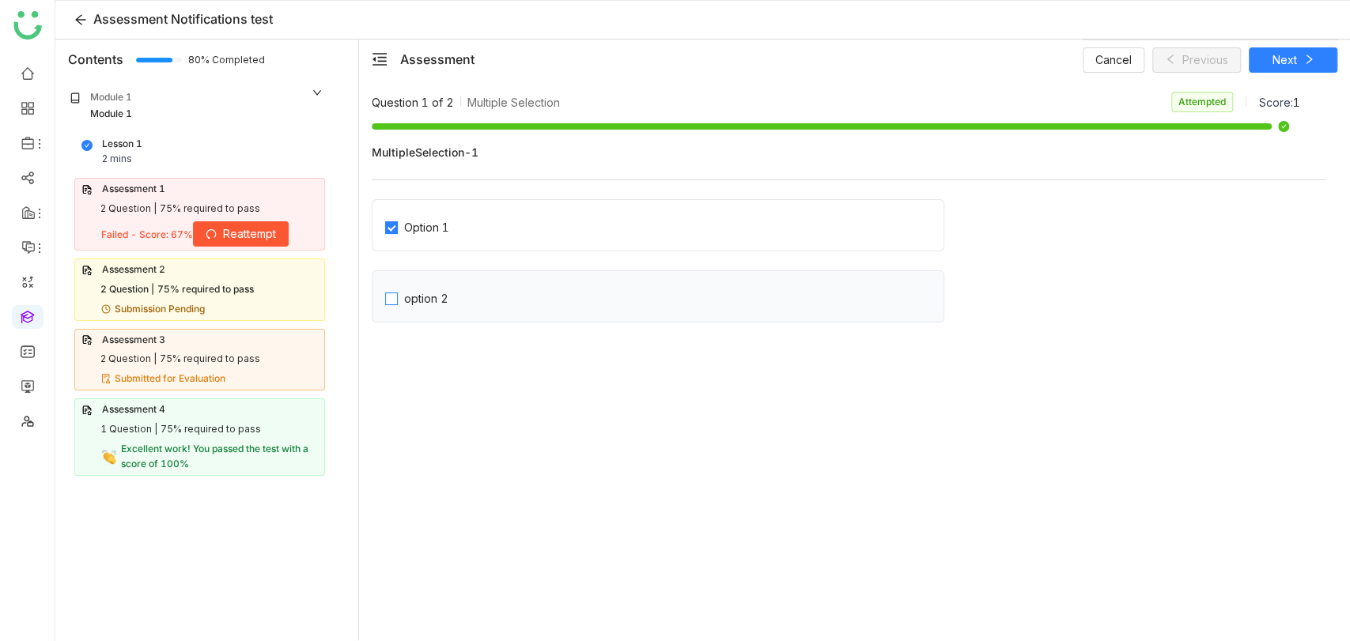
click at [443, 300] on div "option 2" at bounding box center [426, 298] width 44 height 17
click at [445, 210] on div "Option 1" at bounding box center [658, 225] width 572 height 52
click at [444, 223] on div "Option 1" at bounding box center [426, 227] width 45 height 17
click at [439, 268] on nz-checkbox-wrapper "Option 1 option 2" at bounding box center [849, 265] width 954 height 133
click at [437, 310] on div "option 2" at bounding box center [658, 296] width 572 height 52
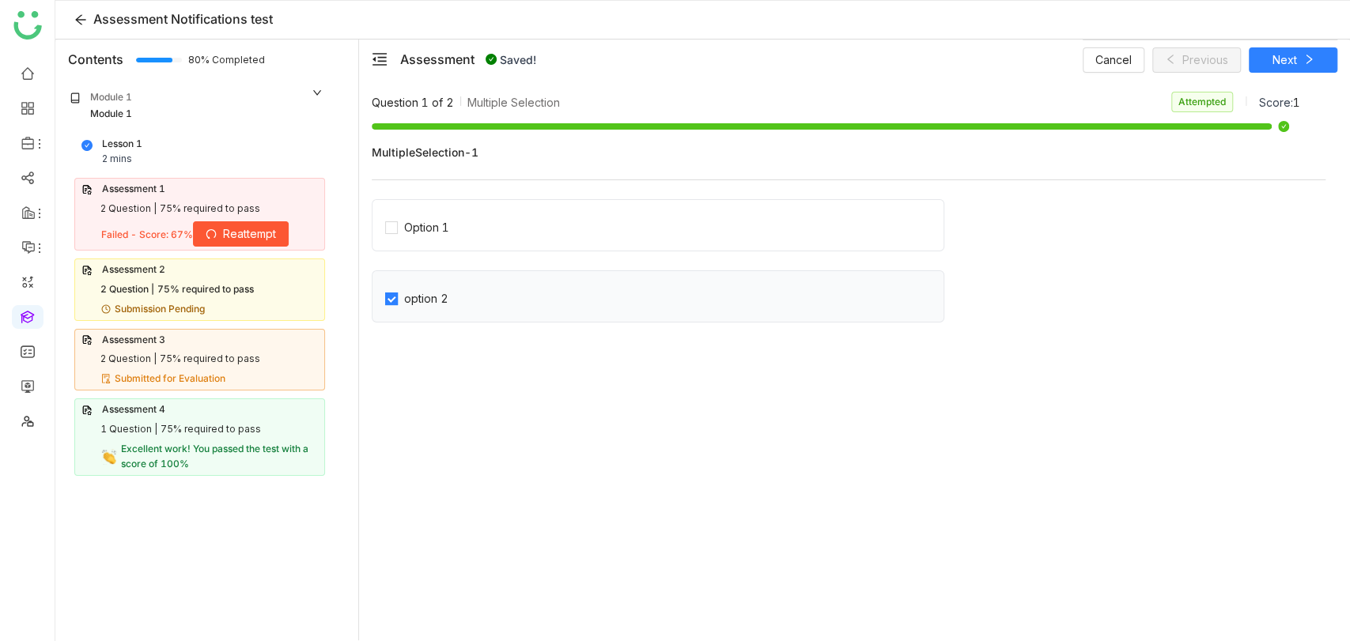
click at [437, 305] on div "option 2" at bounding box center [426, 298] width 44 height 17
click at [463, 214] on label "Option 1" at bounding box center [664, 225] width 558 height 22
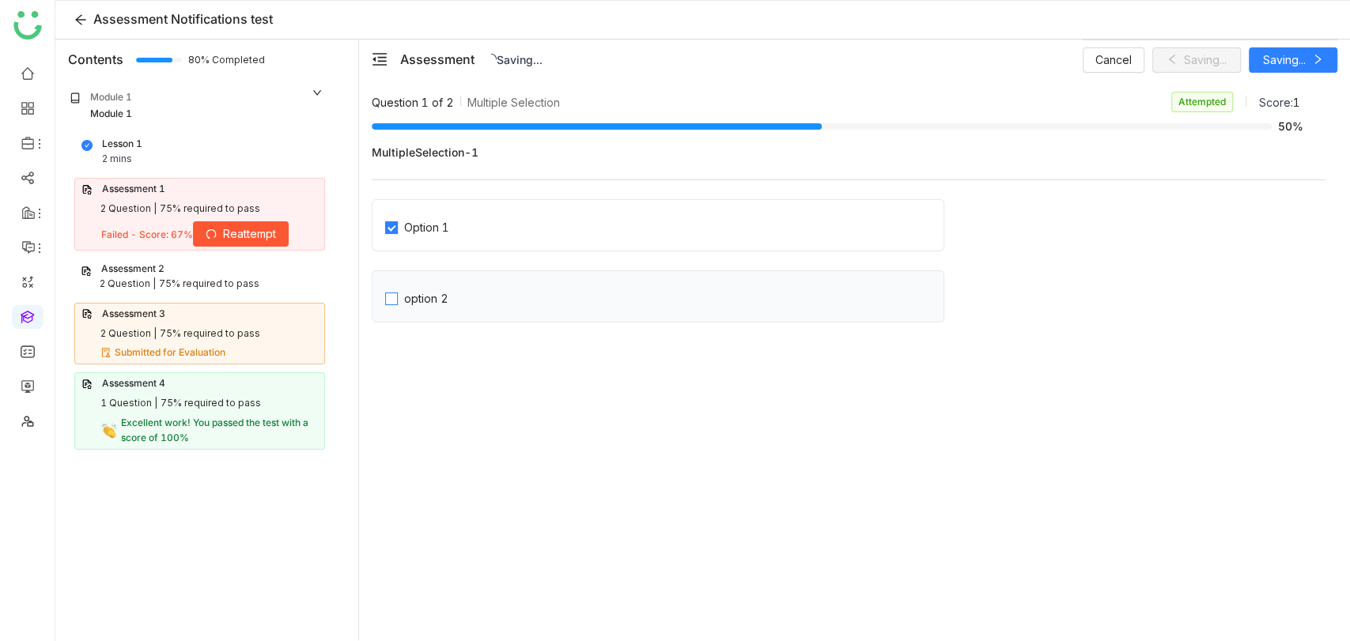
click at [425, 299] on div "option 2" at bounding box center [426, 298] width 44 height 17
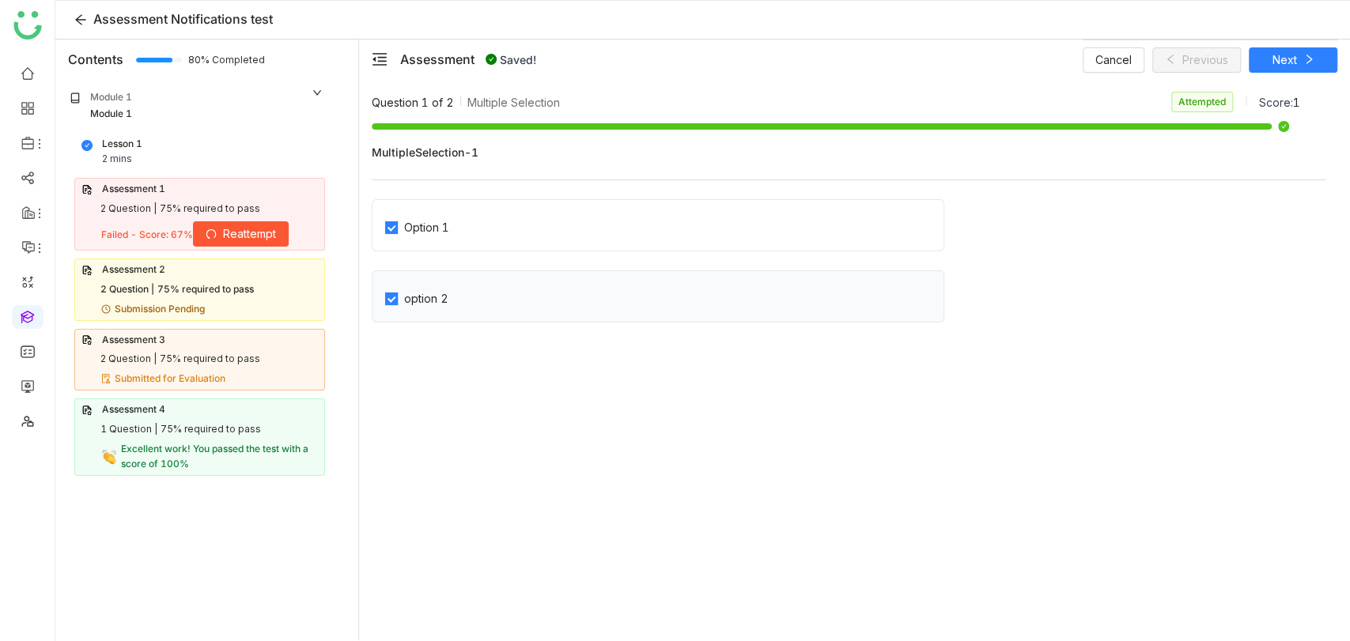
click at [425, 299] on div "option 2" at bounding box center [426, 298] width 44 height 17
click at [454, 240] on div "Option 1" at bounding box center [658, 225] width 572 height 52
click at [442, 223] on div "Option 1" at bounding box center [426, 227] width 45 height 17
click at [436, 283] on div "option 2" at bounding box center [658, 296] width 572 height 52
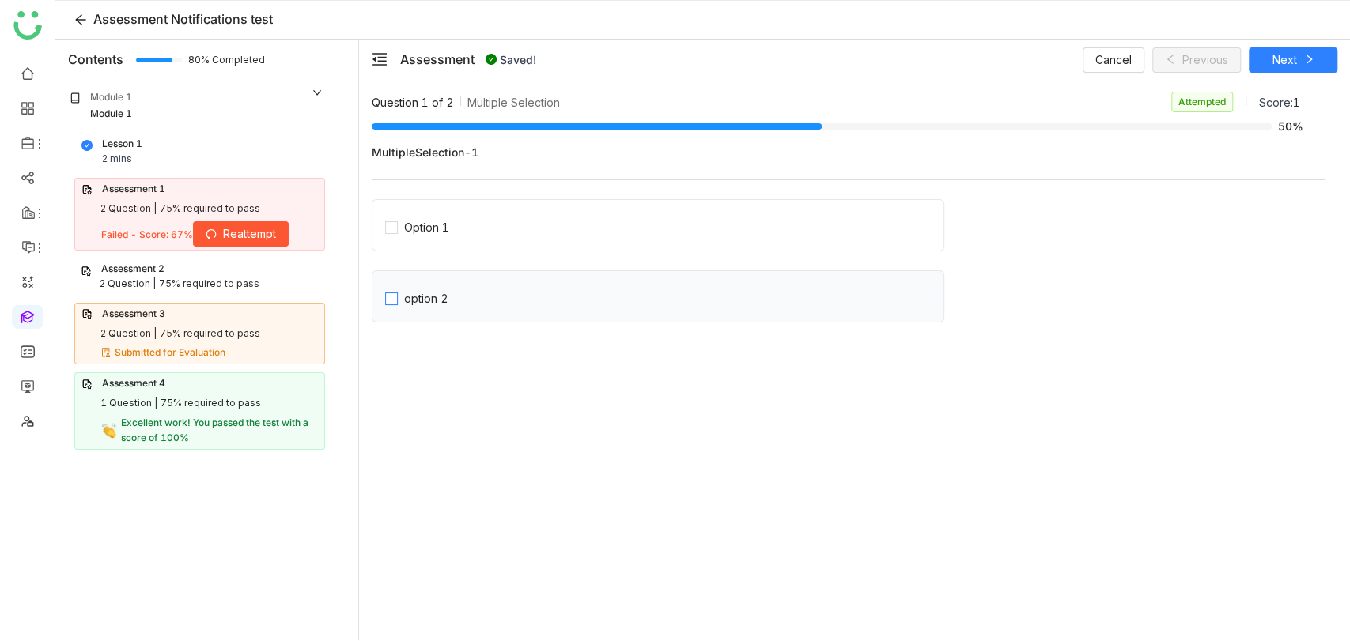
click at [432, 295] on div "option 2" at bounding box center [426, 298] width 44 height 17
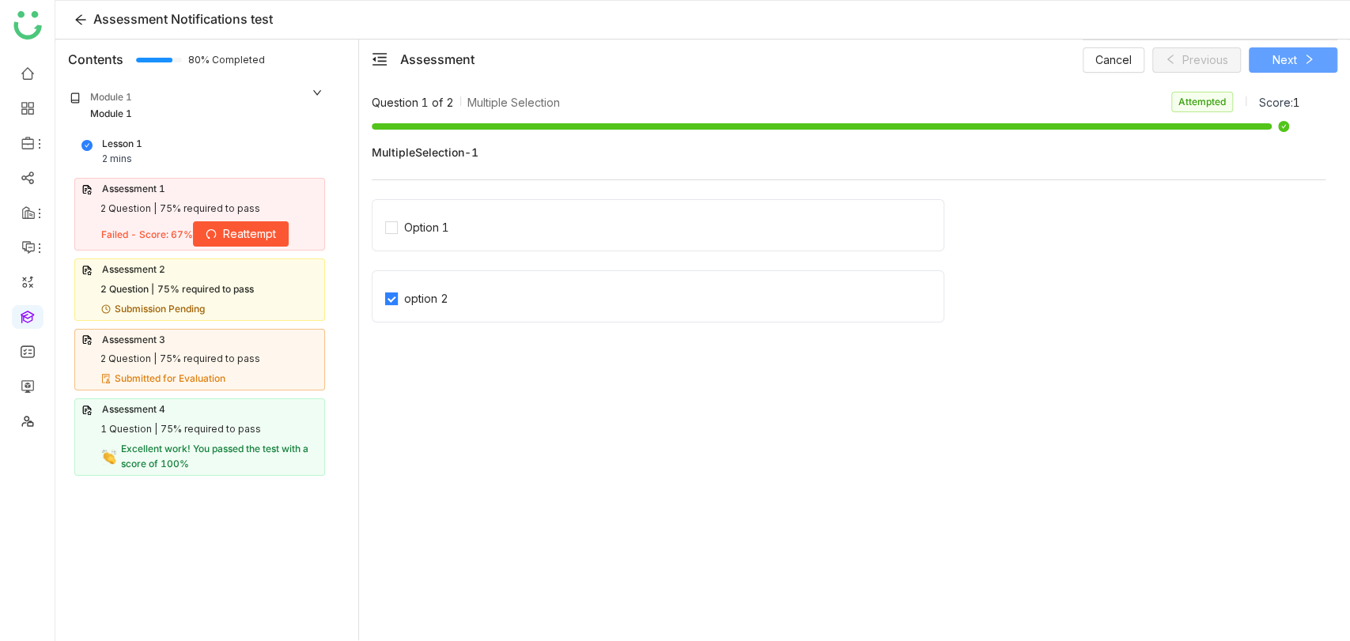
click at [1298, 69] on button "Next" at bounding box center [1293, 59] width 89 height 25
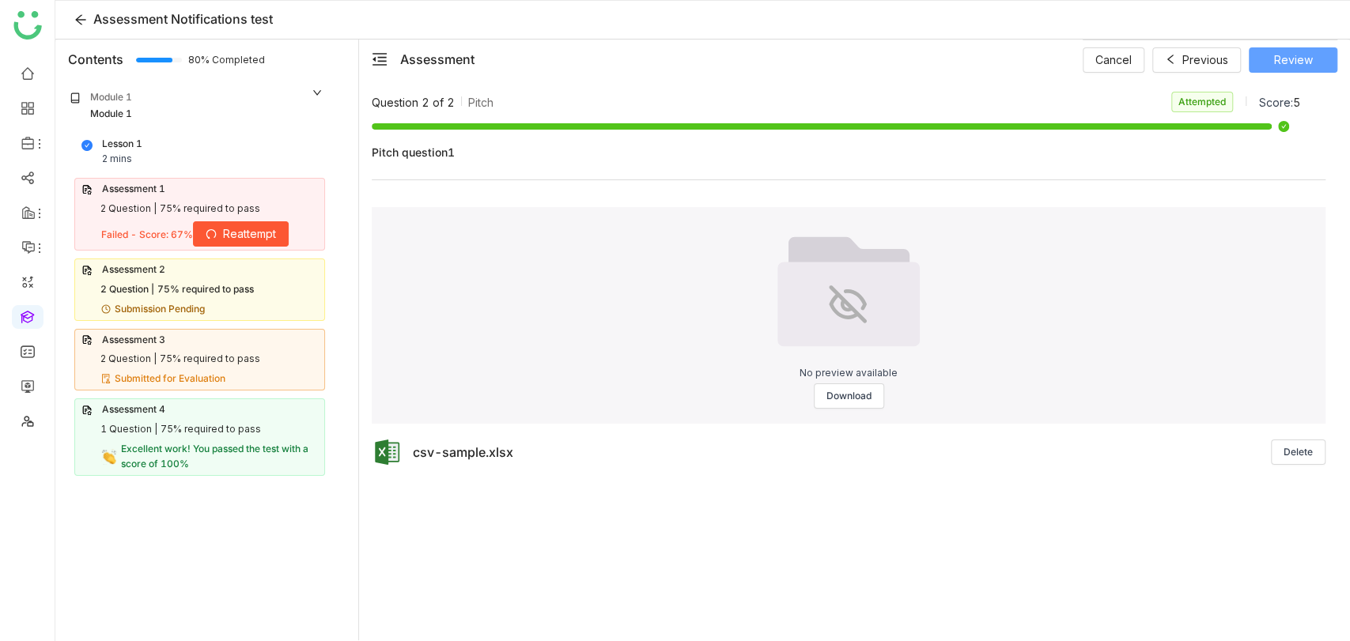
click at [1282, 49] on button "Review" at bounding box center [1293, 59] width 89 height 25
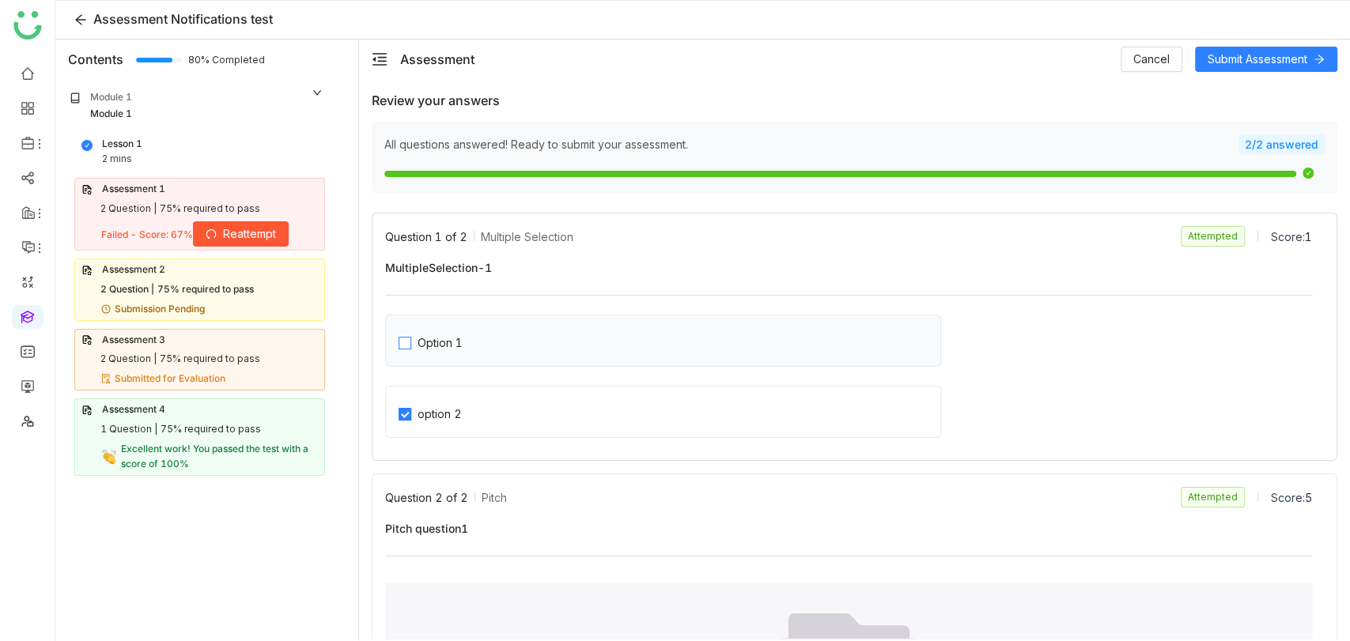
scroll to position [229, 0]
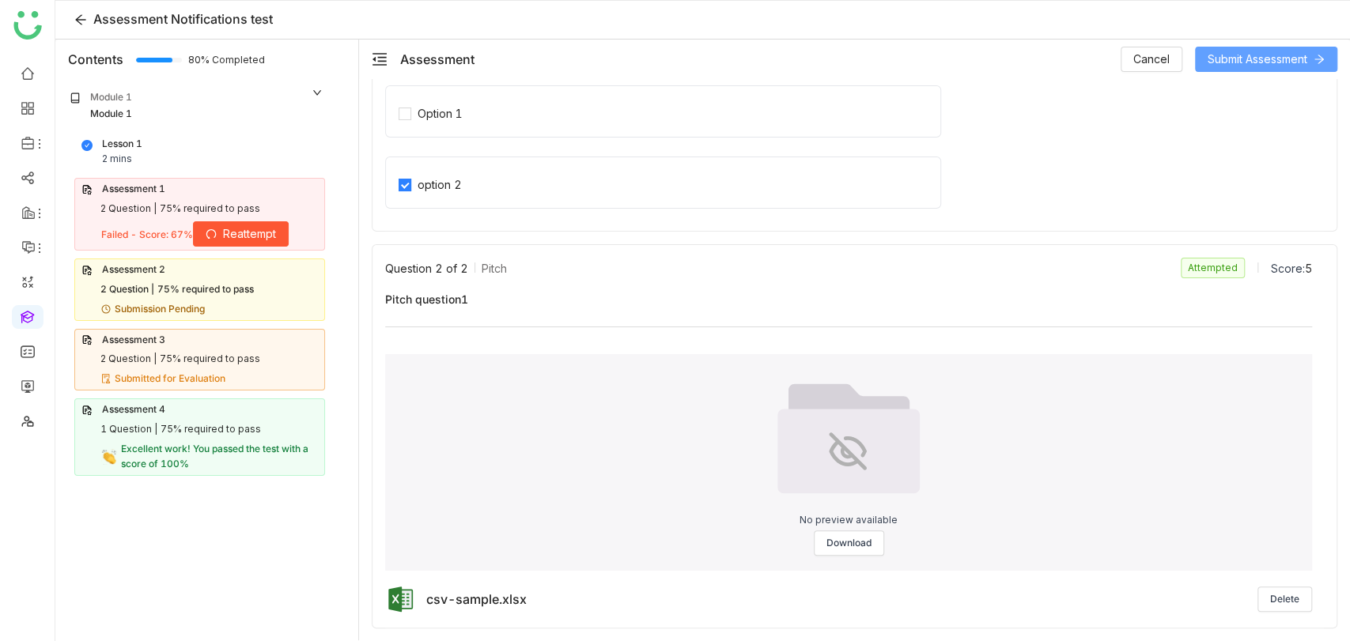
click at [1244, 64] on span "Submit Assessment" at bounding box center [1257, 59] width 100 height 17
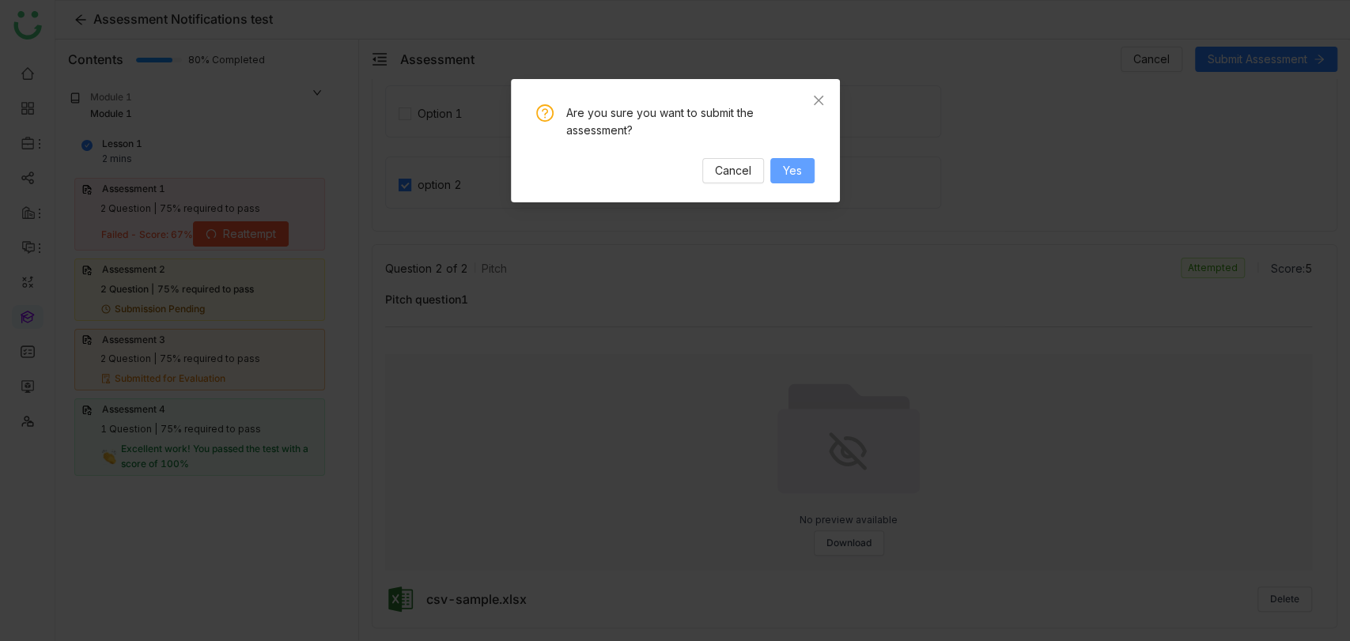
click at [799, 165] on span "Yes" at bounding box center [792, 170] width 19 height 17
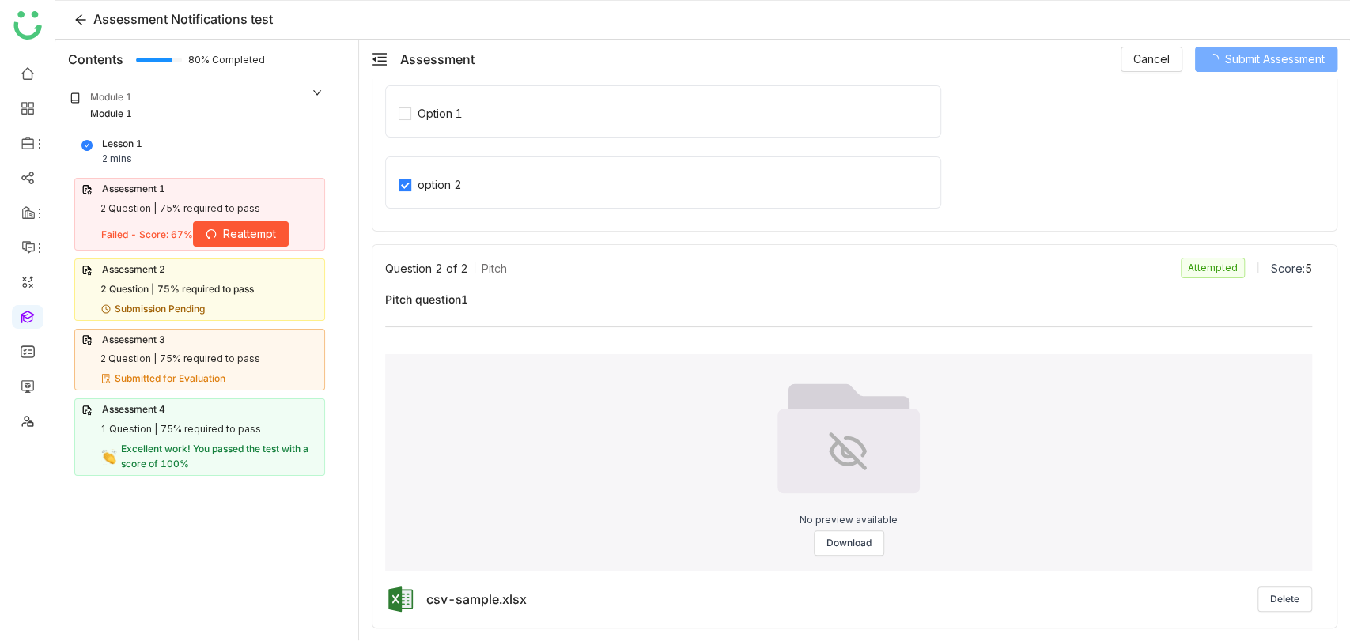
scroll to position [222, 0]
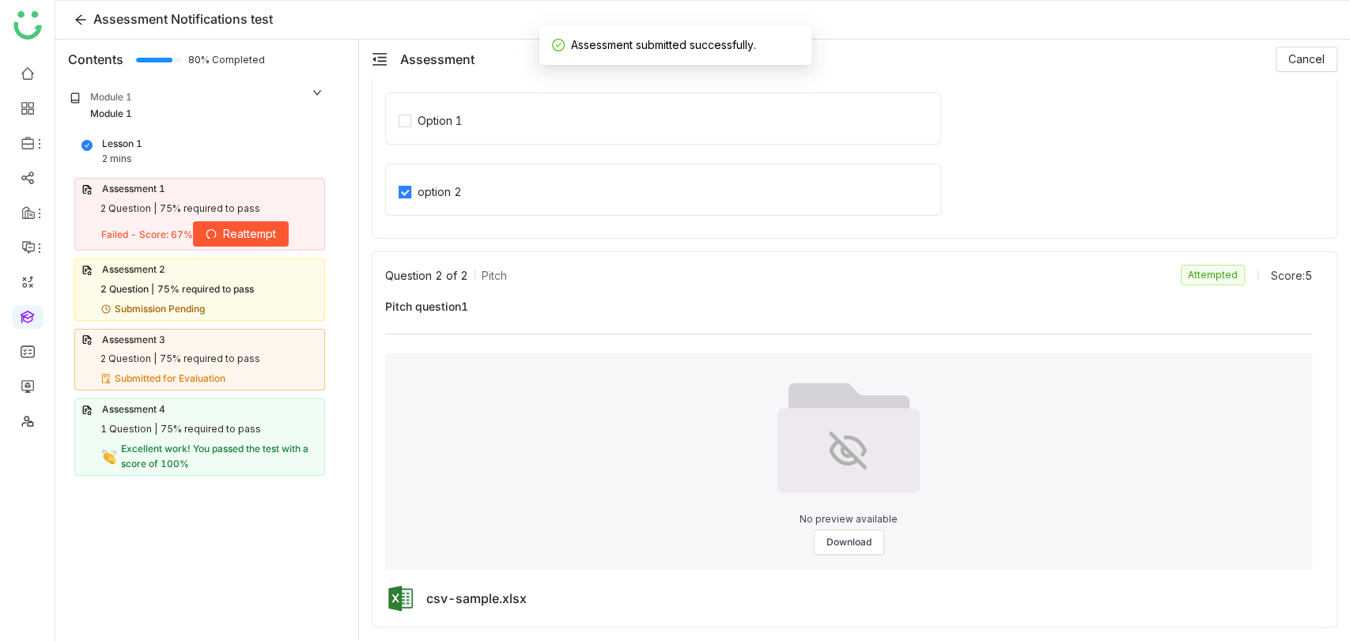
click at [160, 202] on div "75% required to pass" at bounding box center [210, 209] width 100 height 15
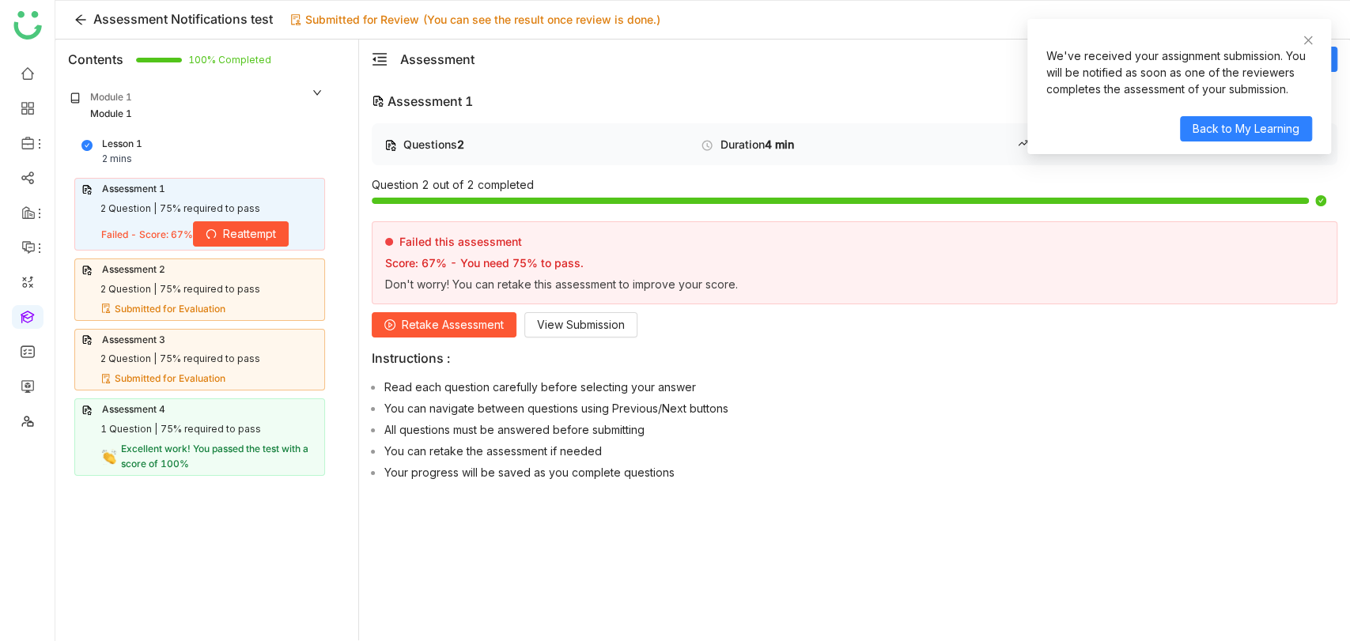
click at [483, 318] on span "Retake Assessment" at bounding box center [453, 324] width 102 height 17
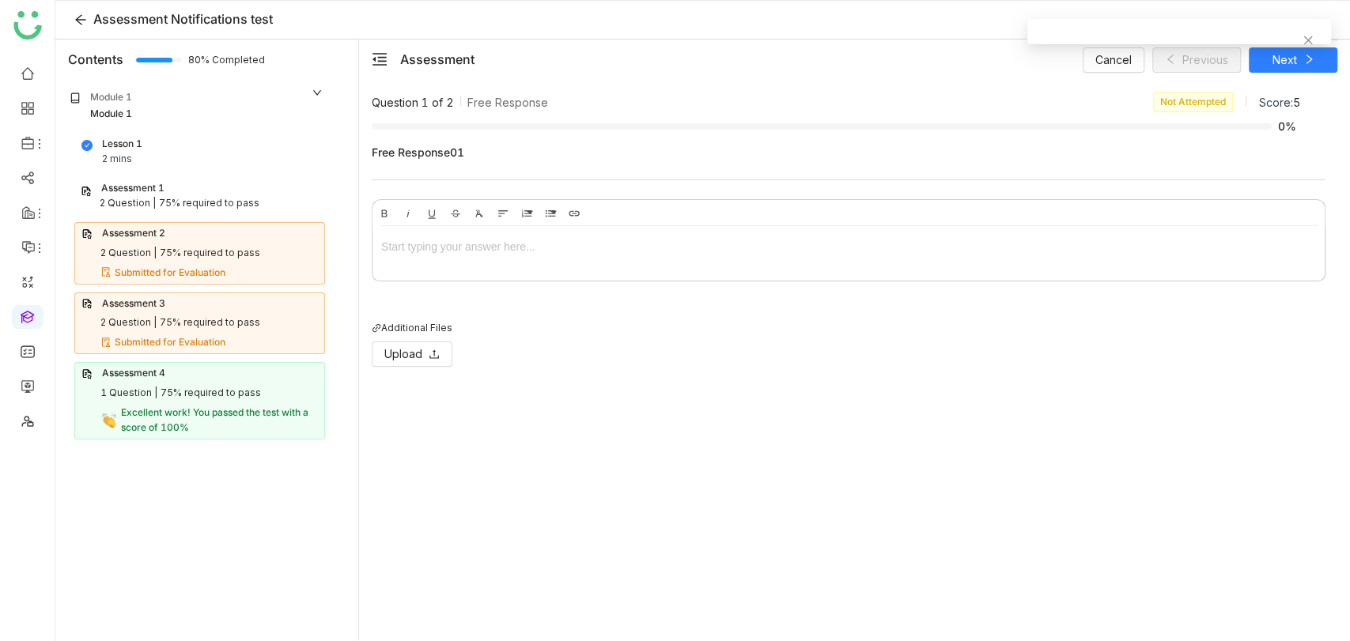
click at [455, 236] on div at bounding box center [848, 249] width 952 height 47
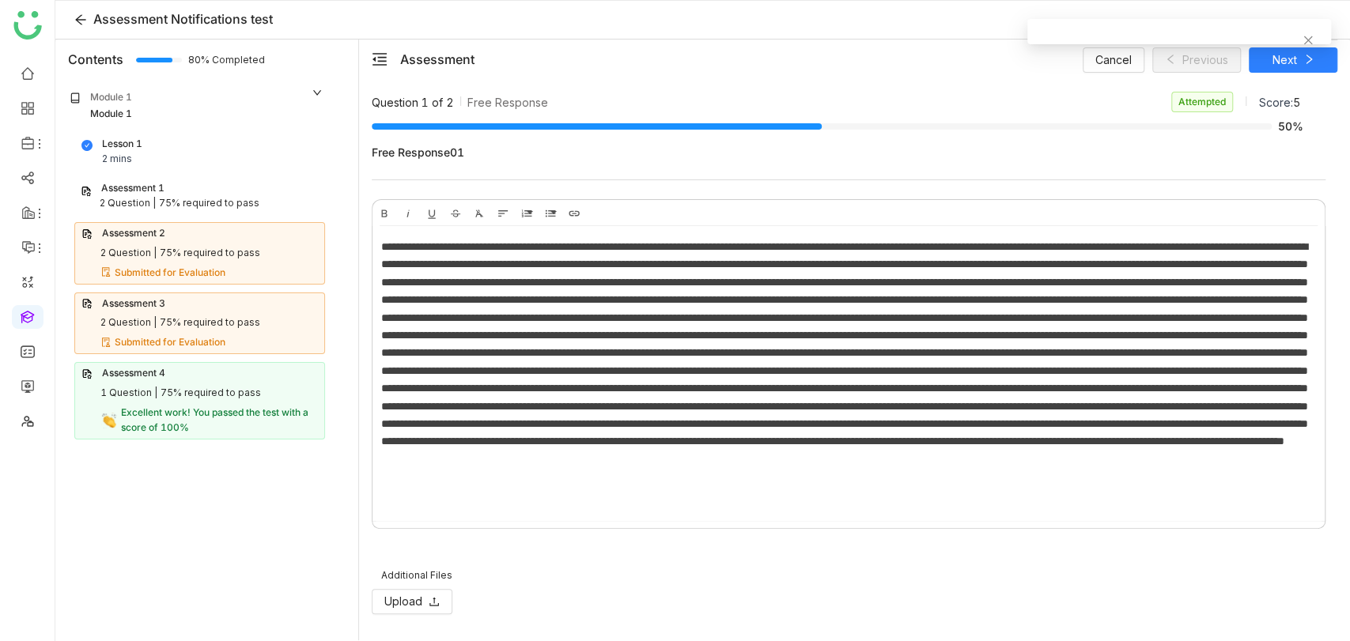
scroll to position [0, 2]
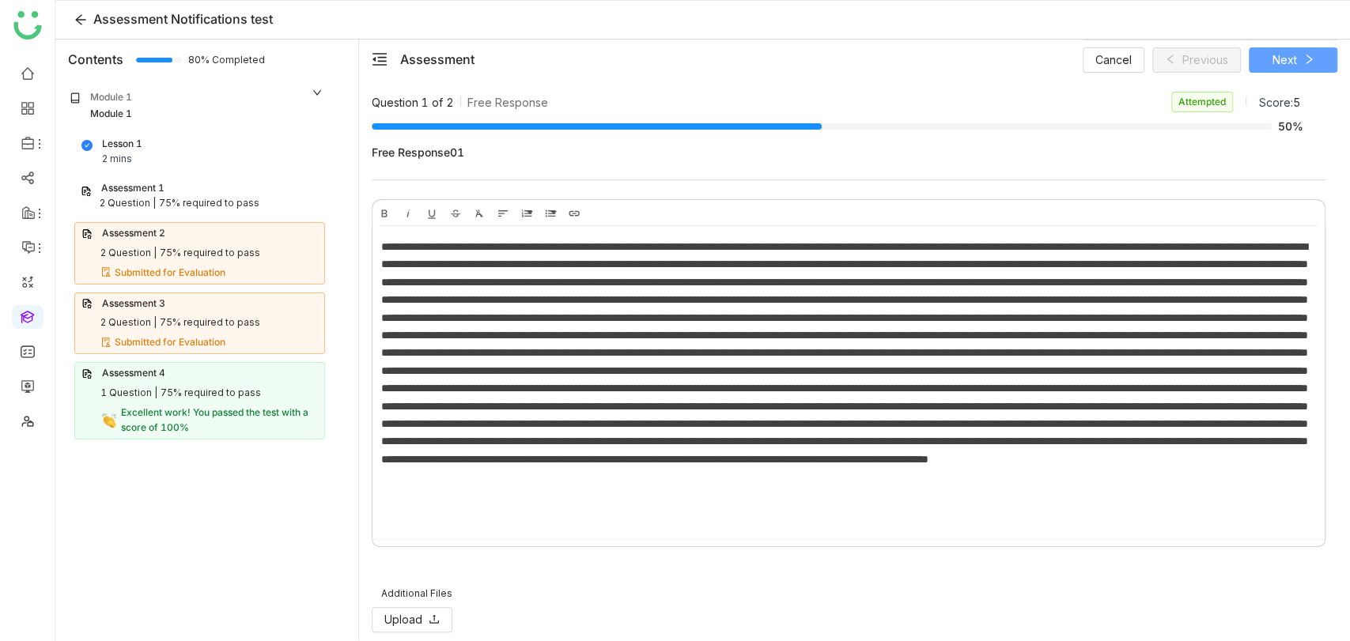
click at [1305, 59] on icon at bounding box center [1308, 59] width 11 height 11
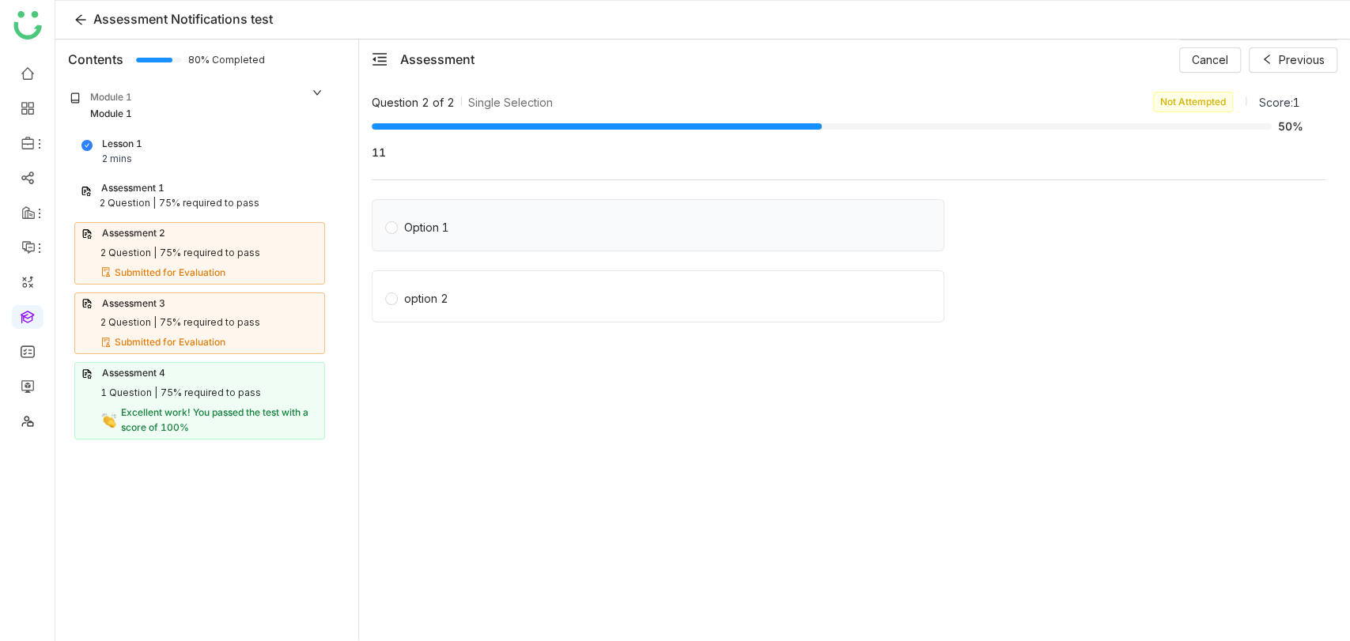
click at [426, 220] on div "Option 1" at bounding box center [426, 227] width 45 height 17
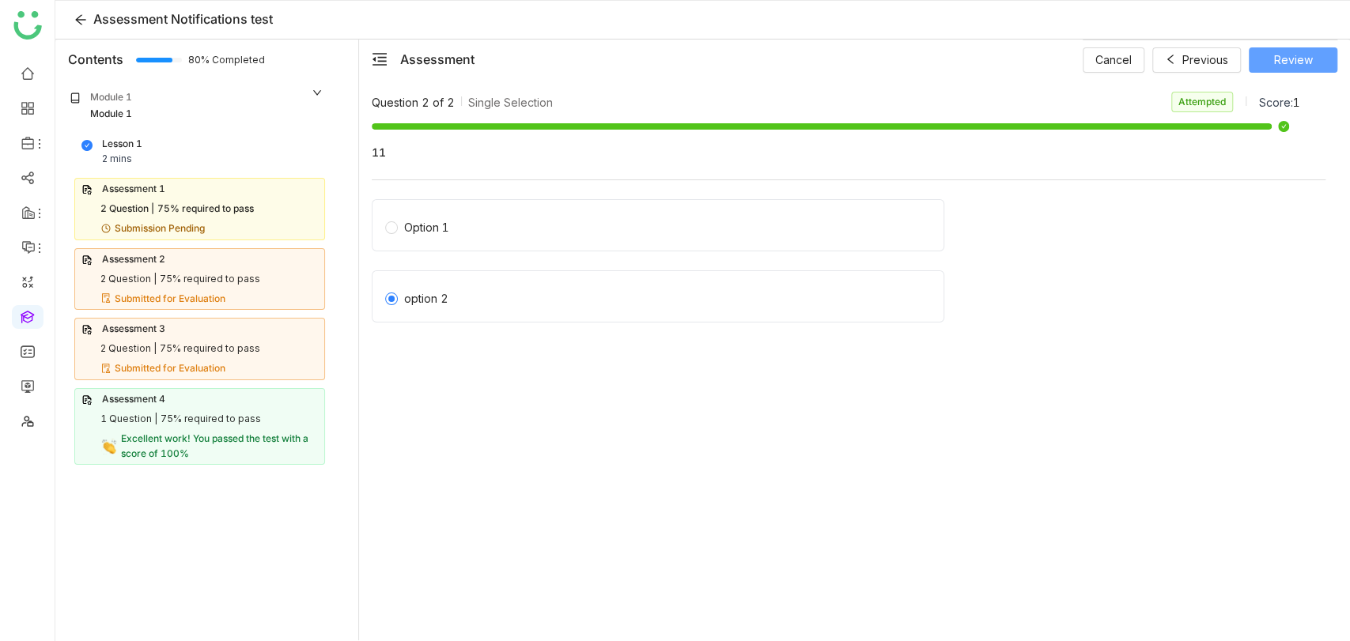
click at [1309, 55] on span "Review" at bounding box center [1293, 59] width 39 height 17
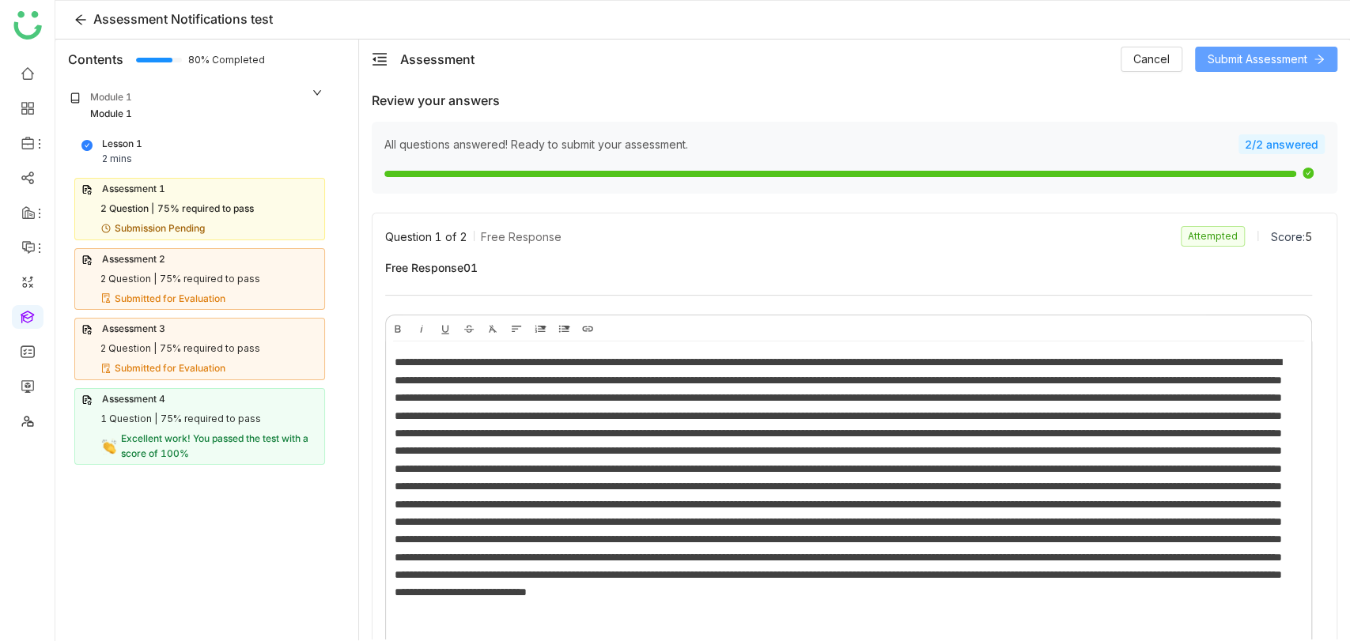
click at [1294, 58] on span "Submit Assessment" at bounding box center [1257, 59] width 100 height 17
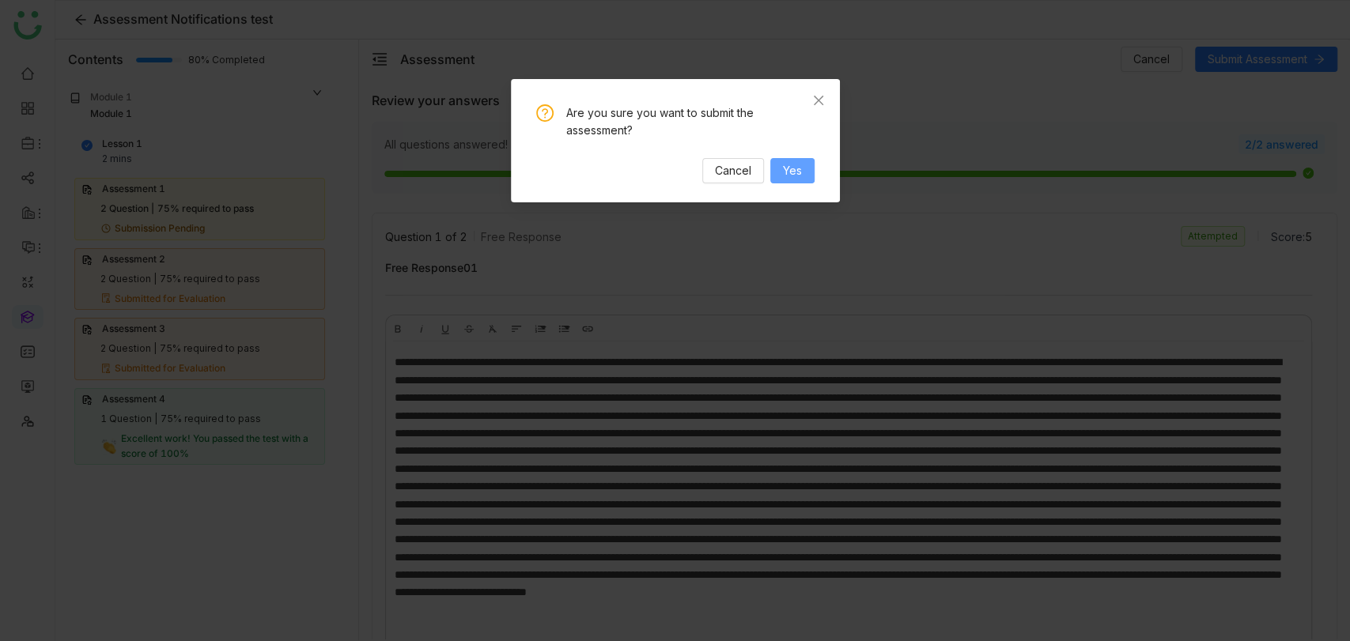
click at [783, 160] on button "Yes" at bounding box center [792, 170] width 44 height 25
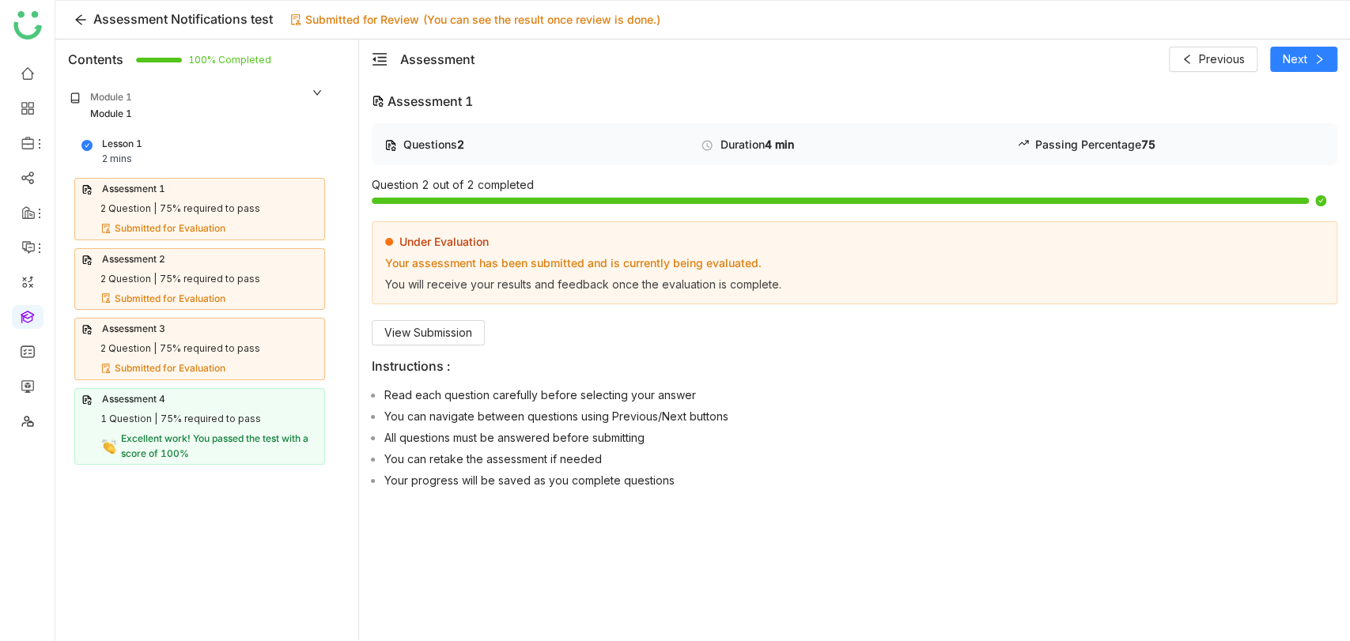
click at [181, 198] on div "Assessment 1 2 Question | 75% required to pass Submitted for Evaluation" at bounding box center [199, 209] width 251 height 62
click at [192, 217] on div "Assessment 1 2 Question | 75% required to pass Submitted for Evaluation" at bounding box center [199, 209] width 251 height 62
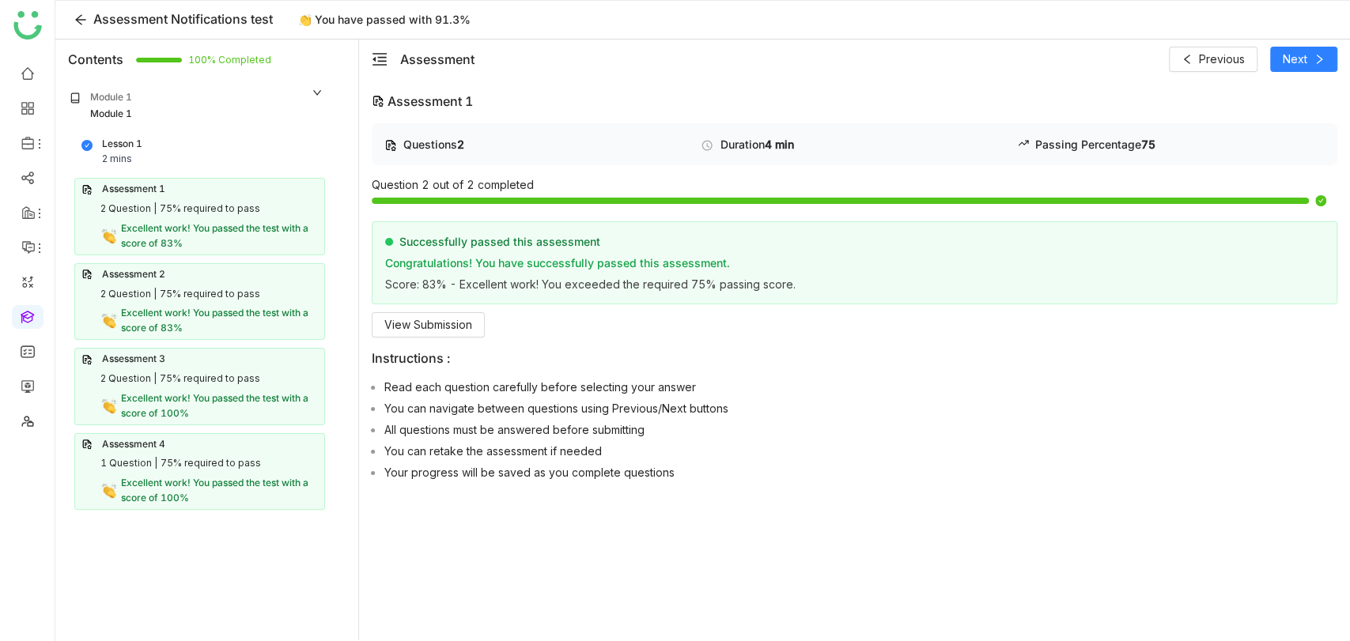
drag, startPoint x: 481, startPoint y: 13, endPoint x: 311, endPoint y: 25, distance: 170.5
click at [311, 25] on div "Assessment Notifications test 👏 You have passed with 91.3%" at bounding box center [702, 20] width 1294 height 39
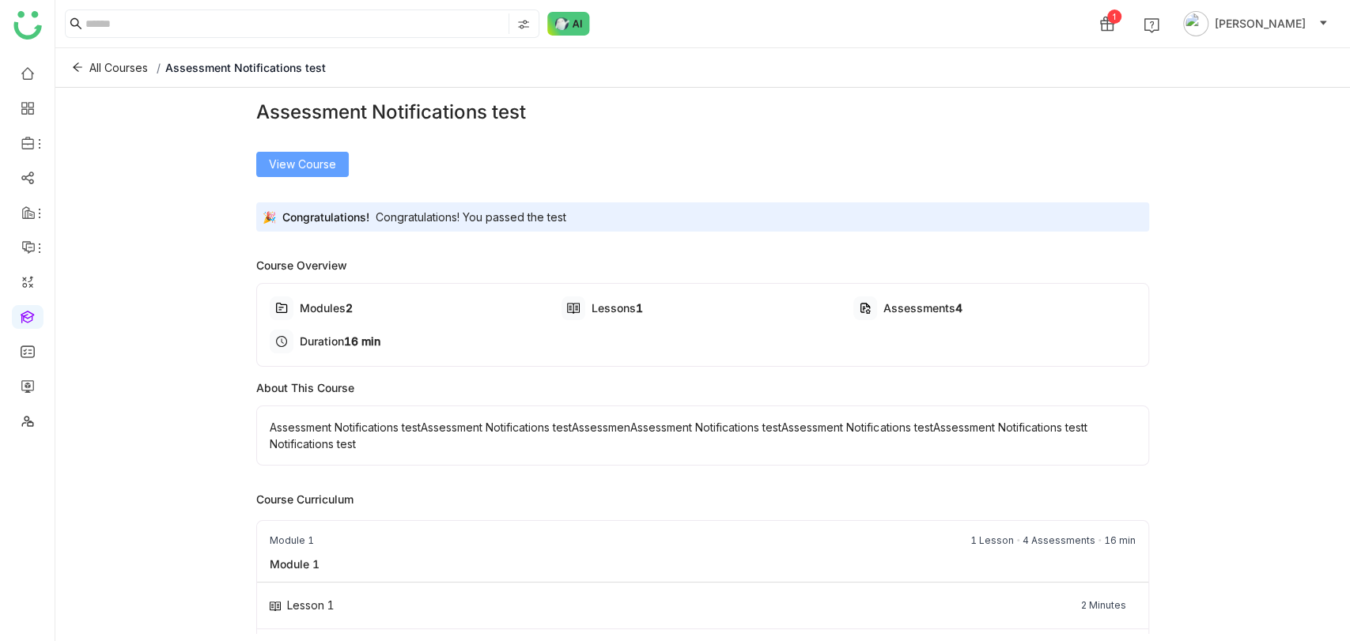
click at [320, 169] on span "View Course" at bounding box center [302, 164] width 67 height 17
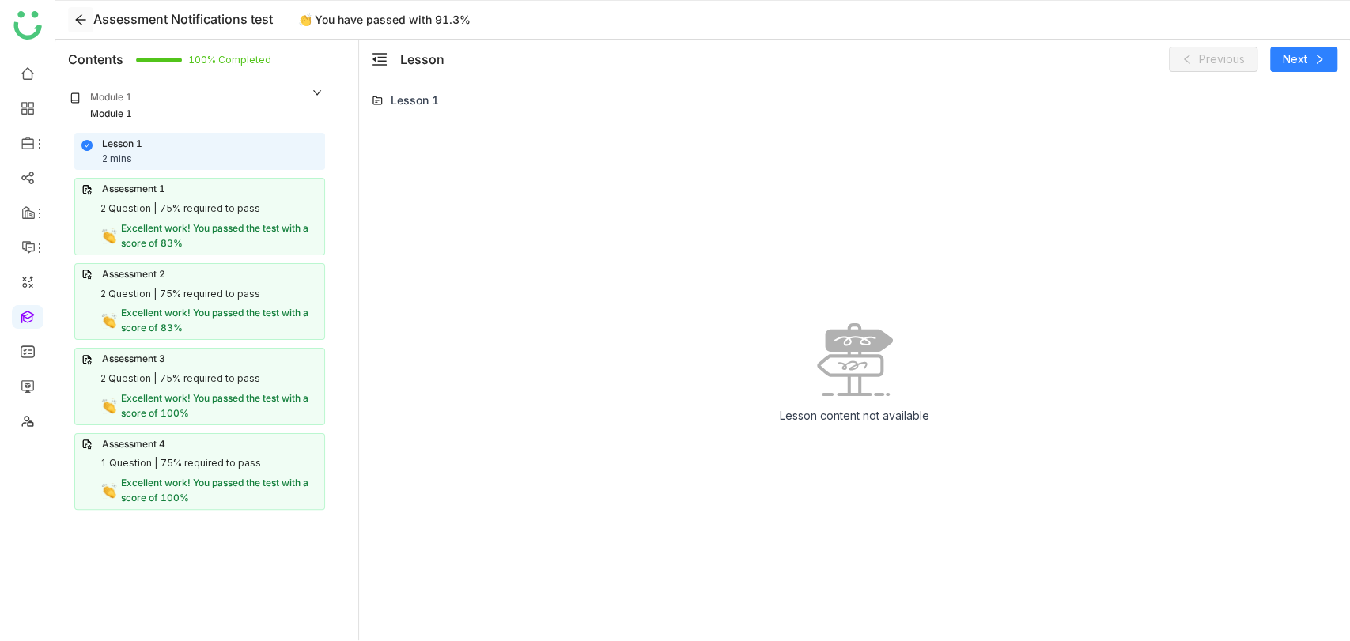
click at [78, 21] on icon at bounding box center [80, 19] width 13 height 13
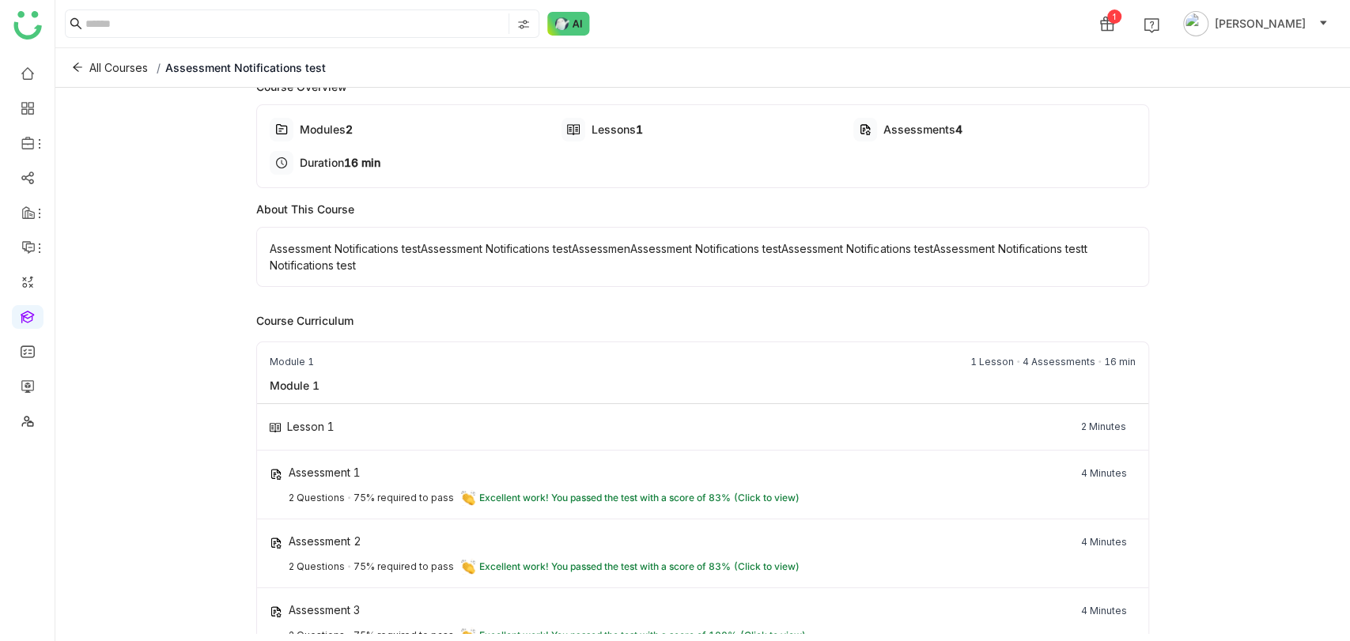
scroll to position [355, 0]
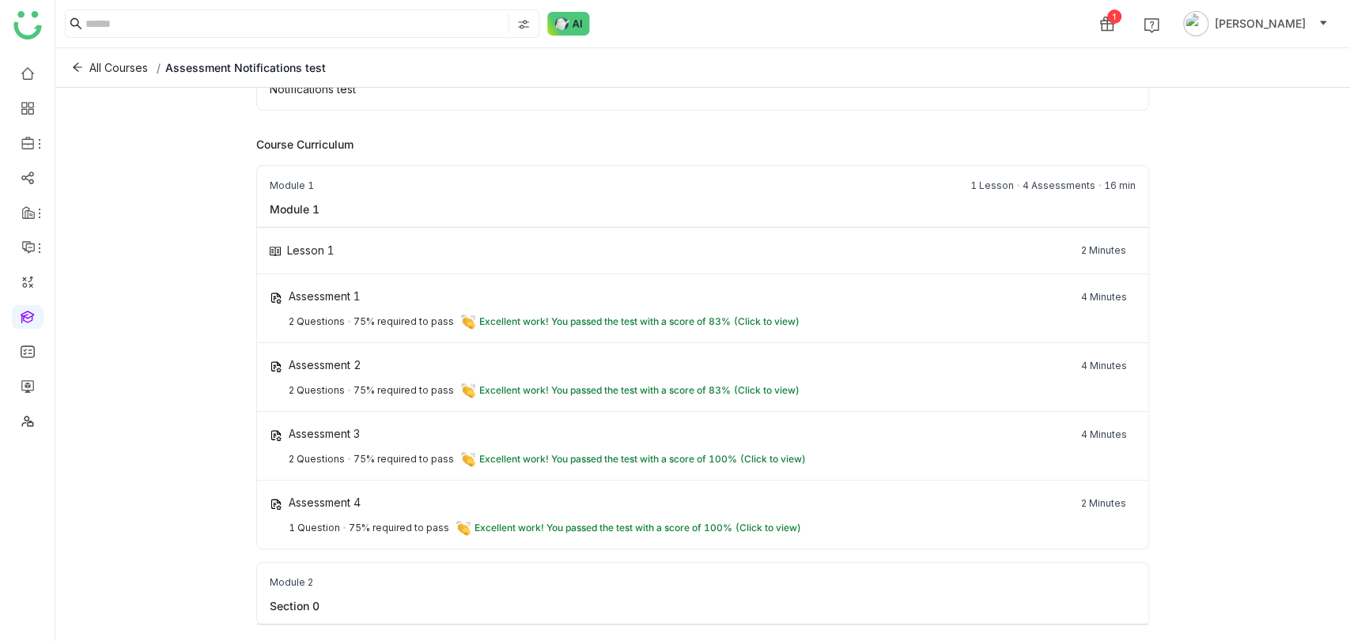
click at [746, 318] on span "(Click to view)" at bounding box center [767, 321] width 66 height 12
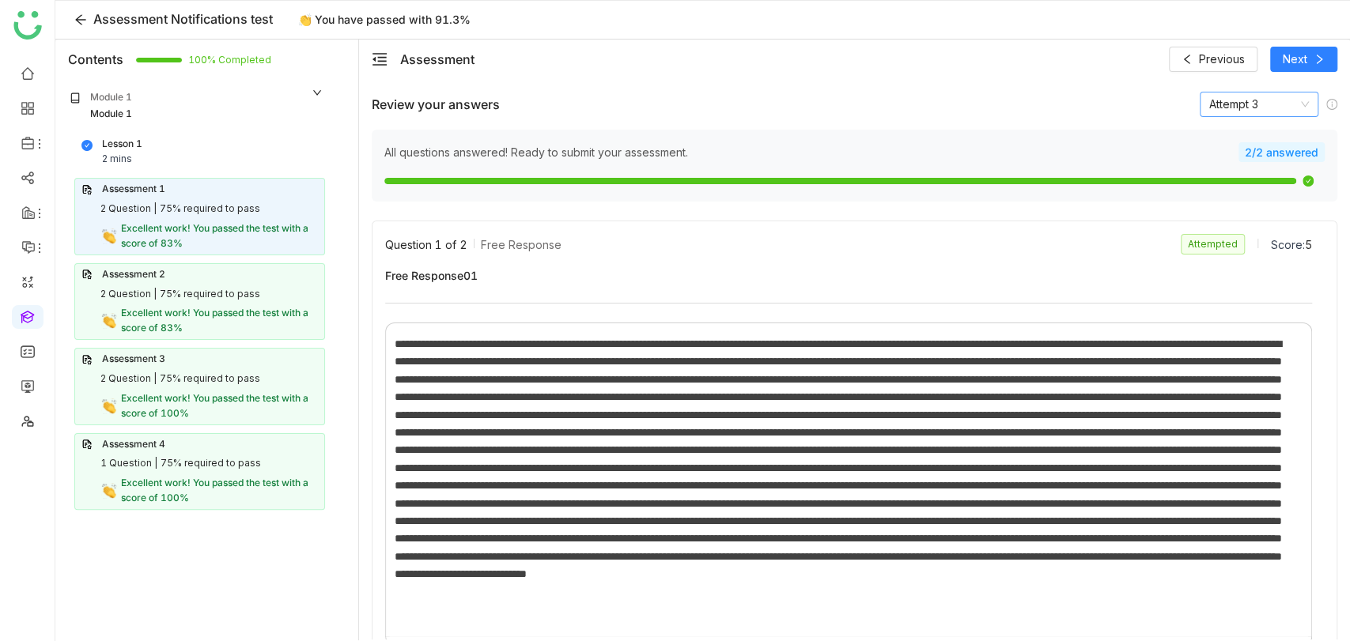
click at [1222, 104] on nz-select-item "Attempt 3" at bounding box center [1259, 105] width 100 height 24
click at [1227, 160] on div "Attempt 2" at bounding box center [1246, 161] width 100 height 17
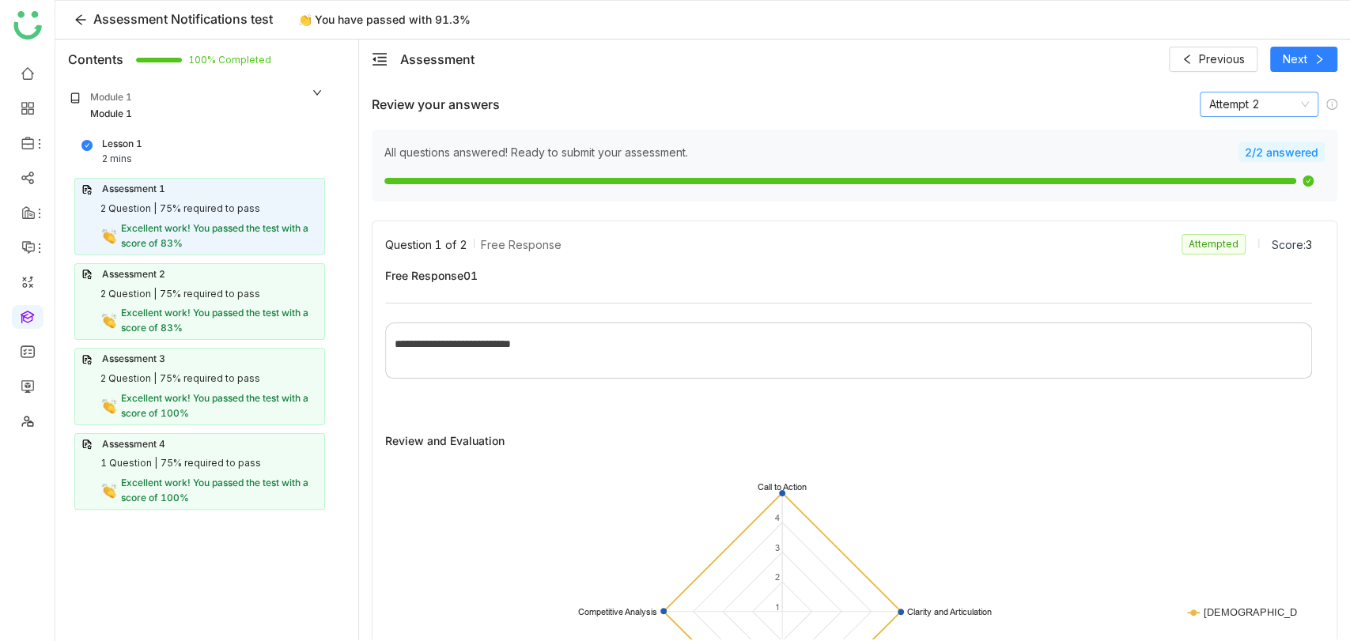
click at [1237, 112] on nz-select-item "Attempt 2" at bounding box center [1259, 105] width 100 height 24
click at [1246, 183] on div "Attempt 3" at bounding box center [1246, 186] width 100 height 17
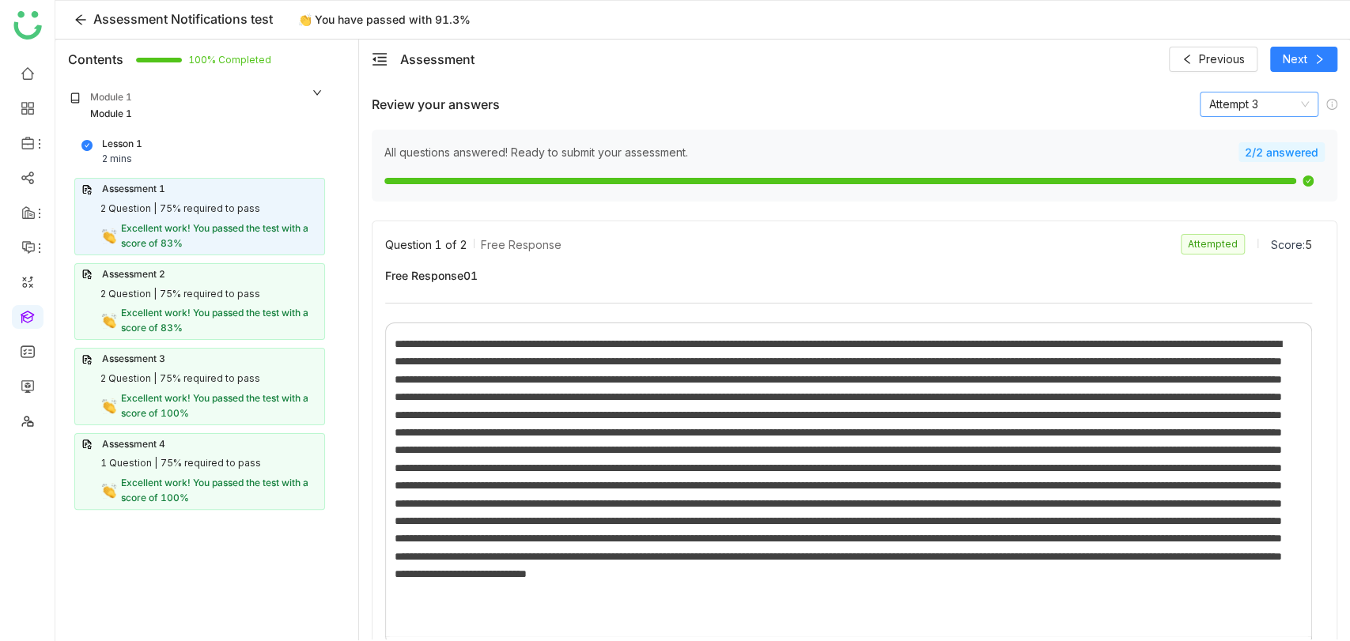
click at [1209, 105] on nz-select-item "Attempt 3" at bounding box center [1259, 105] width 100 height 24
click at [1215, 161] on div "Attempt 2" at bounding box center [1246, 161] width 100 height 17
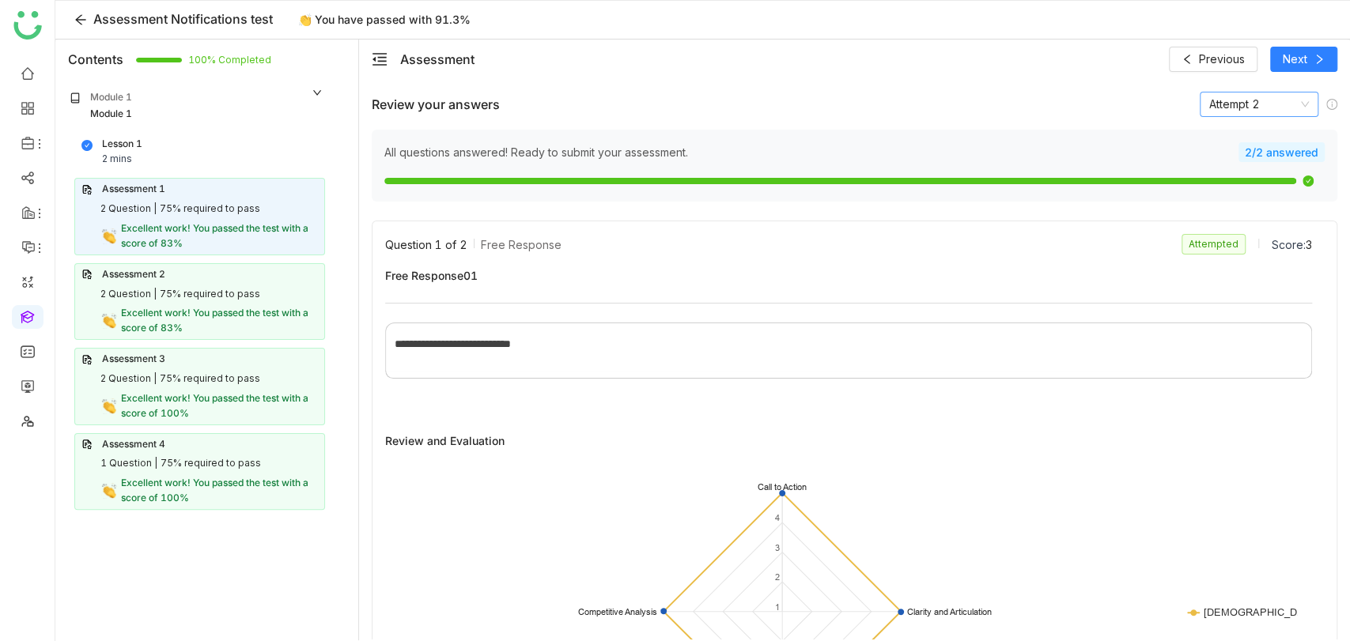
click at [1260, 103] on nz-select-item "Attempt 2" at bounding box center [1259, 105] width 100 height 24
click at [1224, 185] on div "Attempt 3" at bounding box center [1246, 186] width 100 height 17
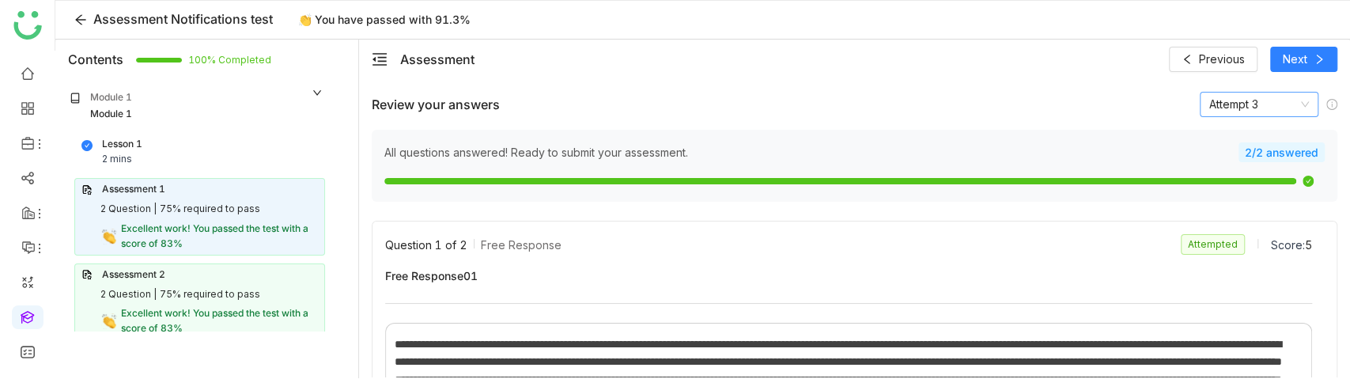
click at [1234, 110] on nz-select-item "Attempt 3" at bounding box center [1259, 105] width 100 height 24
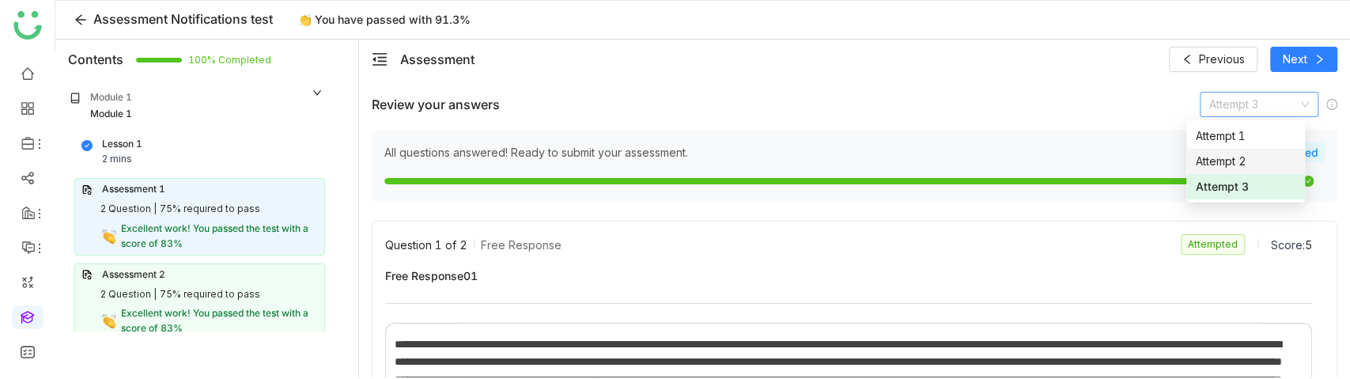
click at [1228, 157] on div "Attempt 2" at bounding box center [1246, 161] width 100 height 17
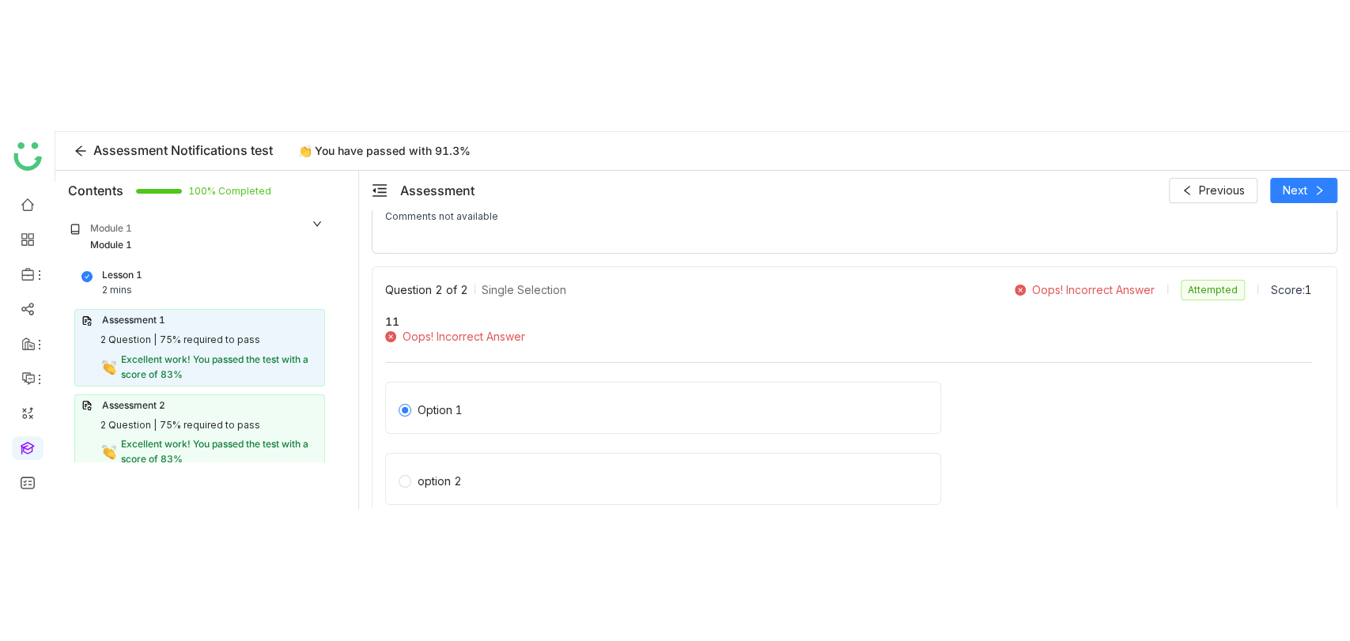
scroll to position [1007, 0]
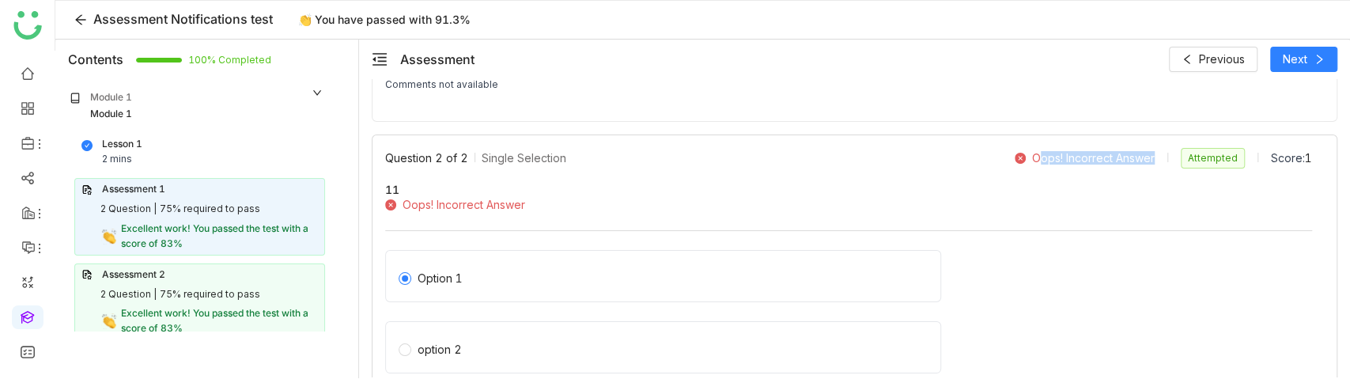
drag, startPoint x: 1019, startPoint y: 154, endPoint x: 1137, endPoint y: 154, distance: 117.8
click at [1137, 154] on div "Oops! Incorrect Answer" at bounding box center [1093, 157] width 123 height 13
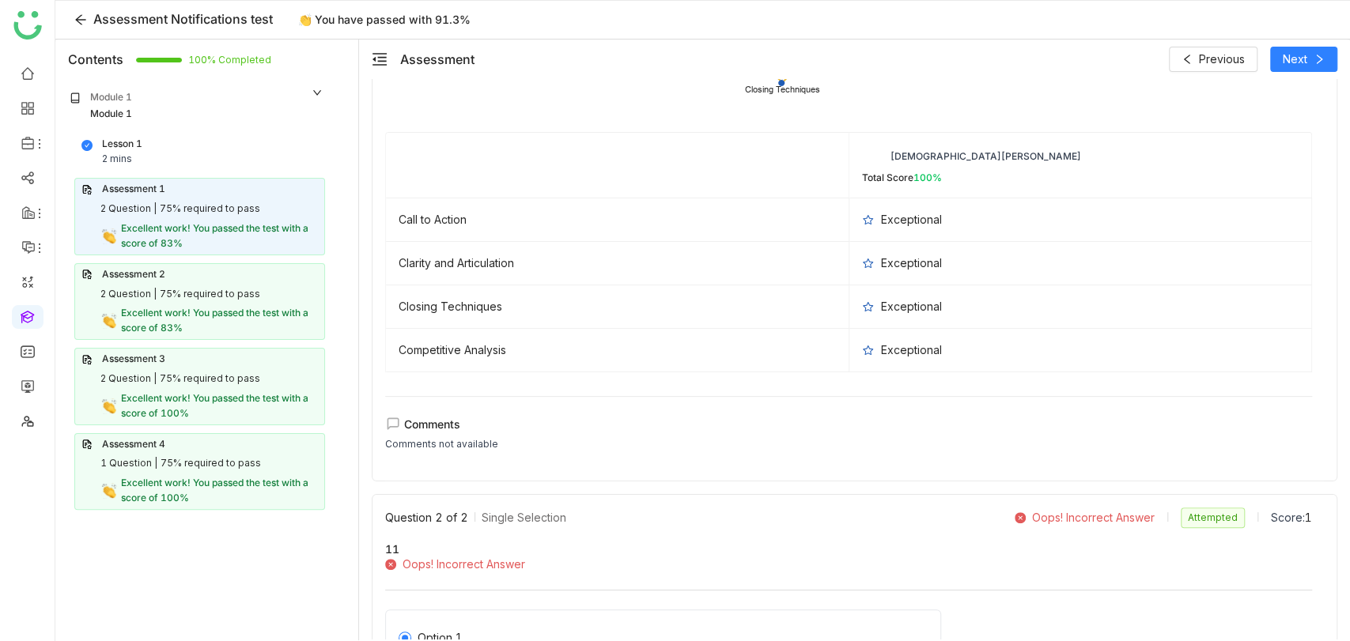
scroll to position [774, 0]
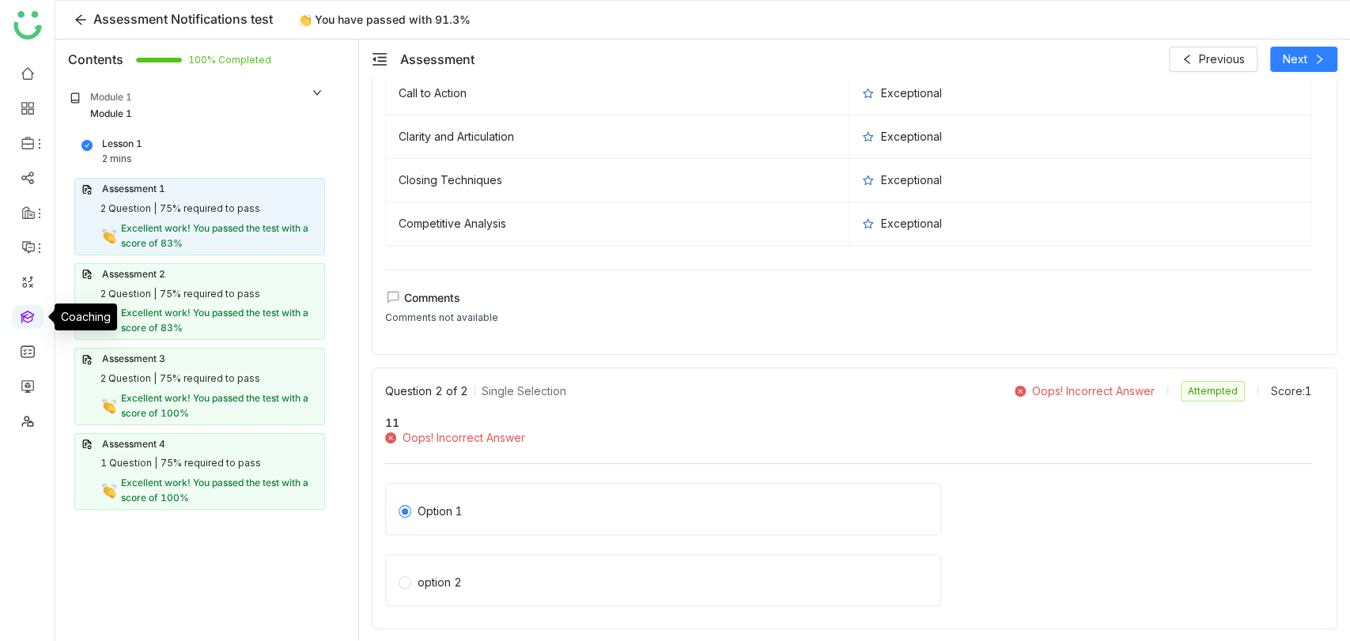
click at [32, 312] on link at bounding box center [28, 315] width 14 height 13
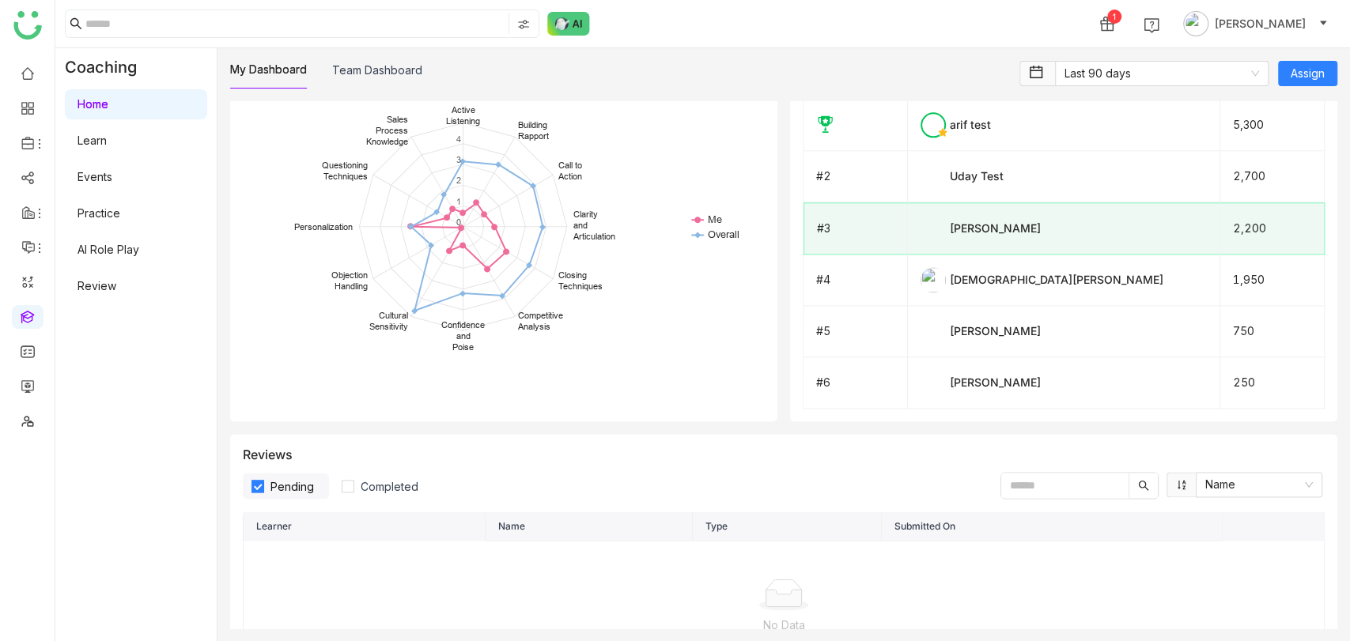
scroll to position [1373, 0]
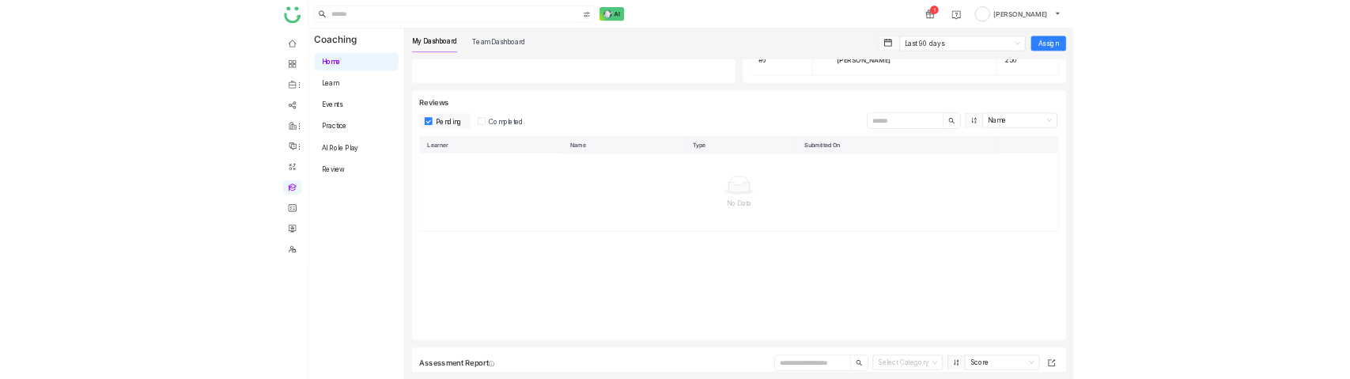
scroll to position [1590, 0]
